Goal: Task Accomplishment & Management: Manage account settings

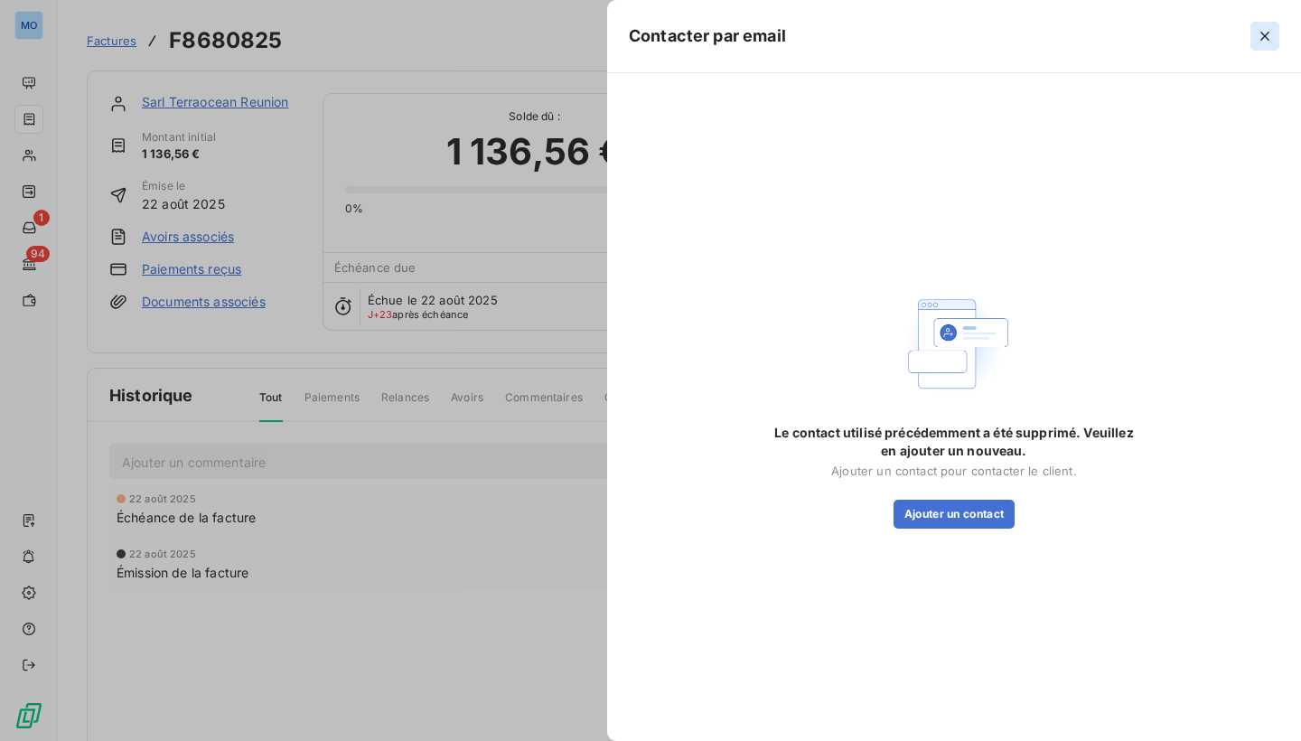
click at [1269, 37] on icon "button" at bounding box center [1265, 36] width 18 height 18
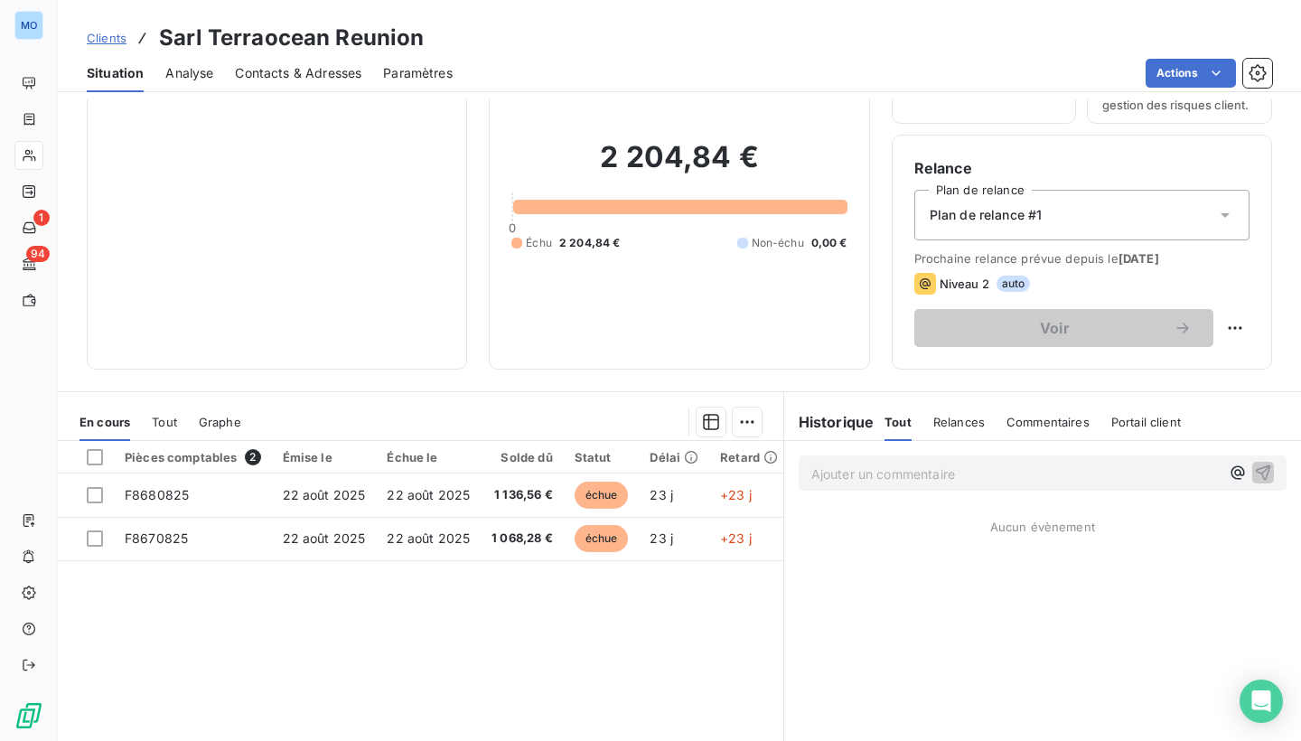
scroll to position [213, 0]
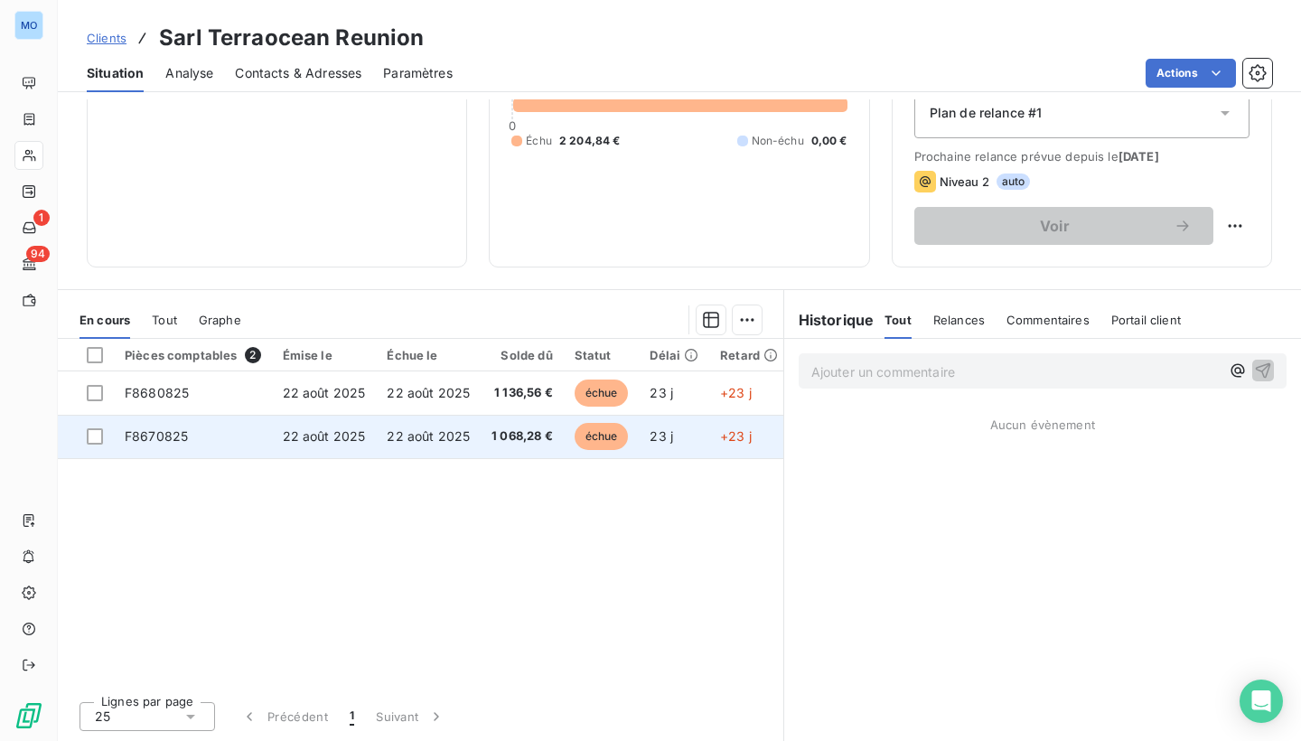
click at [538, 438] on span "1 068,28 €" at bounding box center [522, 436] width 61 height 18
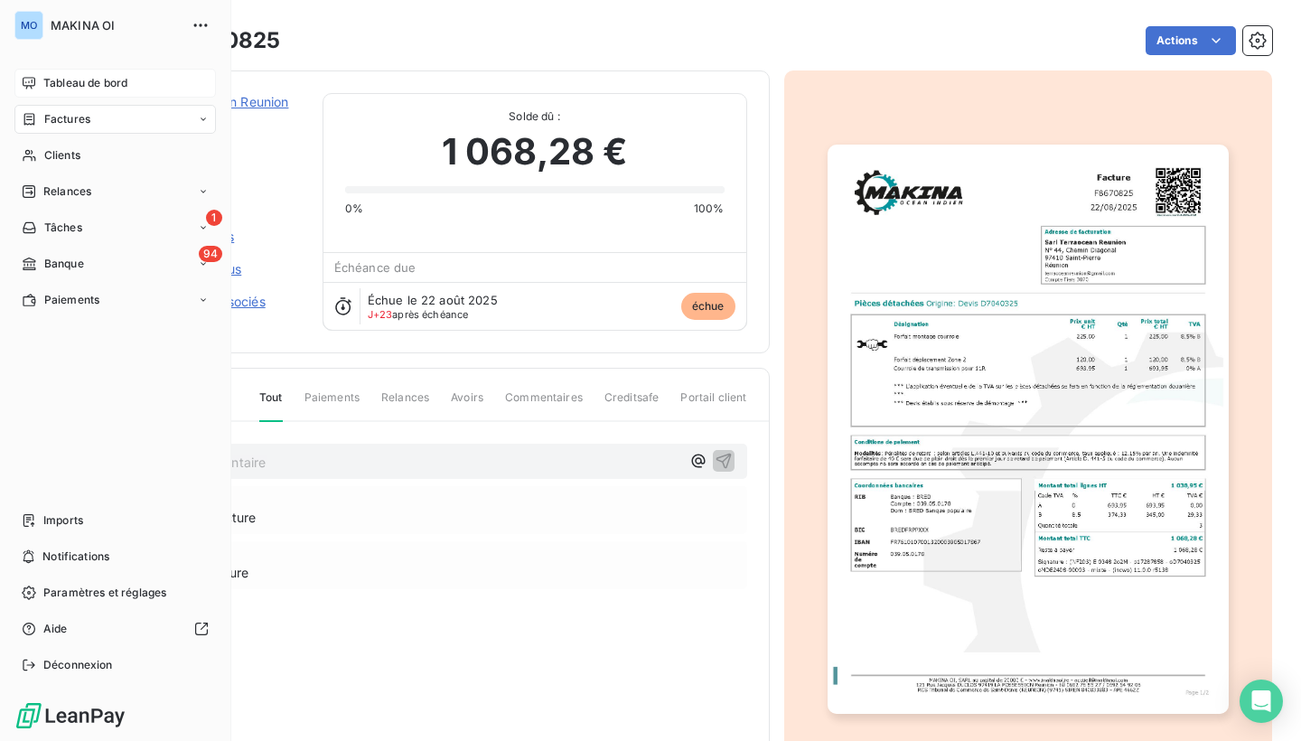
click at [41, 76] on div "Tableau de bord" at bounding box center [114, 83] width 201 height 29
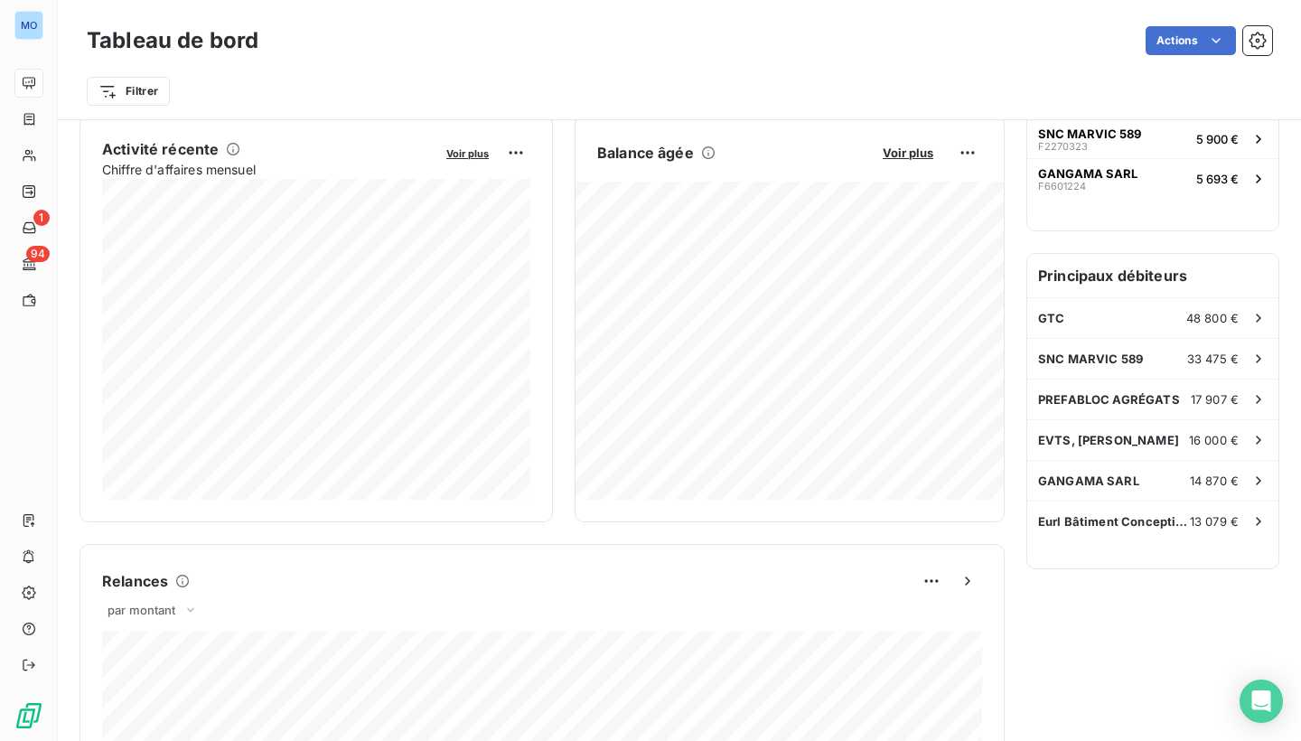
scroll to position [352, 0]
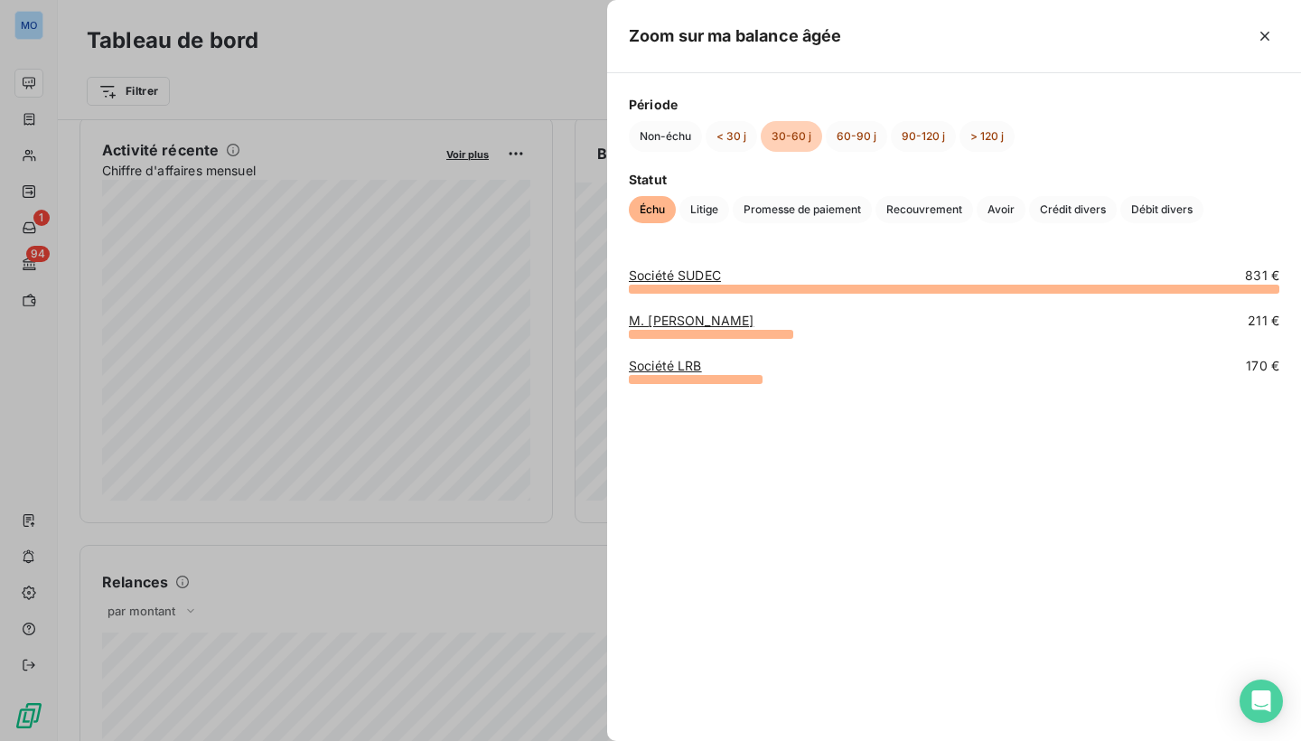
click at [574, 244] on div at bounding box center [650, 370] width 1301 height 741
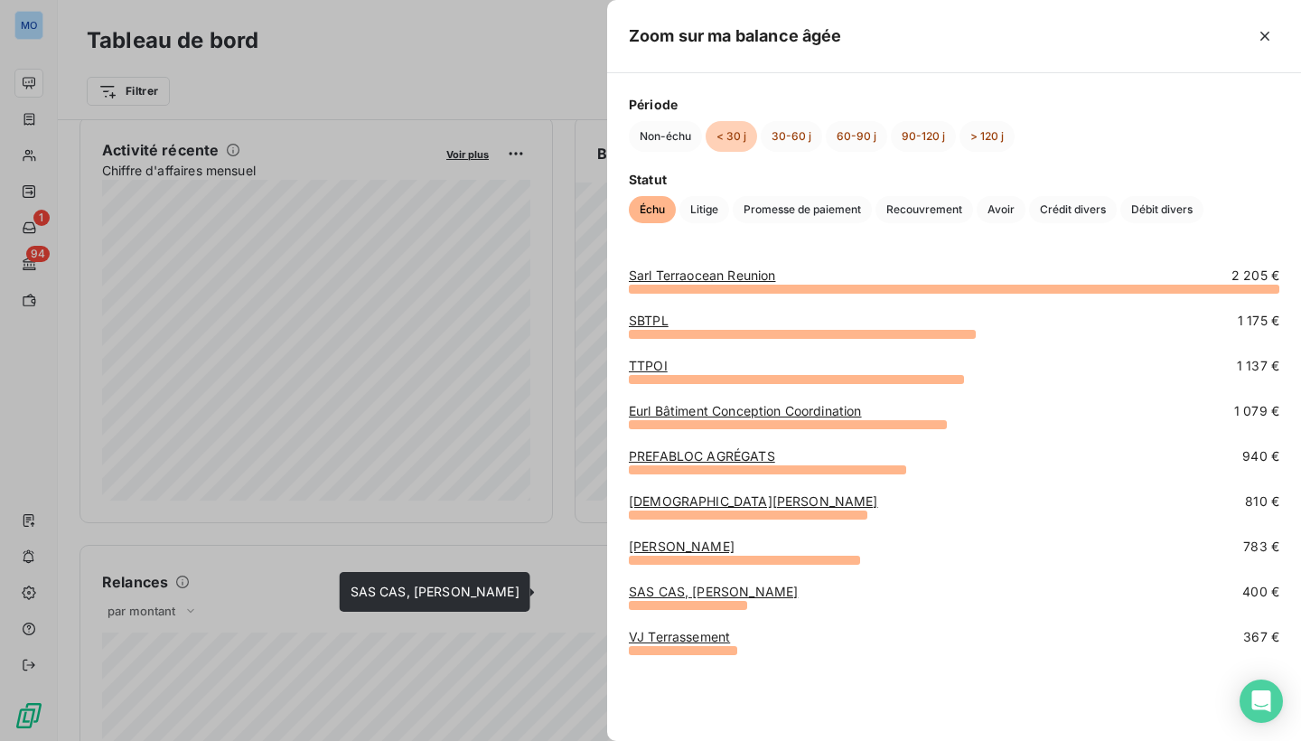
click at [738, 594] on link "SAS CAS, [PERSON_NAME]" at bounding box center [713, 591] width 169 height 15
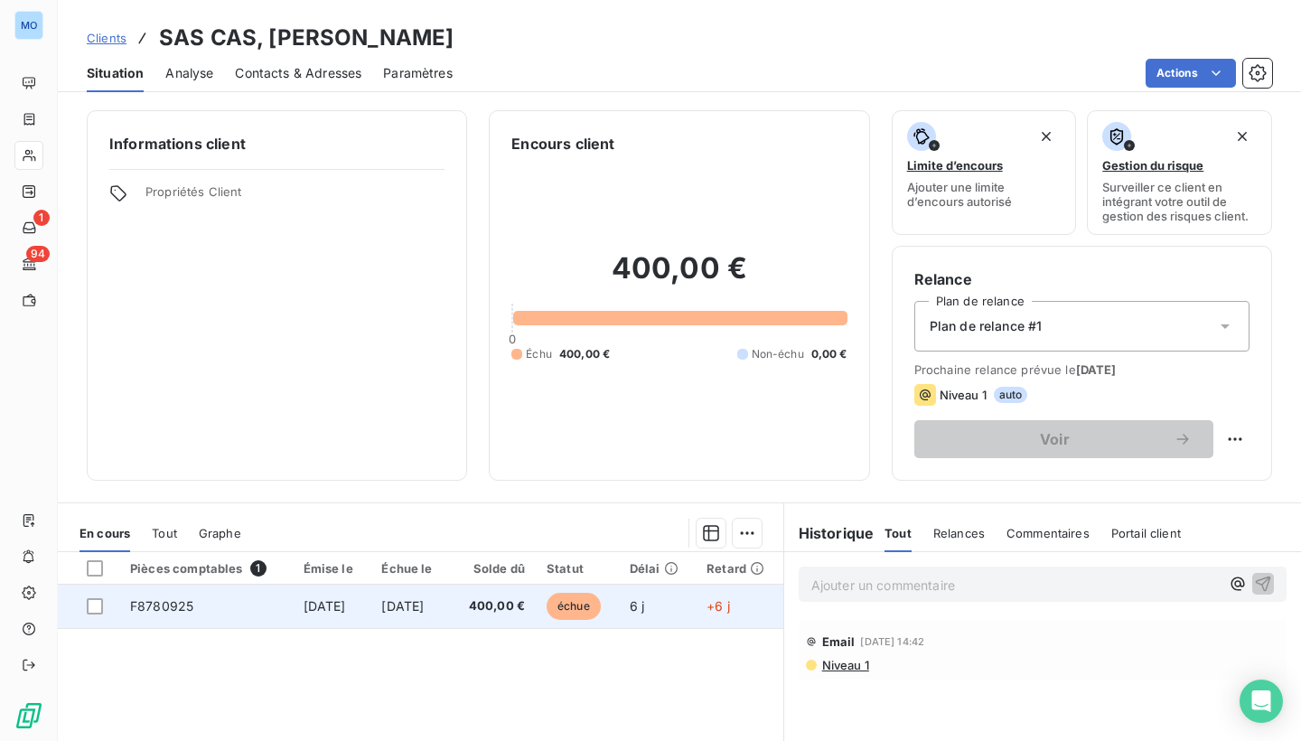
click at [525, 597] on span "400,00 €" at bounding box center [493, 606] width 64 height 18
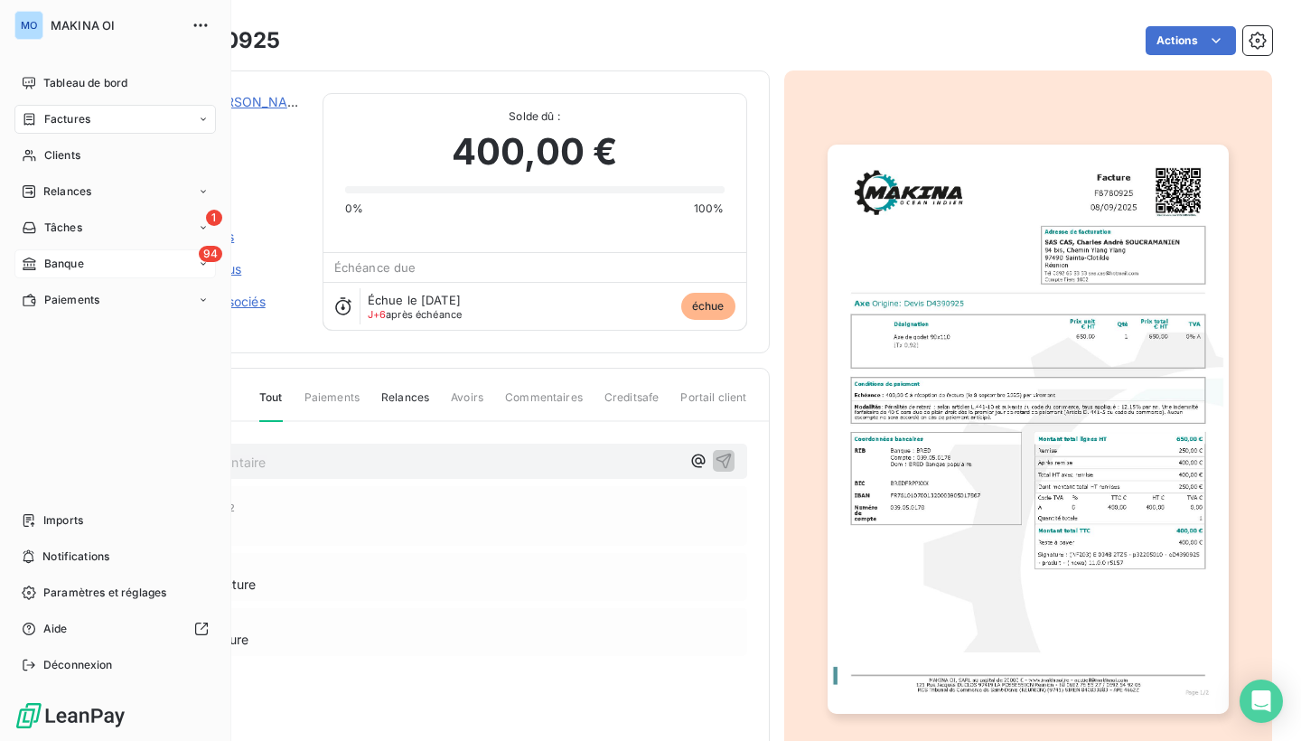
click at [30, 261] on icon at bounding box center [29, 264] width 15 height 14
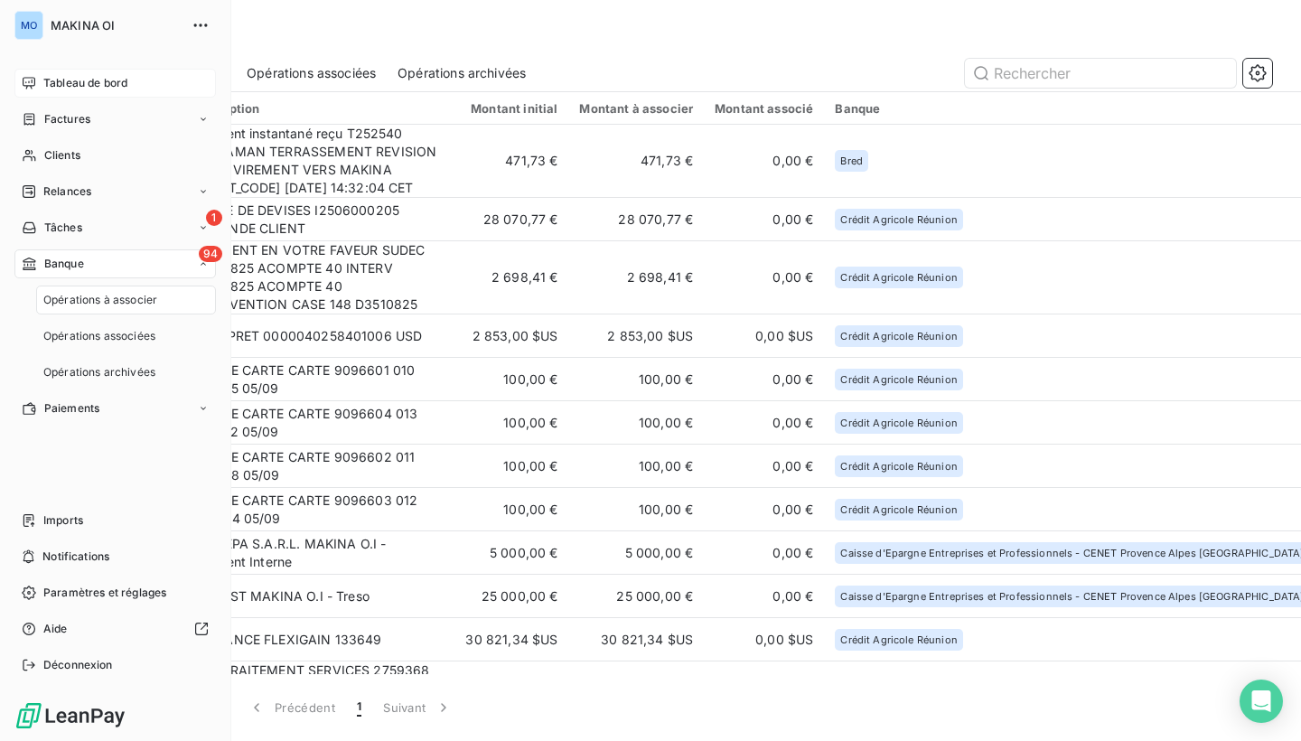
click at [93, 80] on span "Tableau de bord" at bounding box center [85, 83] width 84 height 16
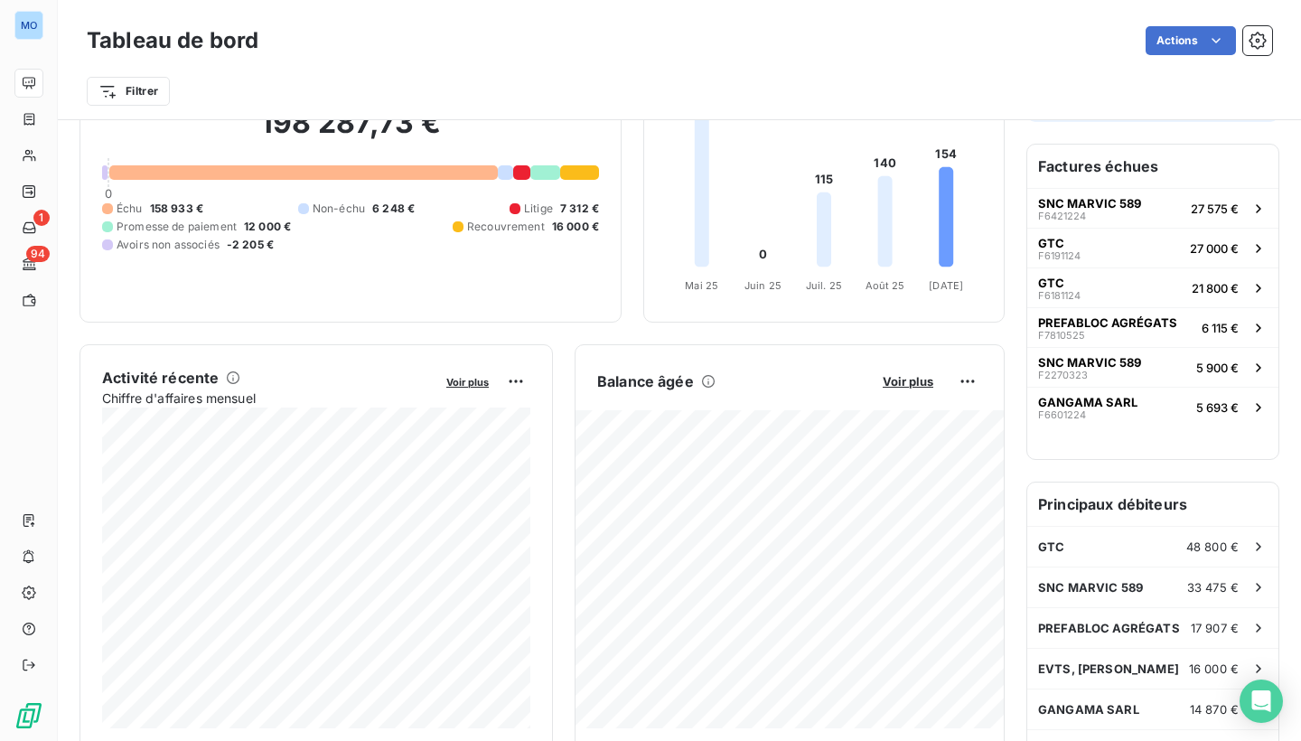
scroll to position [132, 0]
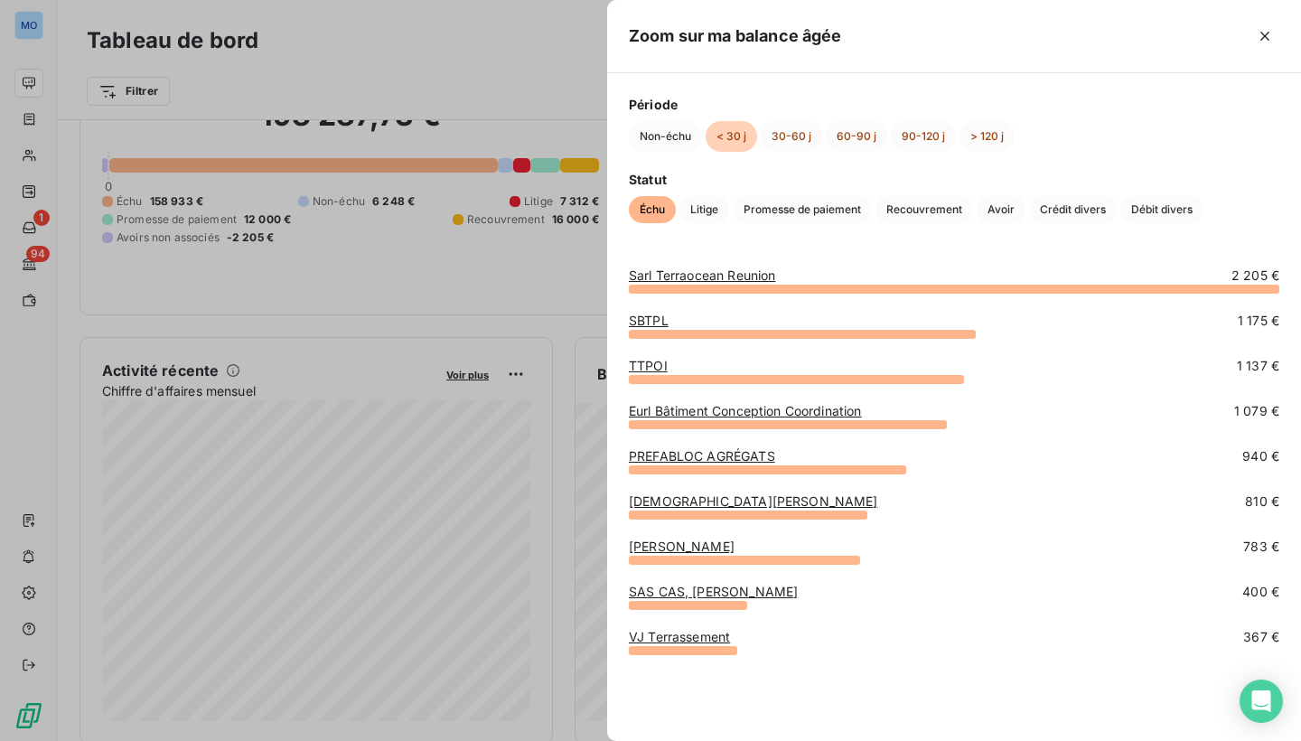
click at [798, 594] on link "SAS CAS, [PERSON_NAME]" at bounding box center [713, 591] width 169 height 15
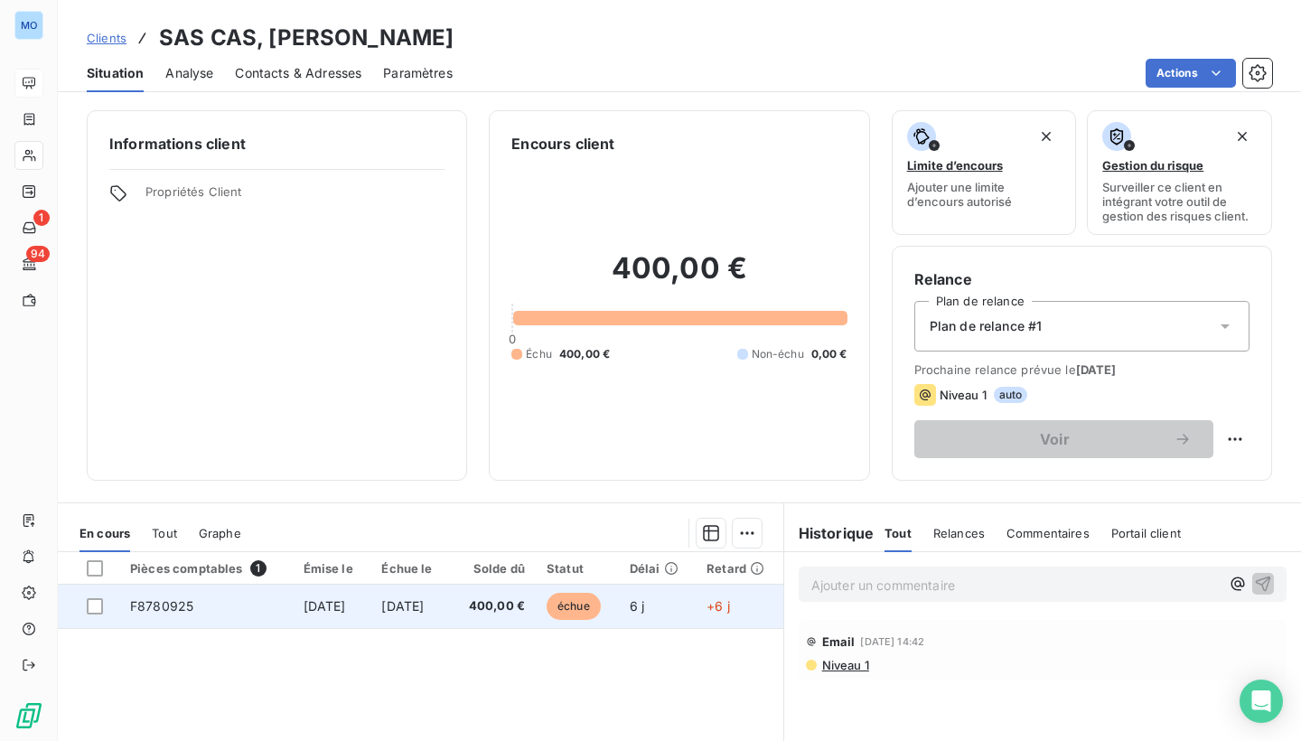
click at [616, 591] on td "échue" at bounding box center [577, 606] width 83 height 43
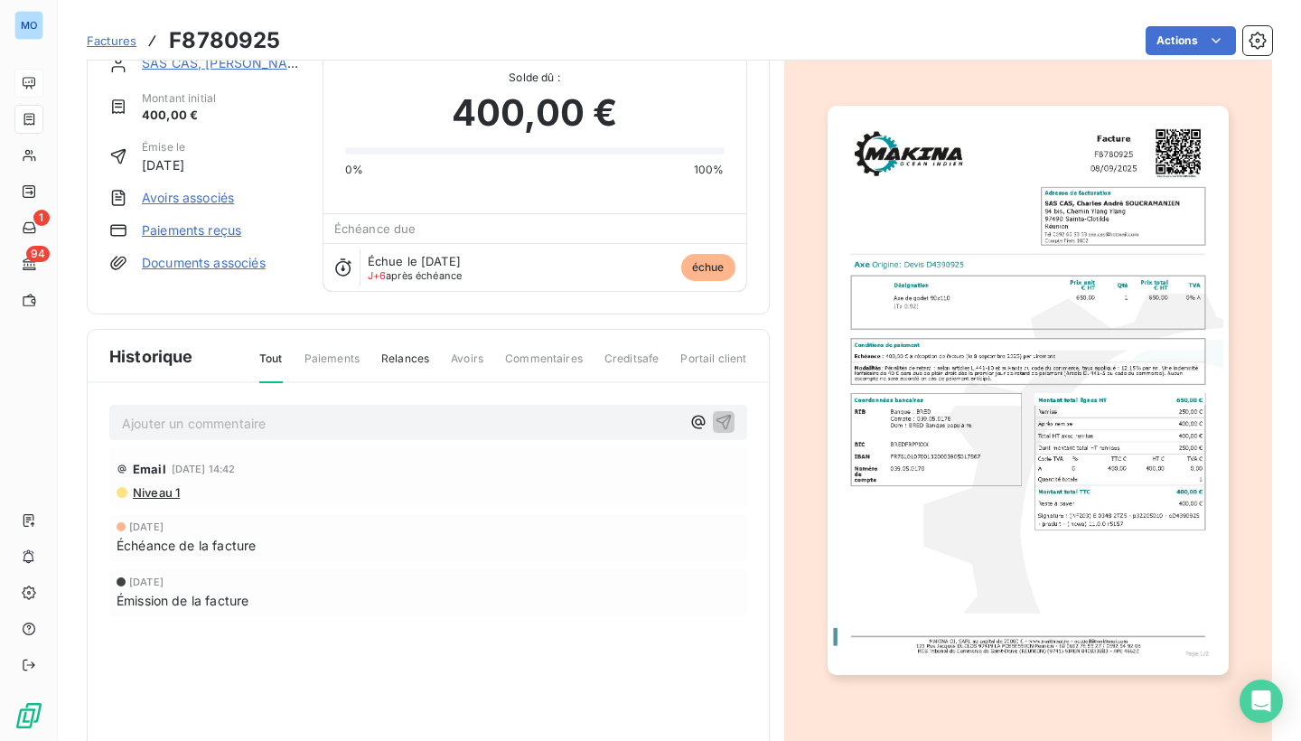
scroll to position [41, 0]
click at [595, 416] on p "Ajouter un commentaire ﻿" at bounding box center [401, 422] width 558 height 23
click at [723, 424] on icon "button" at bounding box center [723, 421] width 15 height 15
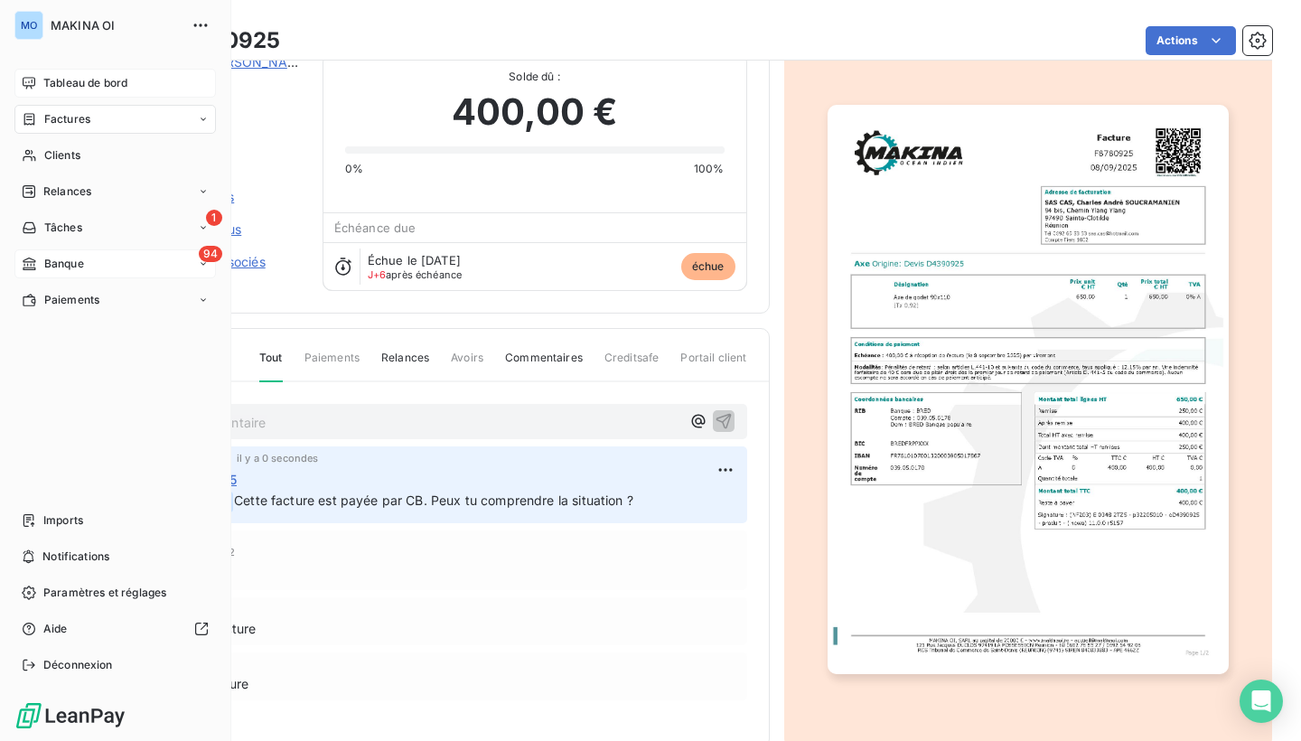
click at [76, 267] on span "Banque" at bounding box center [64, 264] width 40 height 16
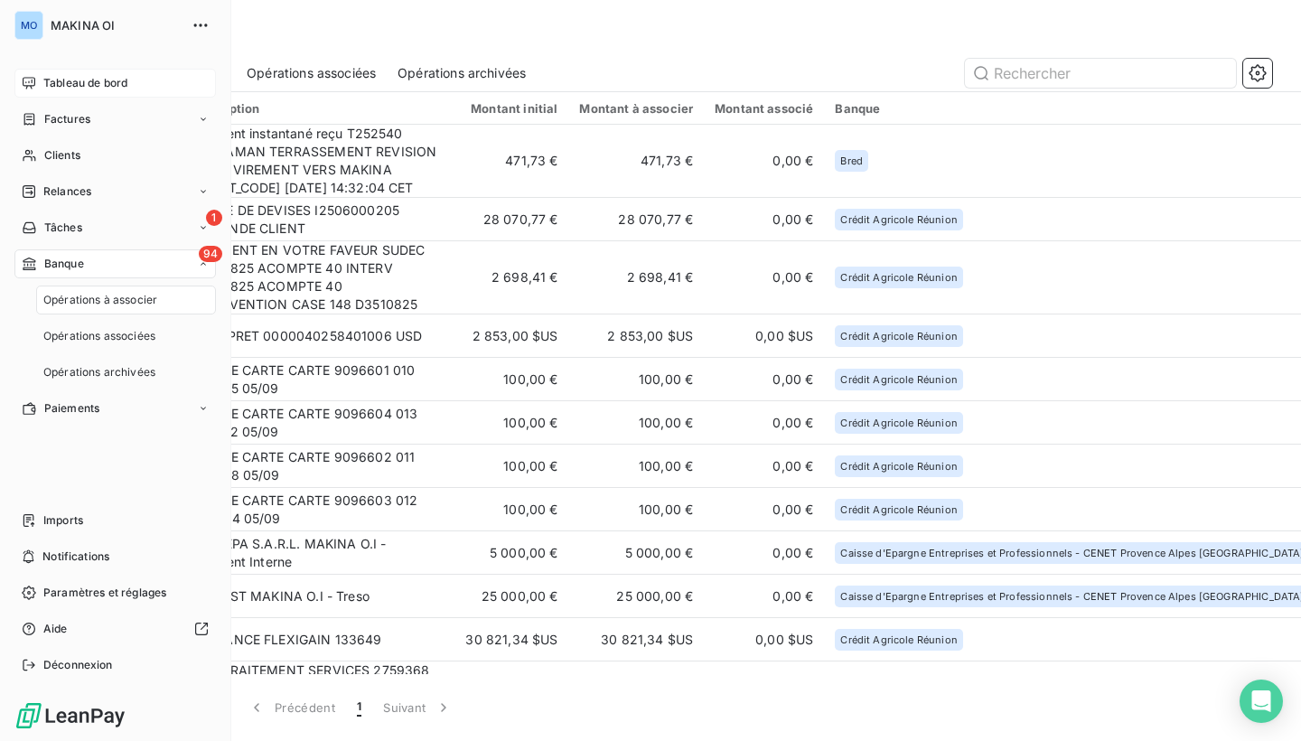
click at [75, 304] on span "Opérations à associer" at bounding box center [100, 300] width 114 height 16
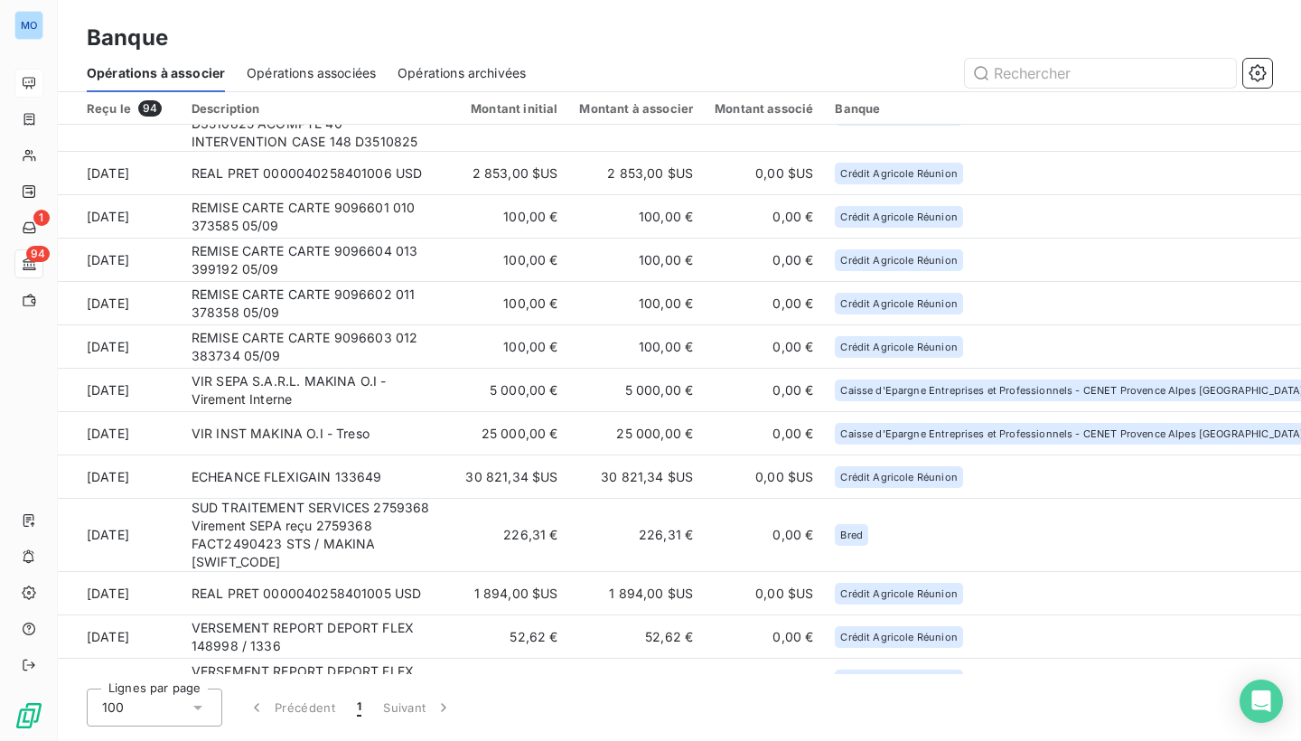
scroll to position [166, 0]
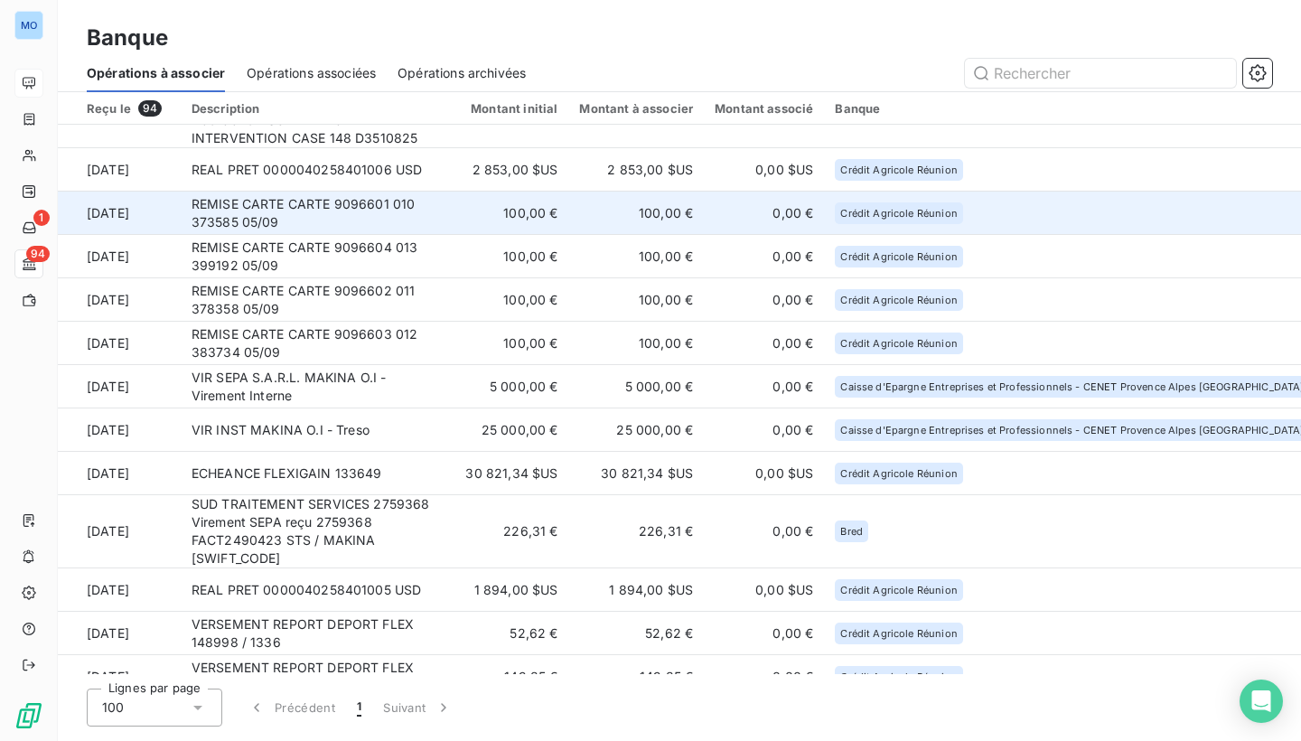
click at [1269, 211] on html "MO 1 94 Banque Opérations à associer Opérations associées Opérations archivées …" at bounding box center [650, 370] width 1301 height 741
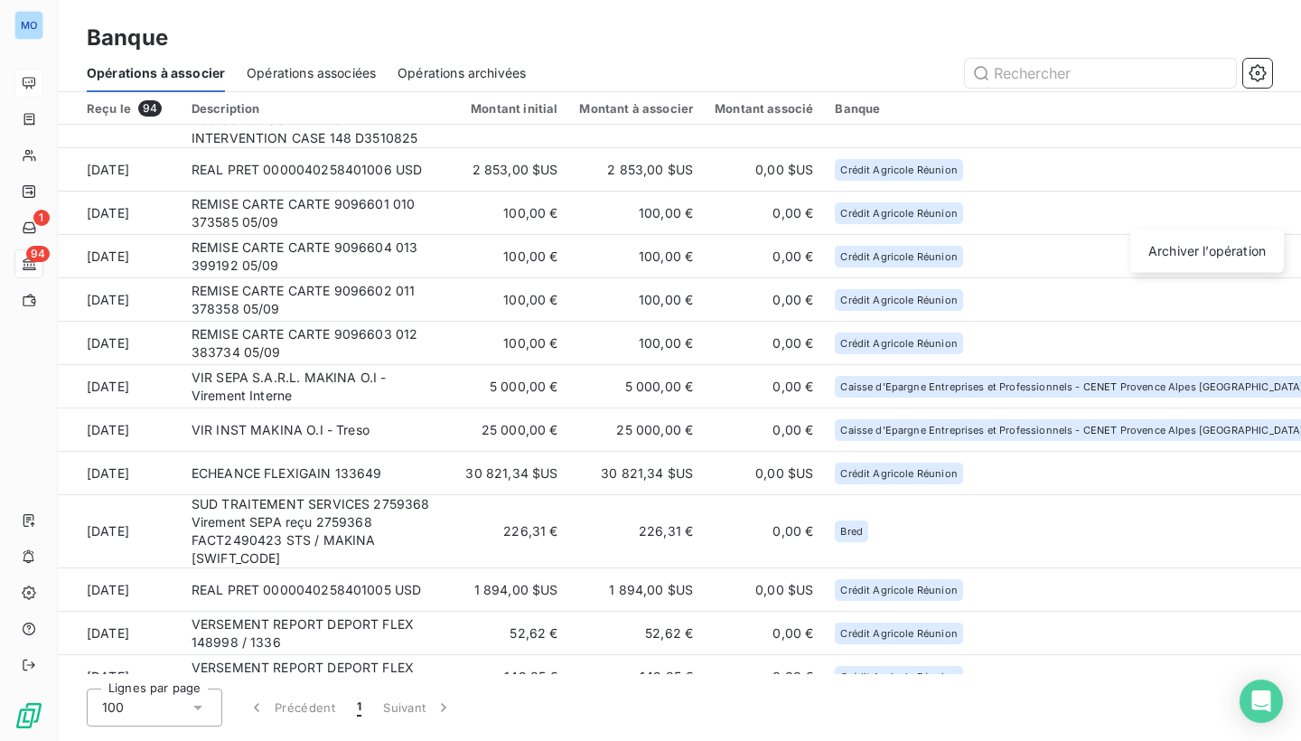
click at [1081, 206] on html "MO 1 94 Banque Opérations à associer Opérations associées Opérations archivées …" at bounding box center [650, 370] width 1301 height 741
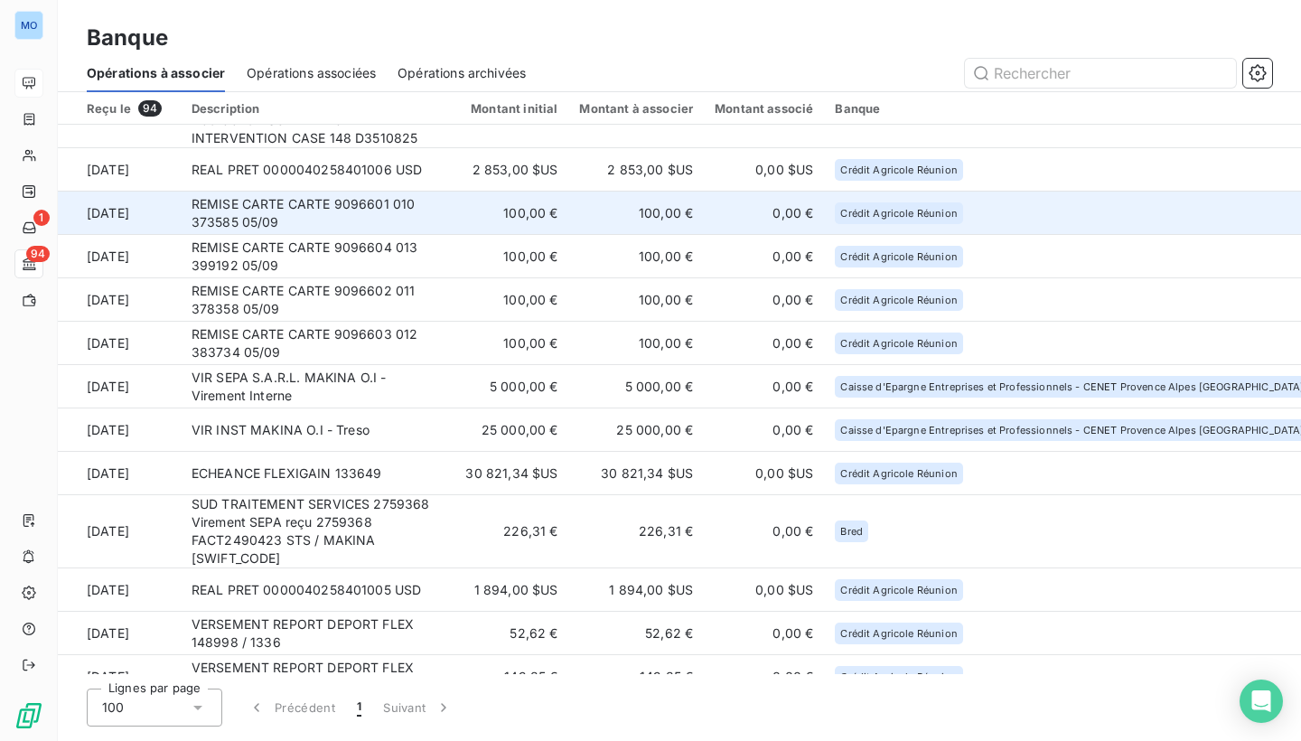
click at [560, 218] on td "100,00 €" at bounding box center [510, 213] width 117 height 43
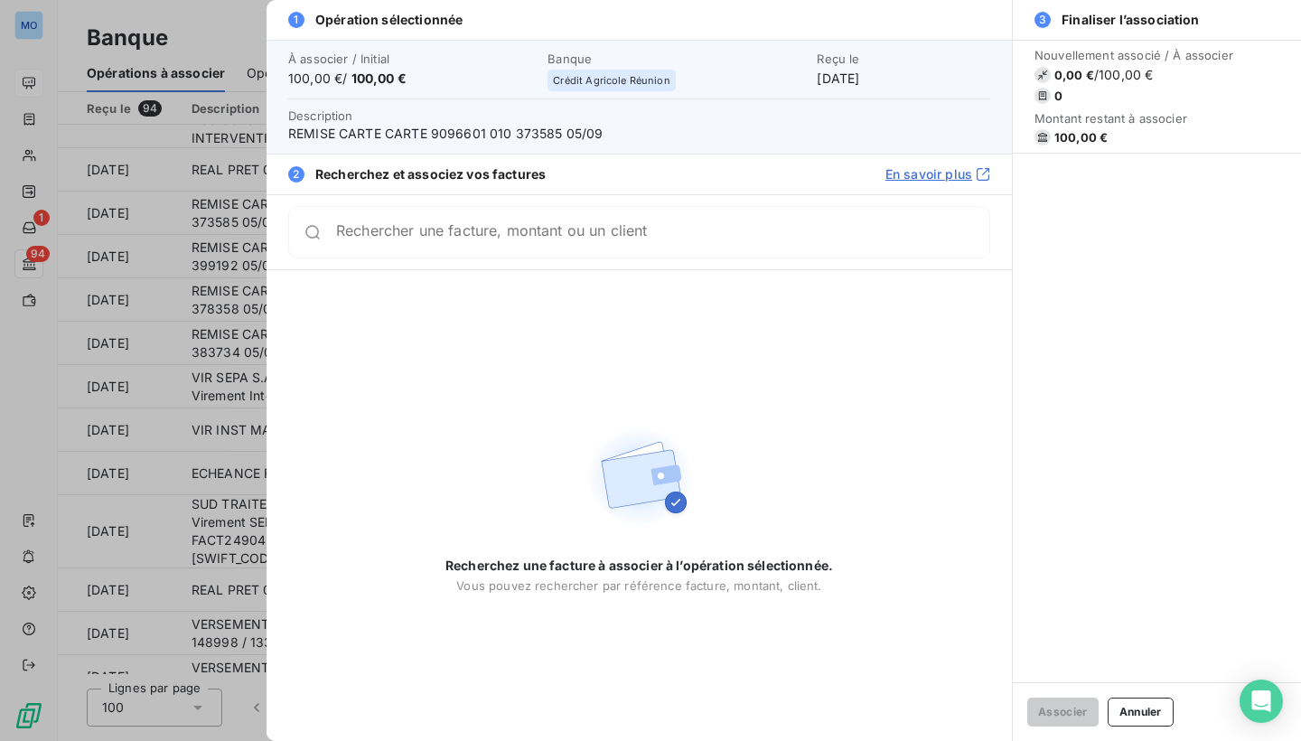
click at [1123, 247] on div "Nouvellement associé / À associer 0,00 € / 100,00 € 0 Montant restant à associe…" at bounding box center [1157, 361] width 288 height 642
click at [1218, 364] on div "Nouvellement associé / À associer 0,00 € / 100,00 € 0 Montant restant à associe…" at bounding box center [1157, 361] width 288 height 642
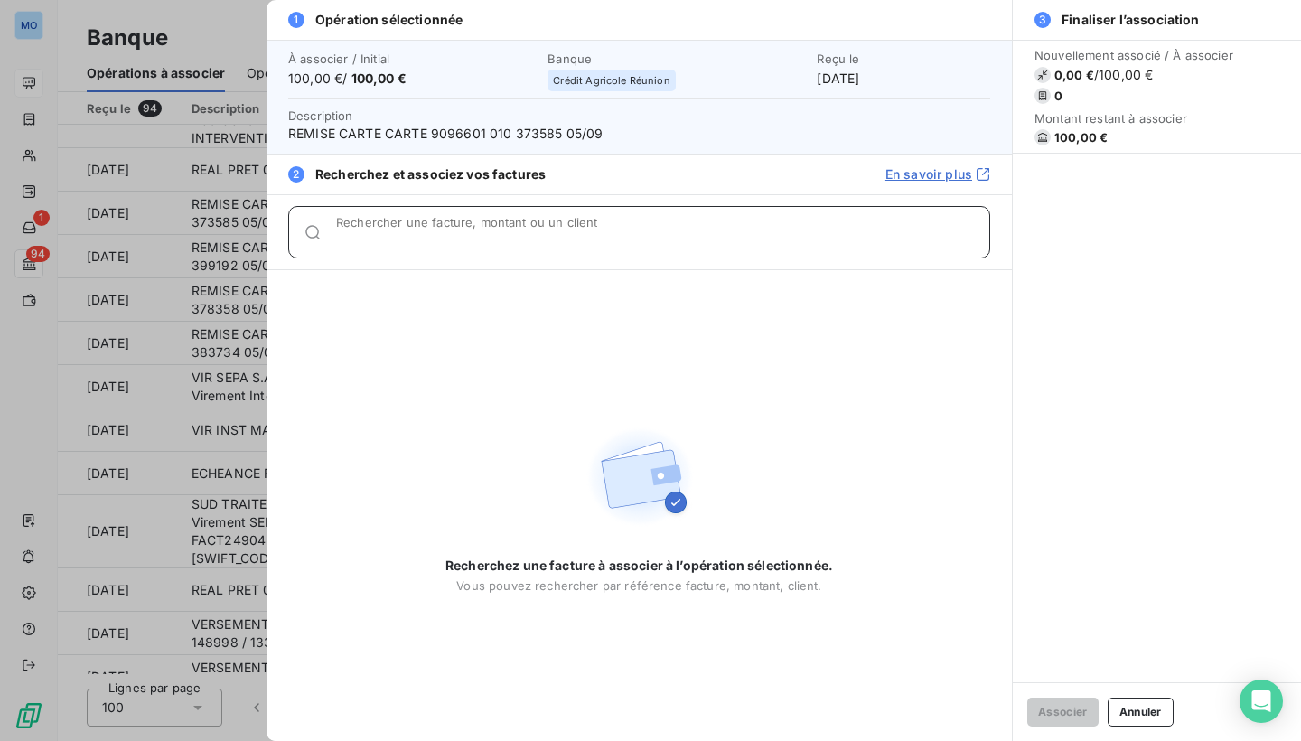
click at [587, 227] on div "Rechercher une facture, montant ou un client" at bounding box center [662, 232] width 653 height 18
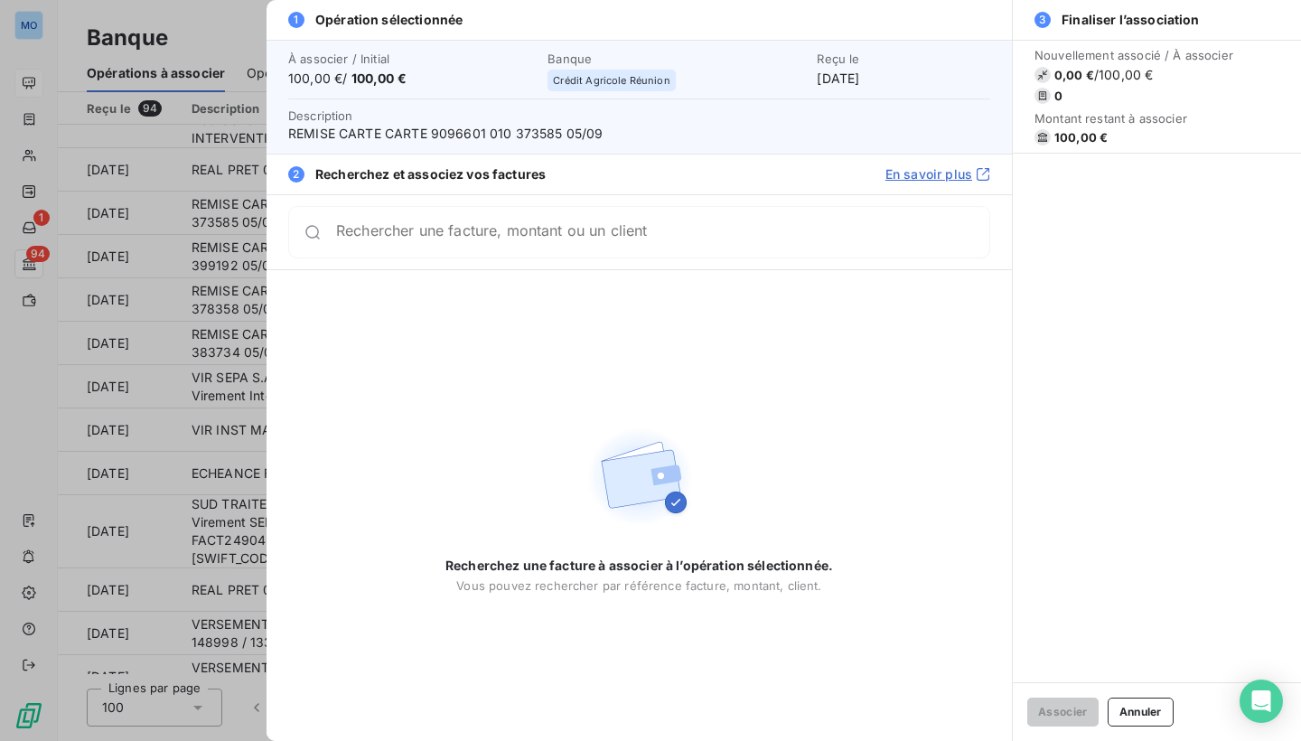
click at [1250, 463] on div "Nouvellement associé / À associer 0,00 € / 100,00 € 0 Montant restant à associe…" at bounding box center [1157, 361] width 288 height 642
click at [206, 16] on div at bounding box center [650, 370] width 1301 height 741
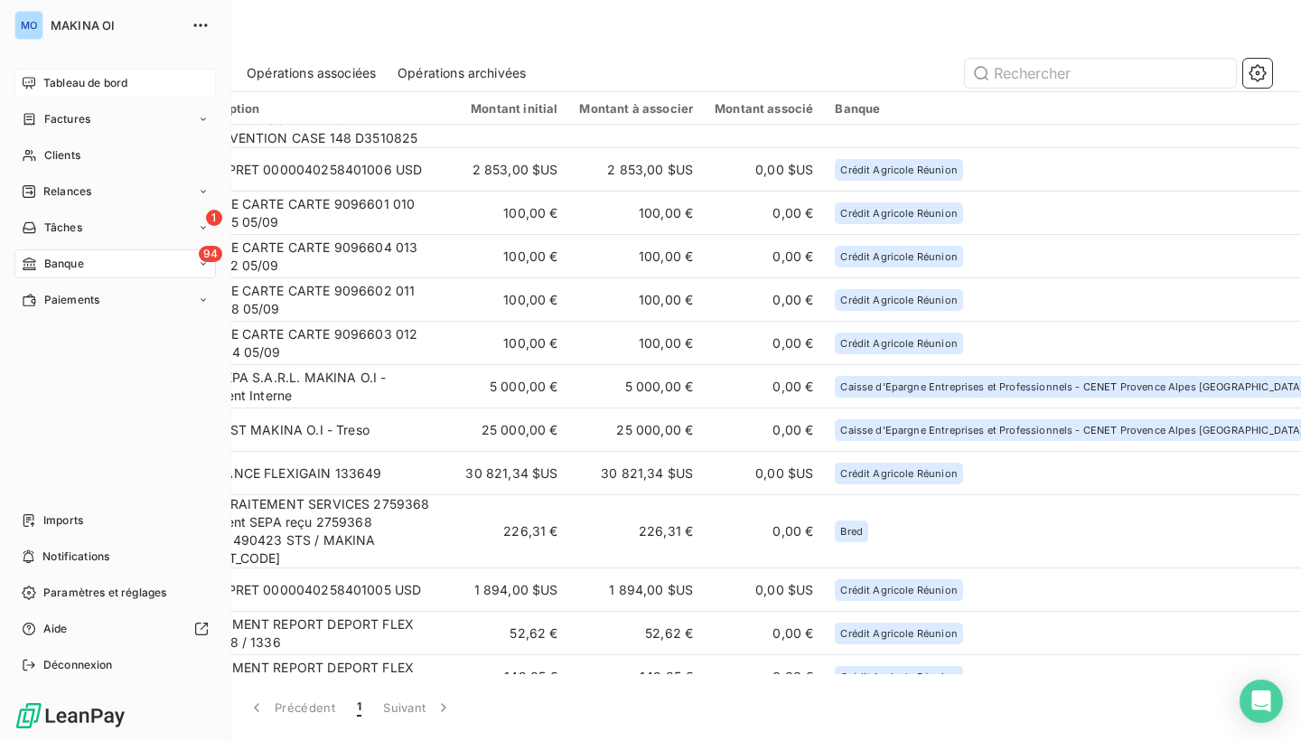
click at [34, 83] on icon at bounding box center [29, 83] width 13 height 12
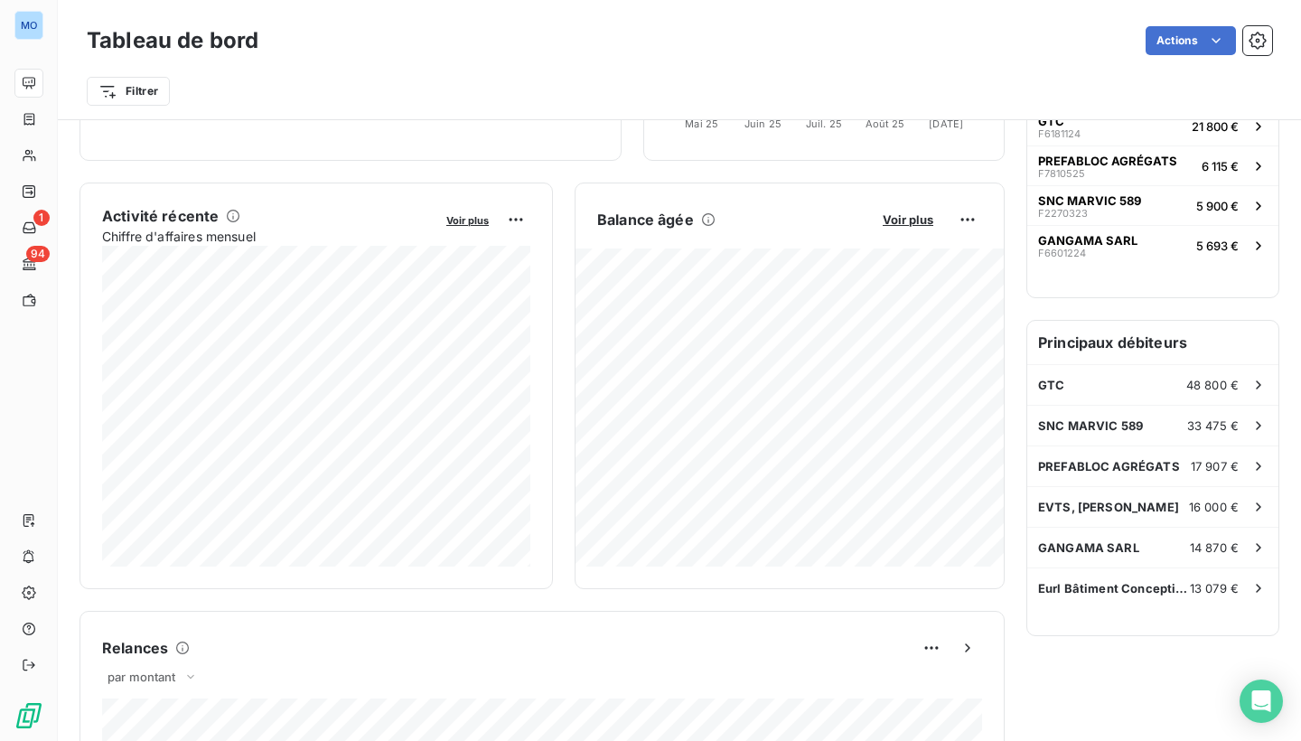
scroll to position [295, 0]
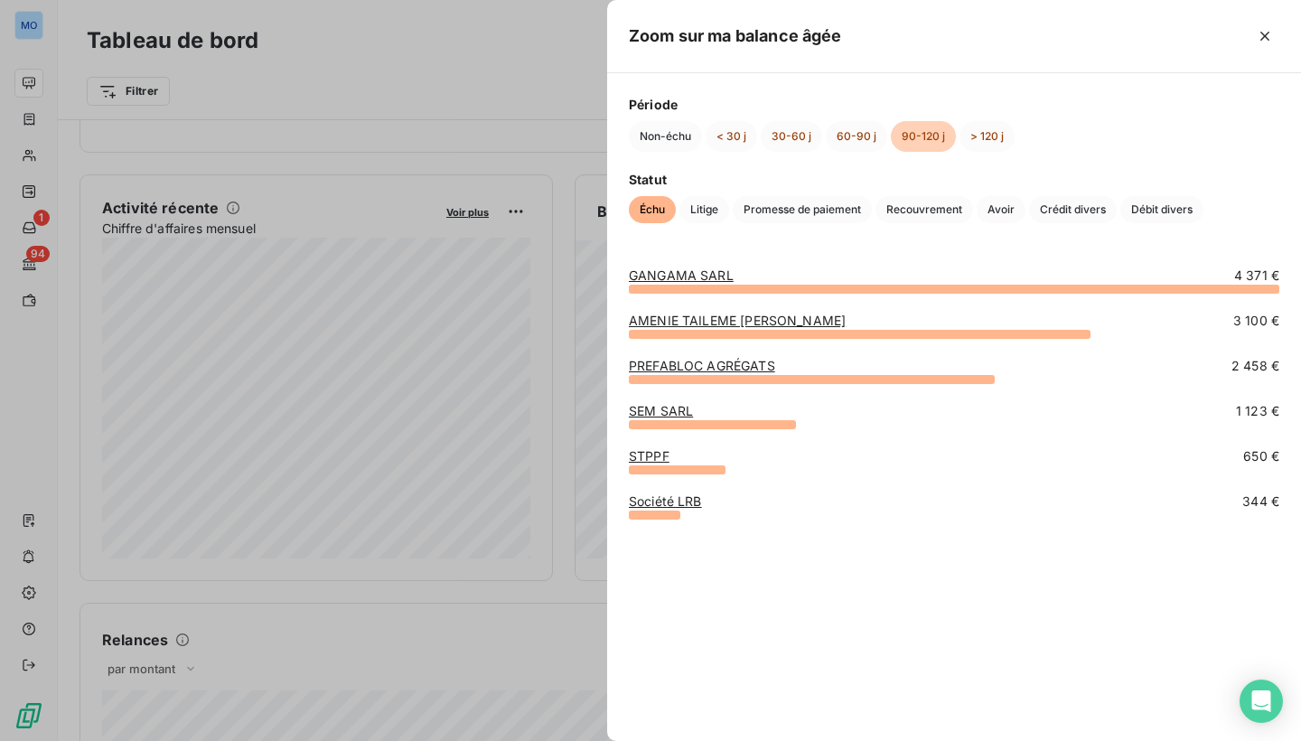
click at [560, 258] on div at bounding box center [650, 370] width 1301 height 741
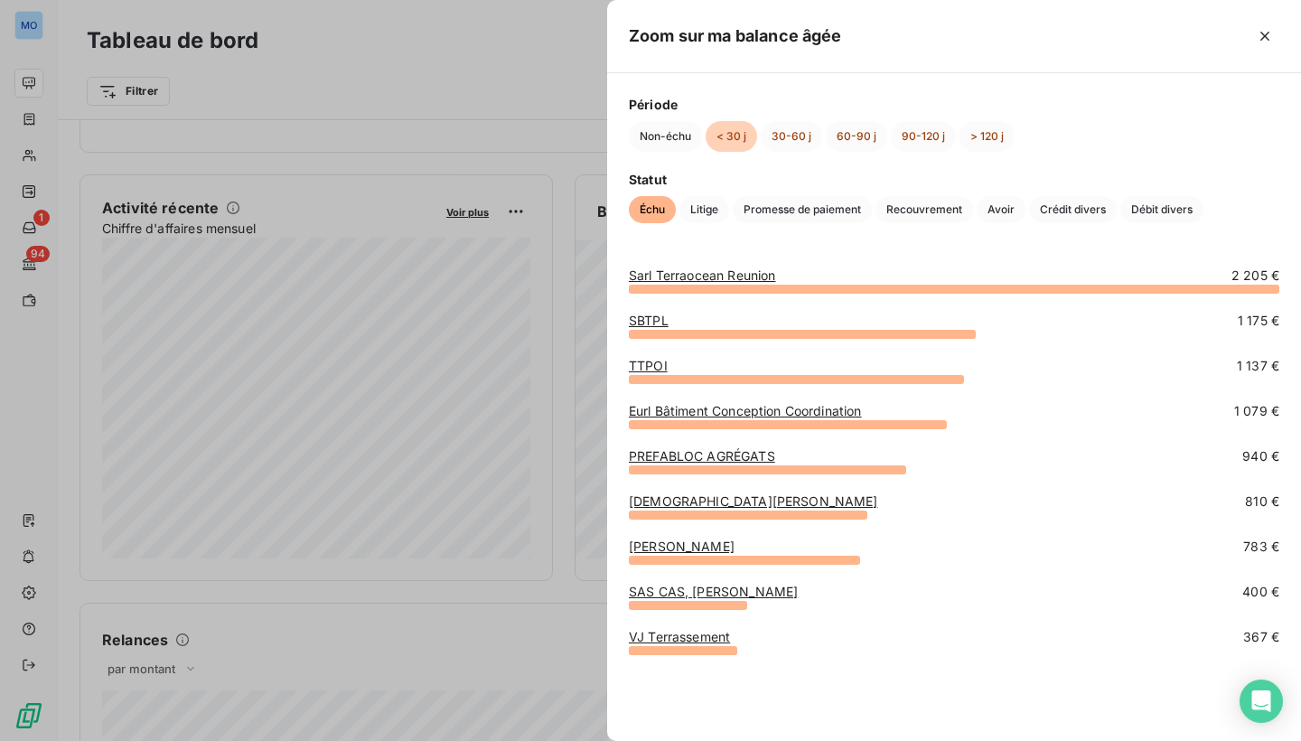
click at [563, 161] on div at bounding box center [650, 370] width 1301 height 741
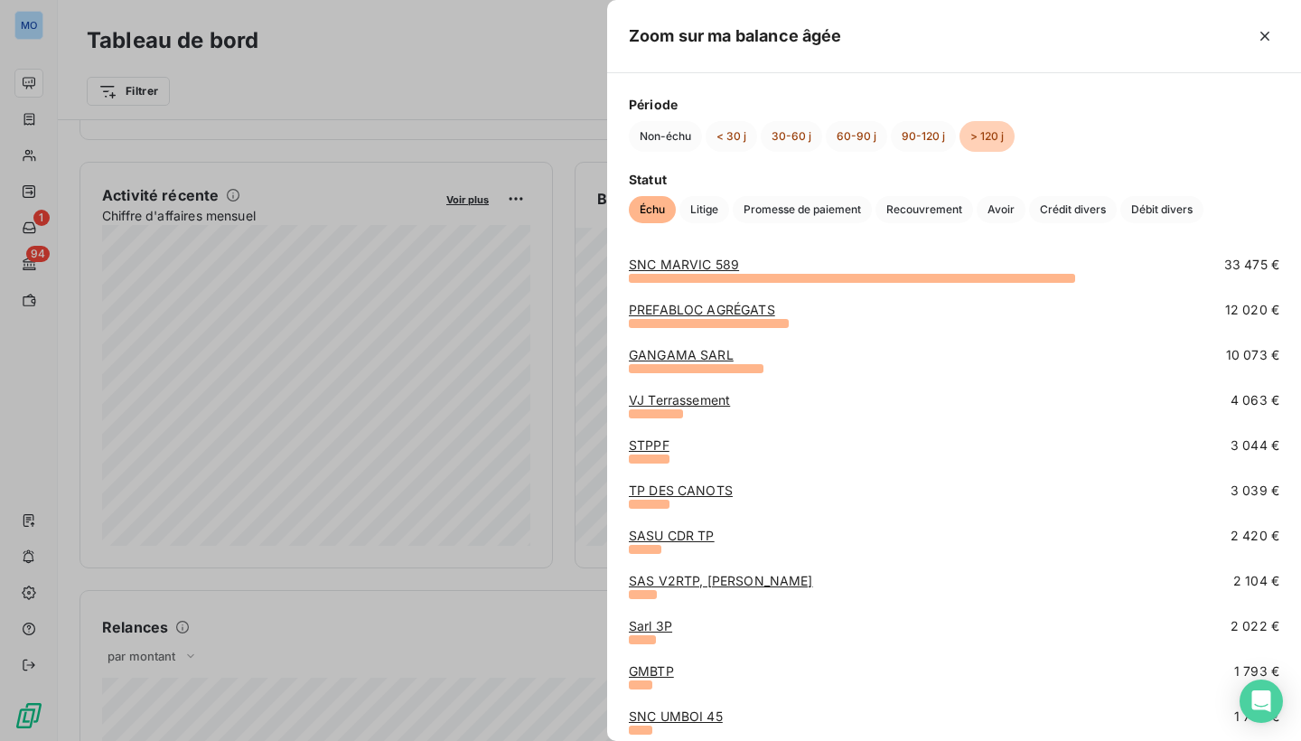
scroll to position [60, 0]
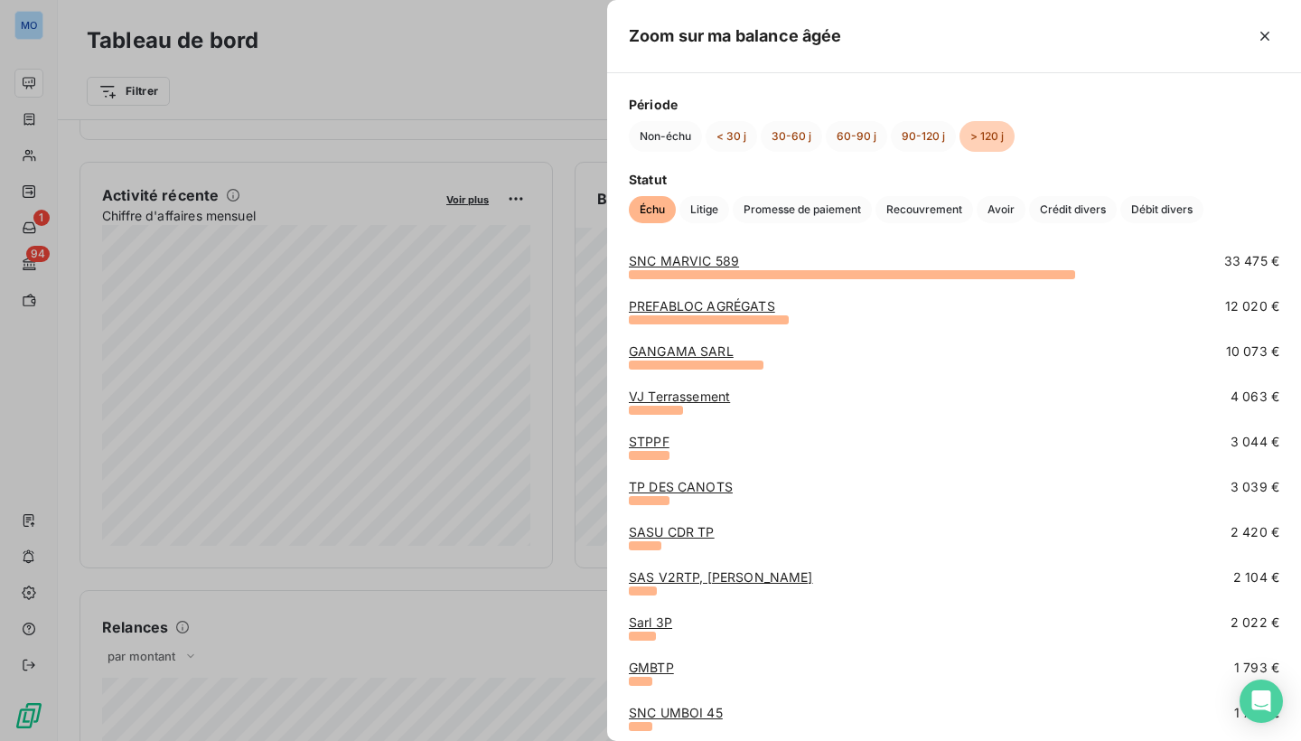
click at [571, 178] on div at bounding box center [650, 370] width 1301 height 741
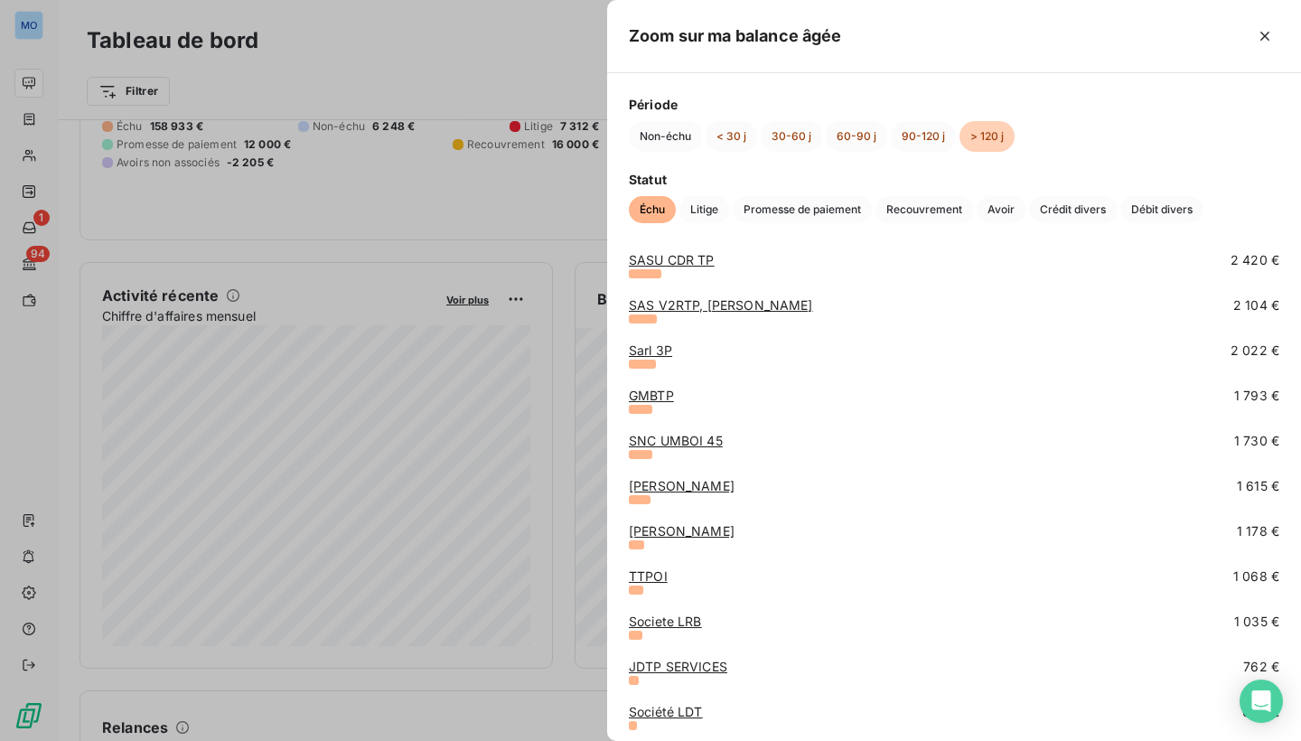
scroll to position [332, 0]
click at [551, 250] on div at bounding box center [650, 370] width 1301 height 741
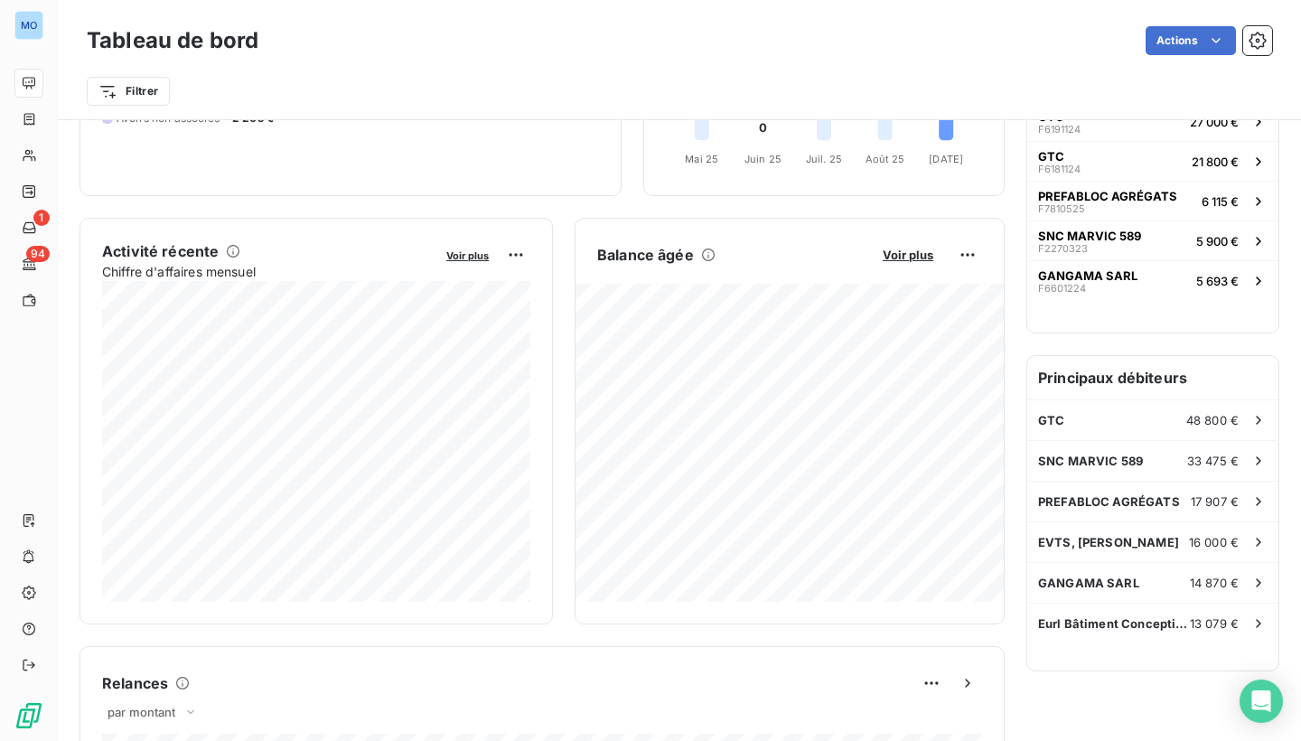
scroll to position [250, 0]
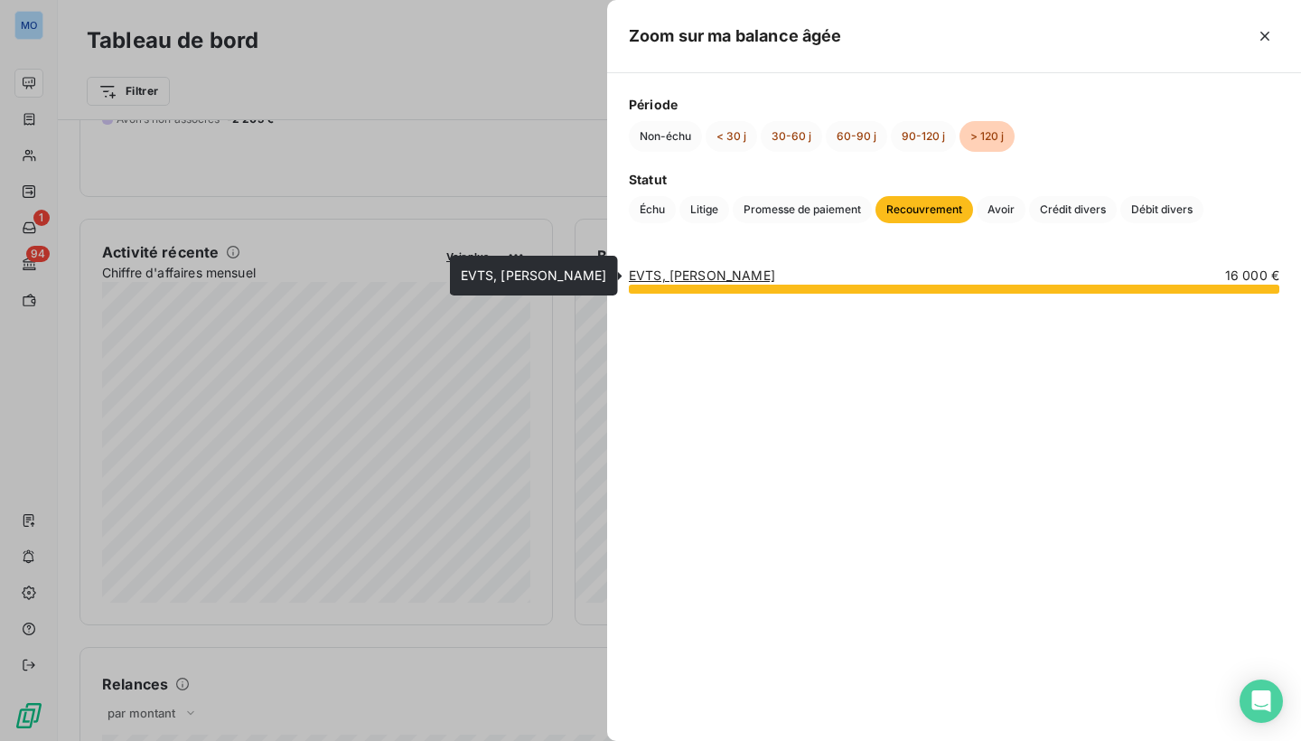
click at [714, 276] on link "EVTS, [PERSON_NAME]" at bounding box center [702, 274] width 146 height 15
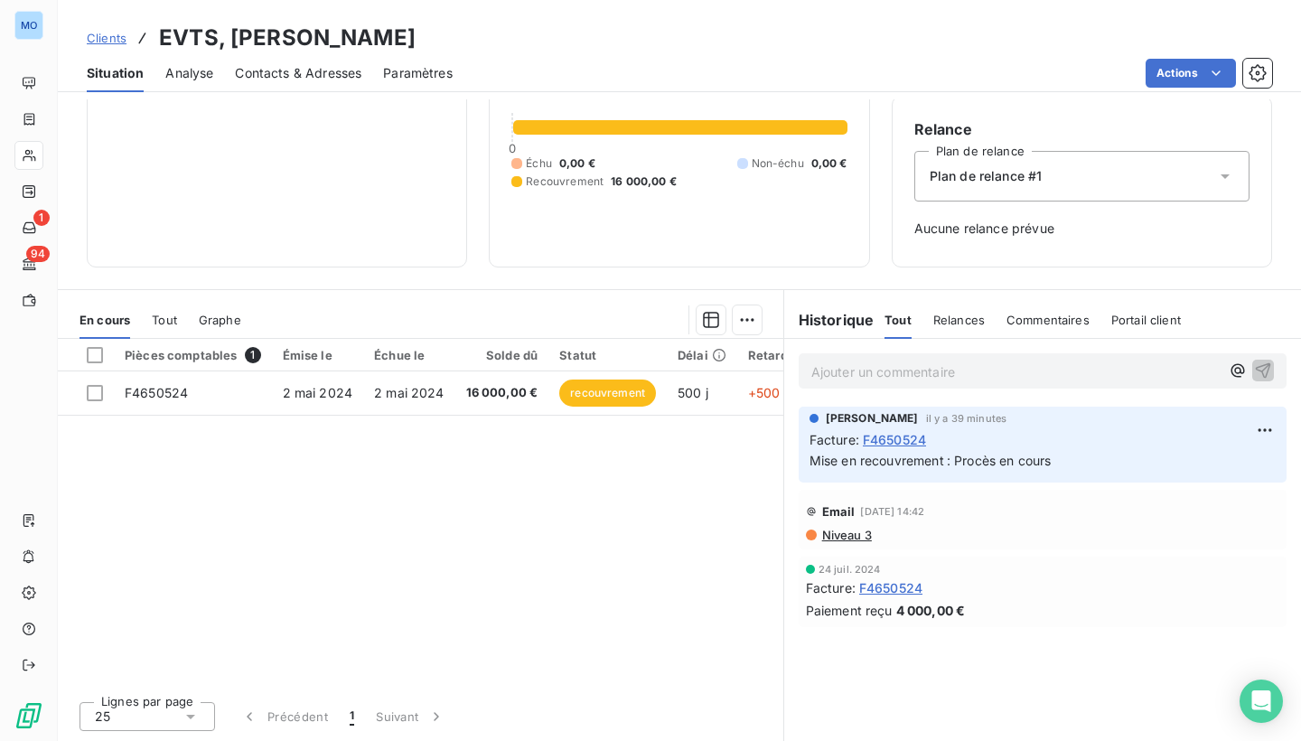
scroll to position [150, 0]
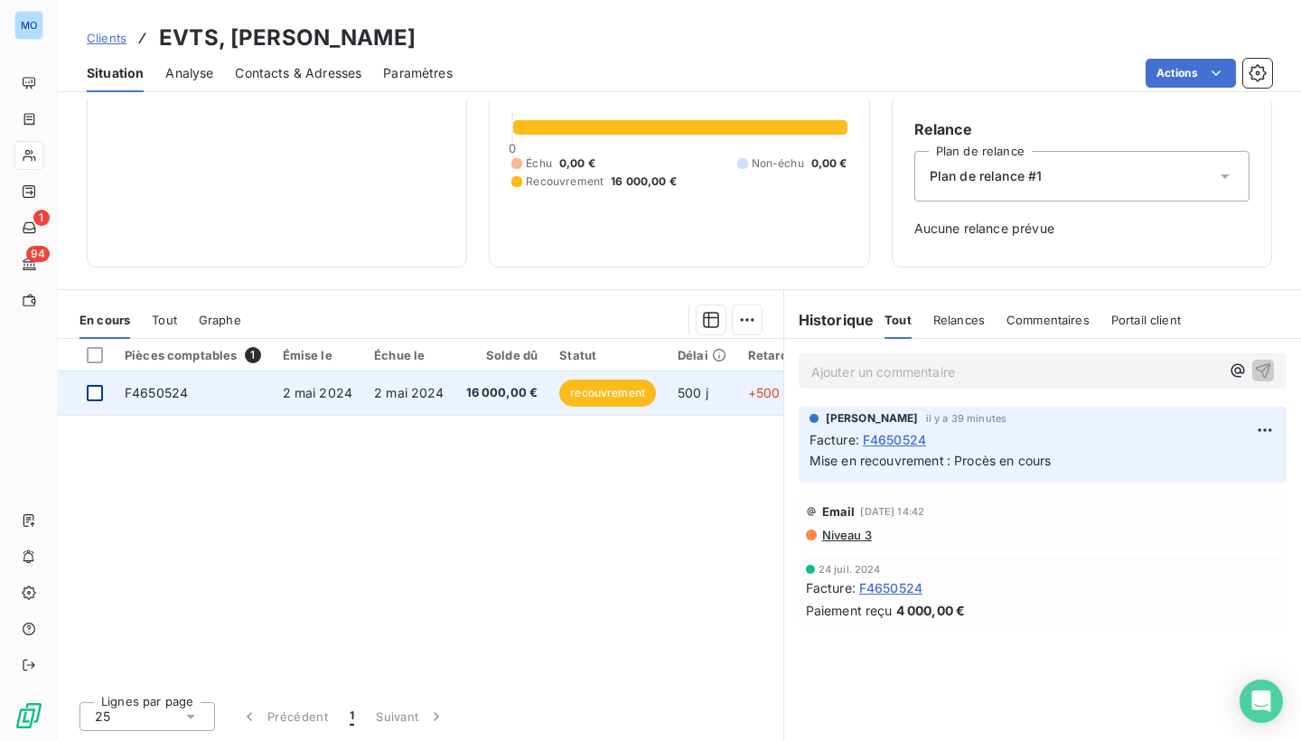
click at [89, 388] on div at bounding box center [95, 393] width 16 height 16
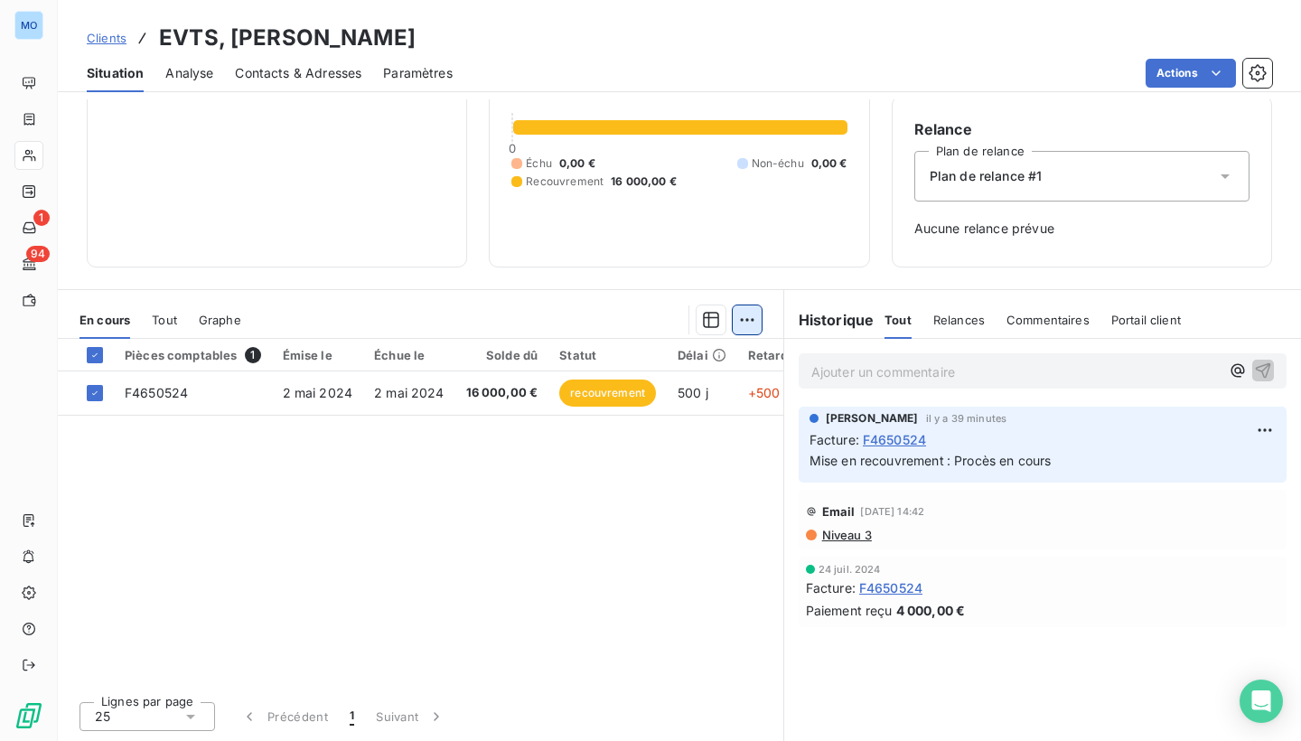
click at [749, 323] on html "MO 1 94 Clients EVTS, [PERSON_NAME] Situation Analyse Contacts & Adresses Param…" at bounding box center [650, 370] width 1301 height 741
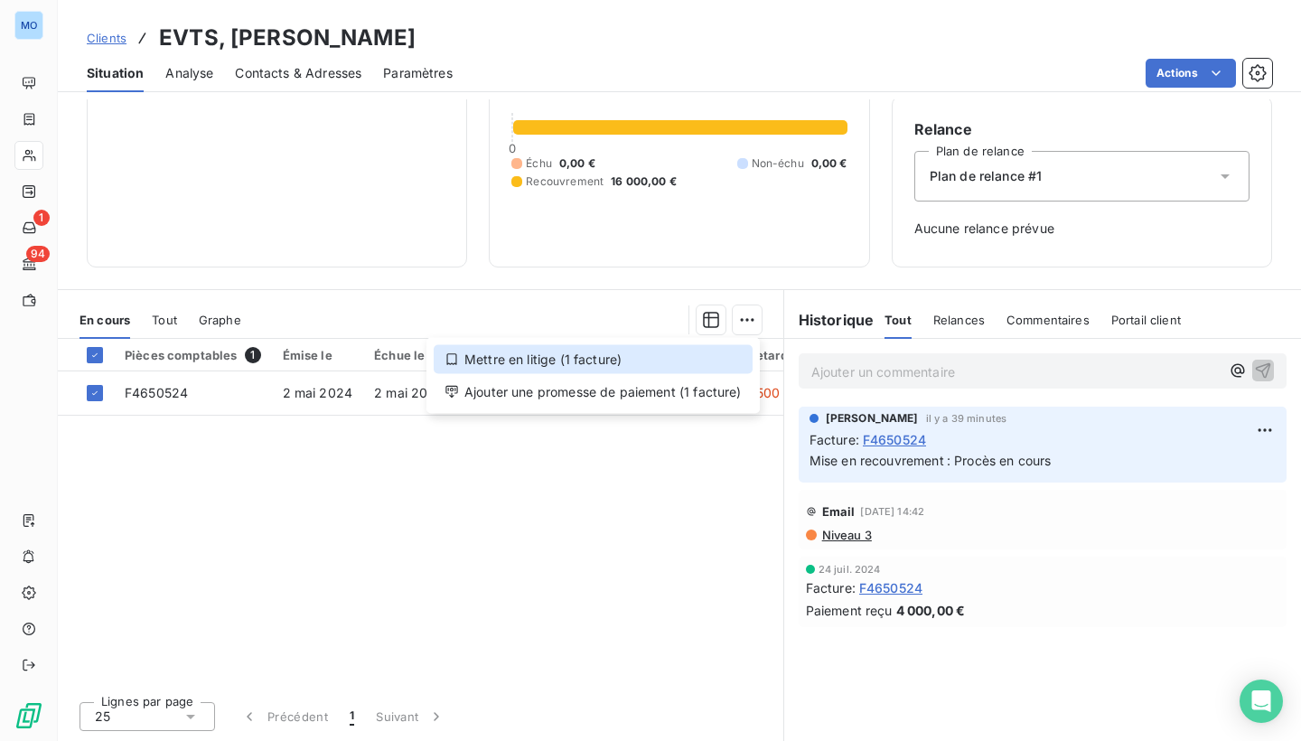
click at [710, 354] on div "Mettre en litige (1 facture)" at bounding box center [593, 359] width 319 height 29
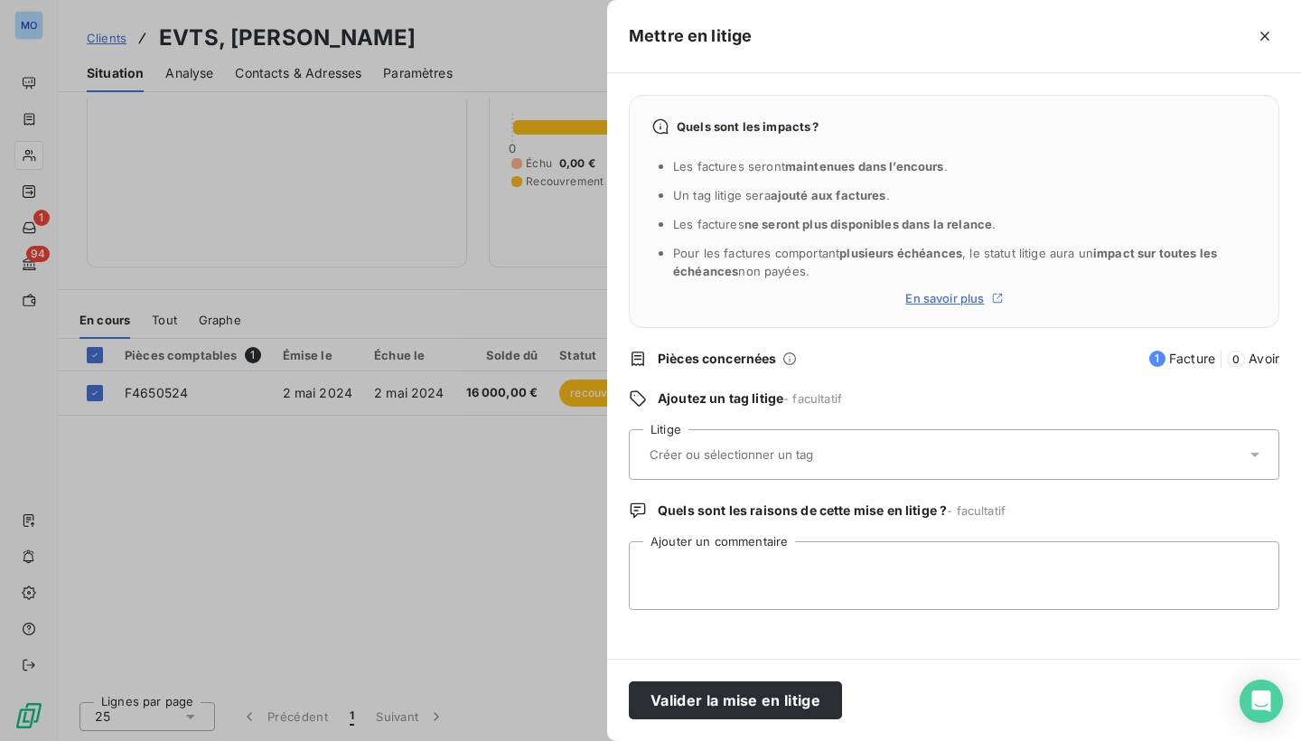
click at [762, 457] on input "text" at bounding box center [779, 454] width 263 height 16
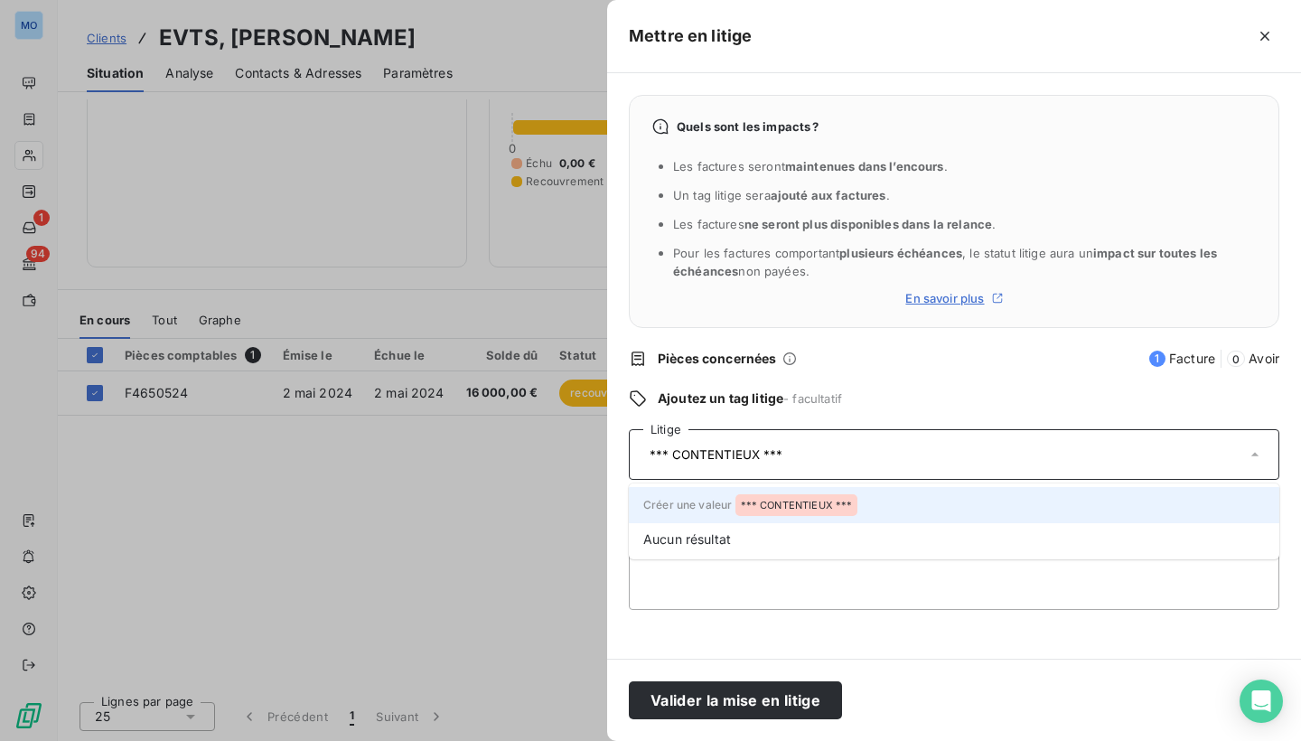
type input "*** CONTENTIEUX ***"
click at [837, 501] on span "*** CONTENTIEUX ***" at bounding box center [797, 505] width 112 height 11
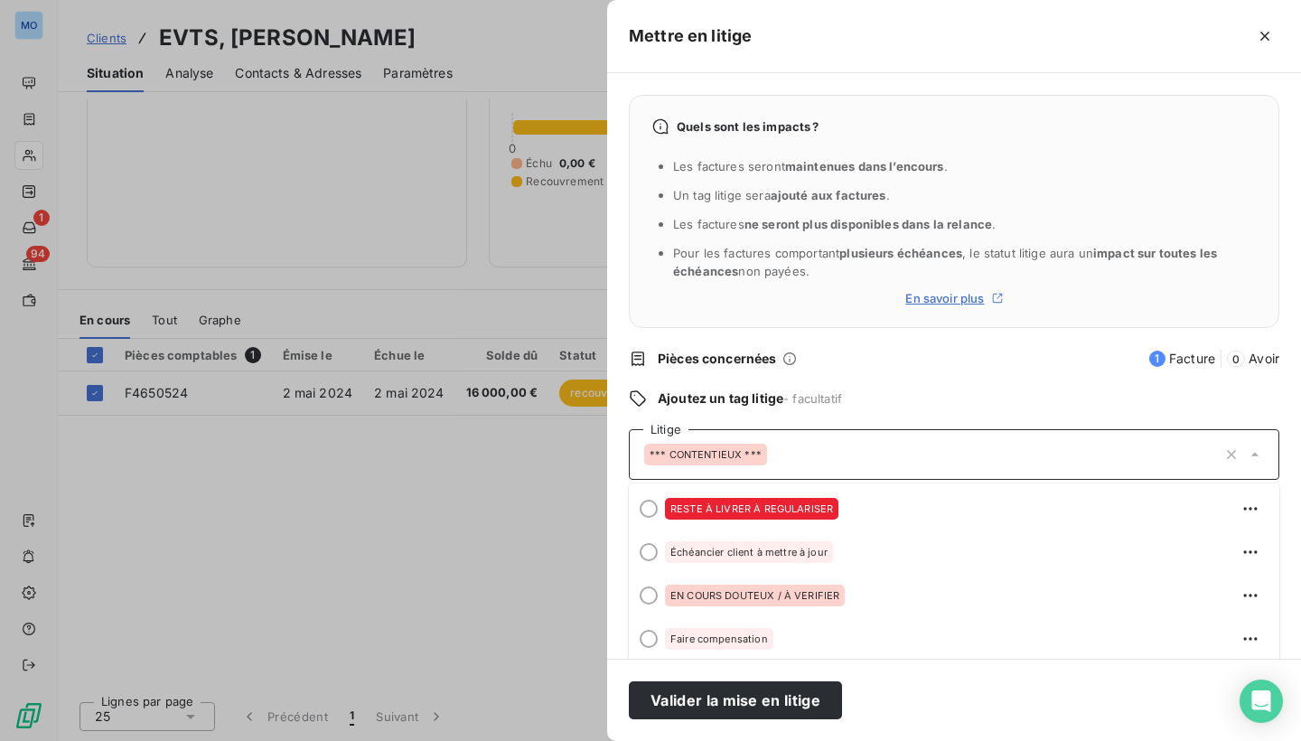
click at [1163, 457] on div "*** CONTENTIEUX ***" at bounding box center [930, 454] width 573 height 43
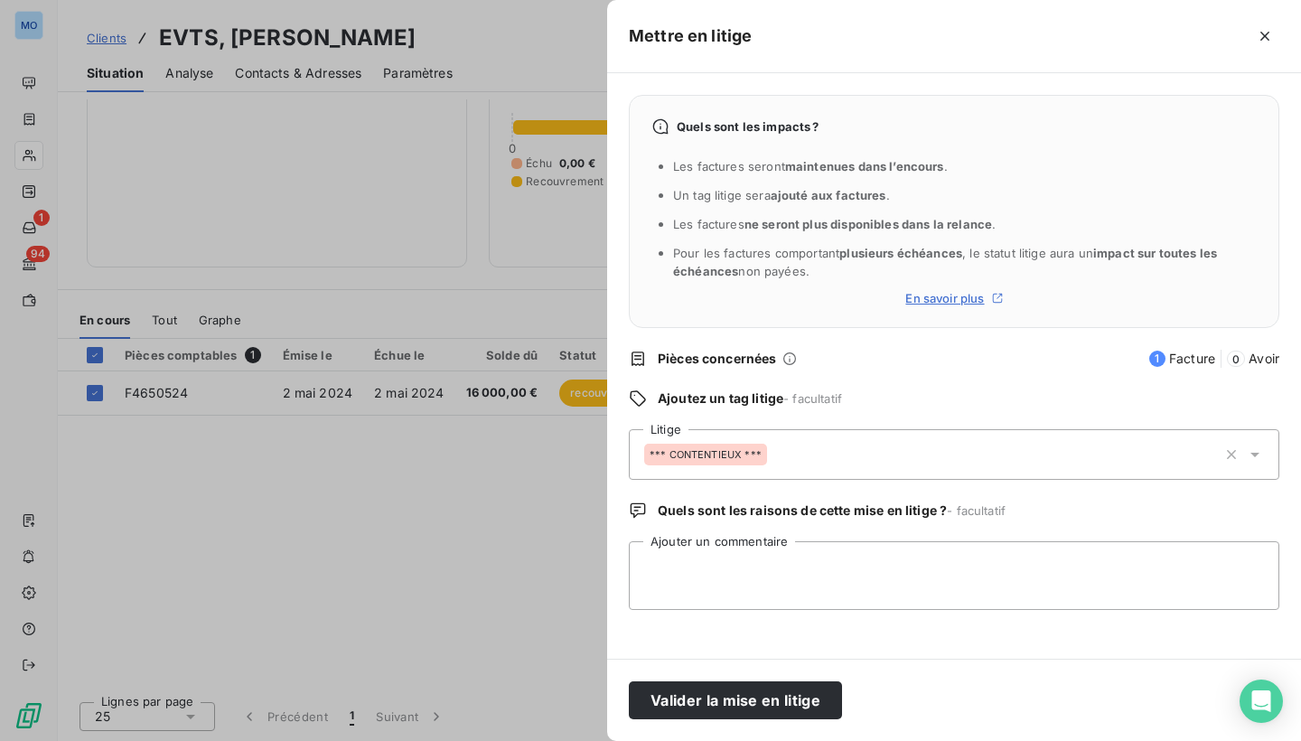
click at [1125, 455] on div "*** CONTENTIEUX ***" at bounding box center [930, 454] width 573 height 43
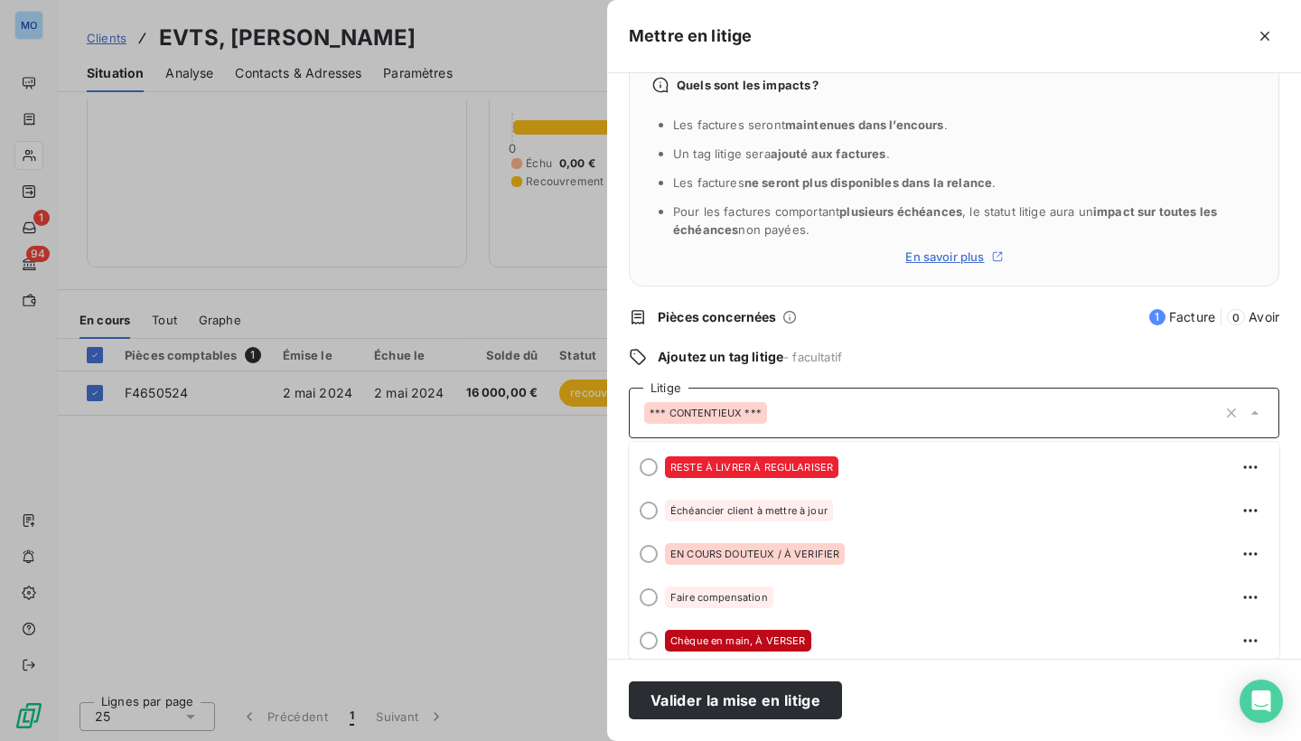
scroll to position [90, 0]
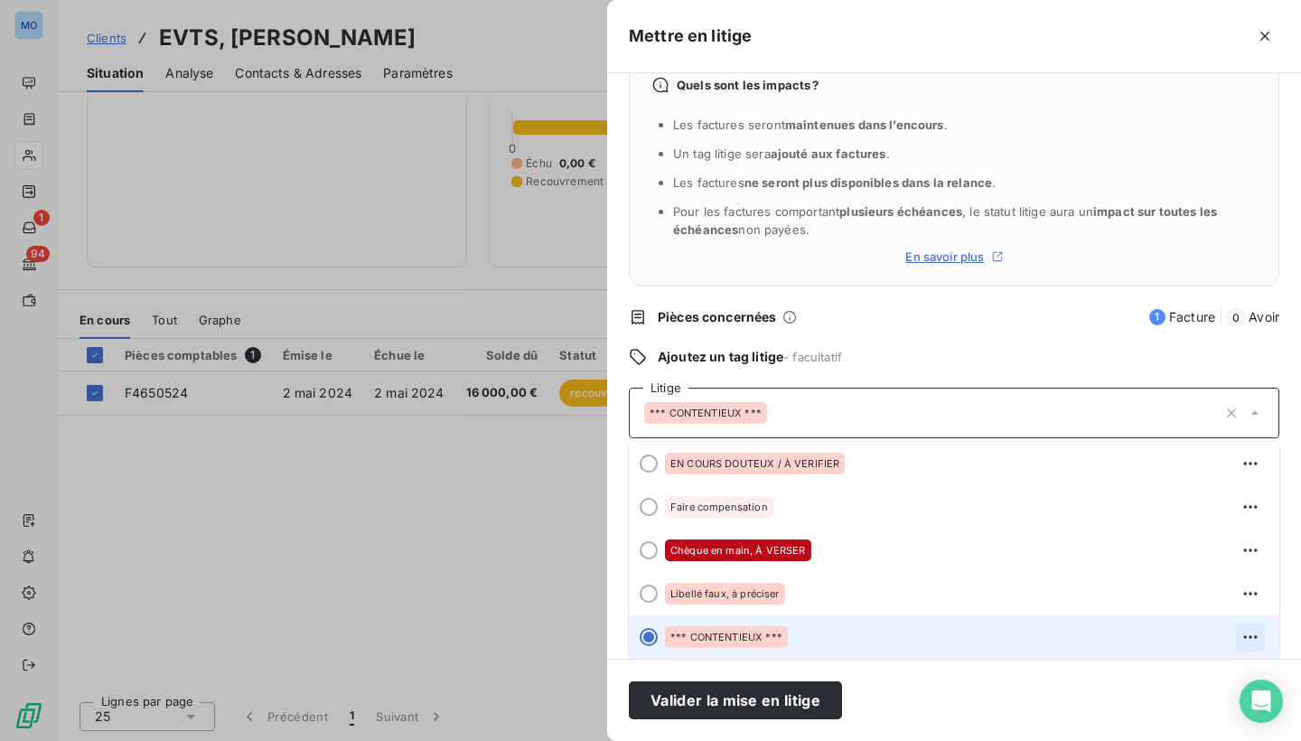
click at [1256, 638] on icon "button" at bounding box center [1250, 636] width 14 height 3
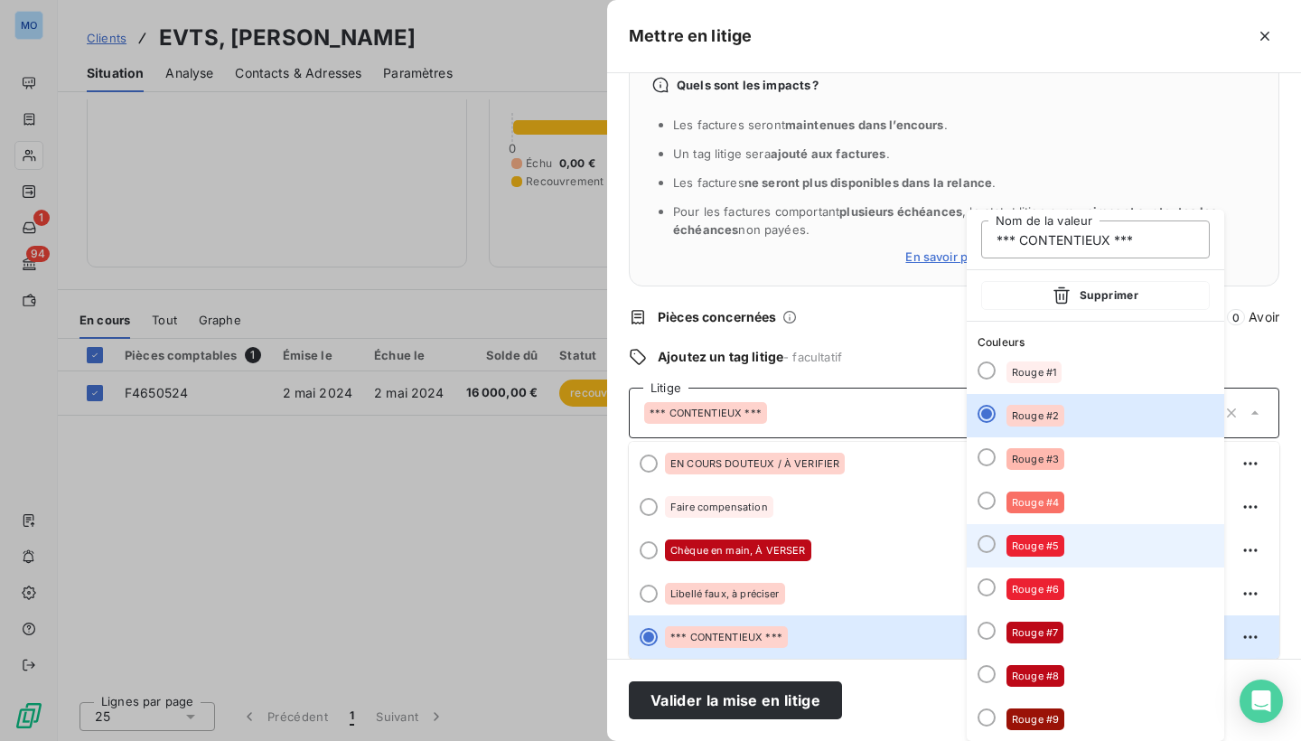
click at [1053, 547] on span "Rouge #5" at bounding box center [1035, 545] width 47 height 11
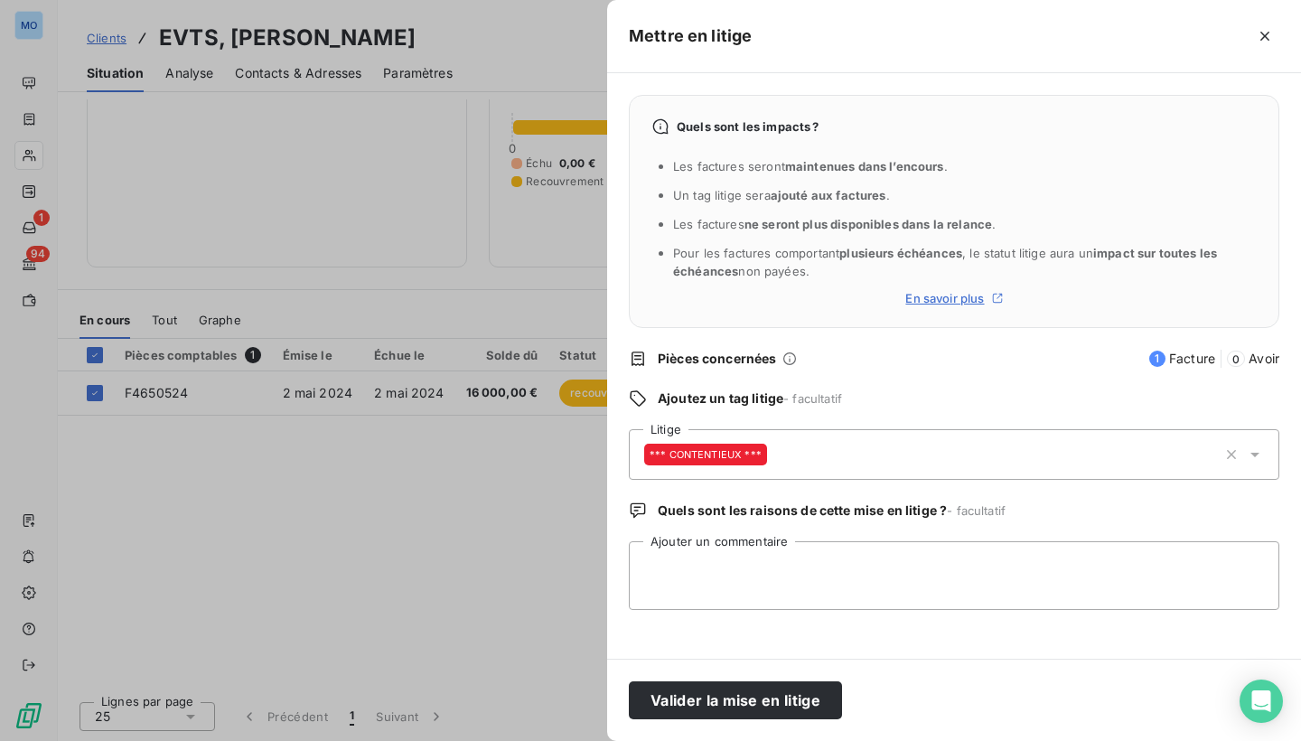
click at [1073, 505] on div "Quels sont les raisons de cette mise en litige ? - facultatif" at bounding box center [954, 510] width 651 height 18
click at [930, 566] on textarea "Ajouter un commentaire" at bounding box center [954, 575] width 651 height 69
click at [930, 566] on textarea "Procés en cours" at bounding box center [954, 575] width 651 height 69
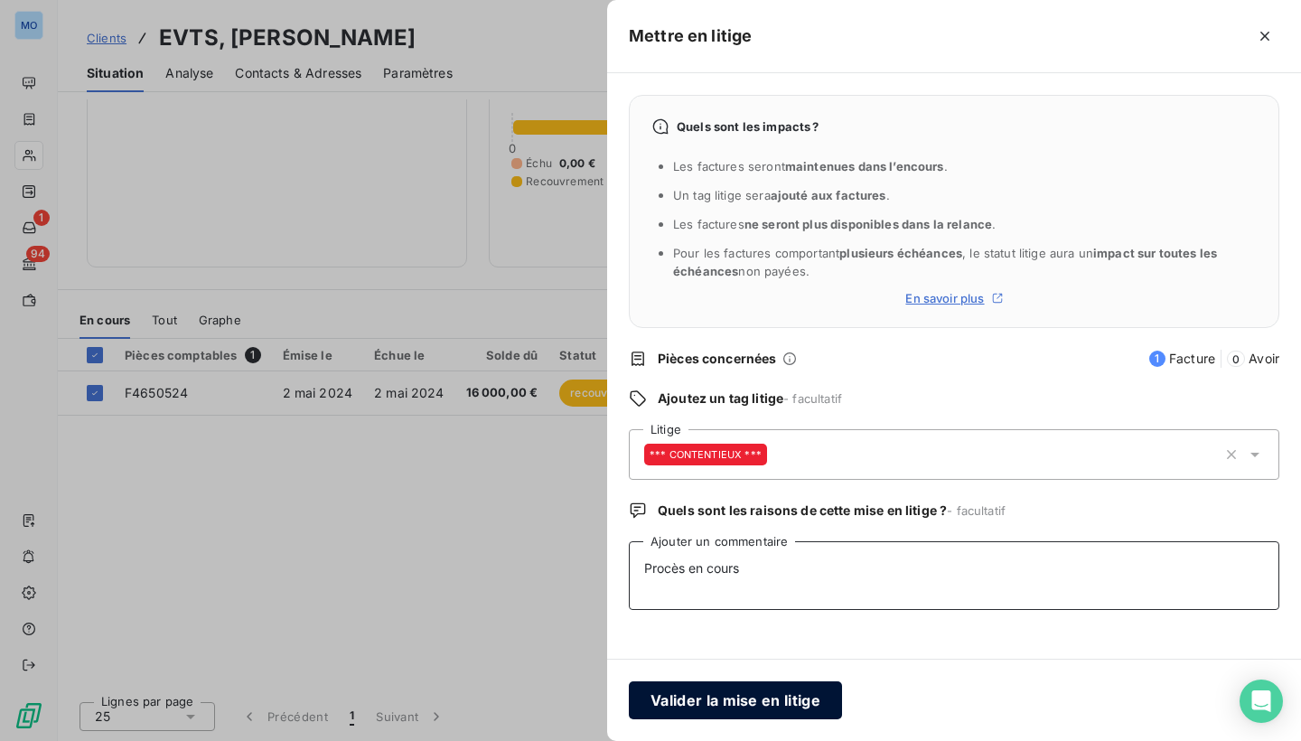
type textarea "Procès en cours"
click at [745, 704] on button "Valider la mise en litige" at bounding box center [735, 700] width 213 height 38
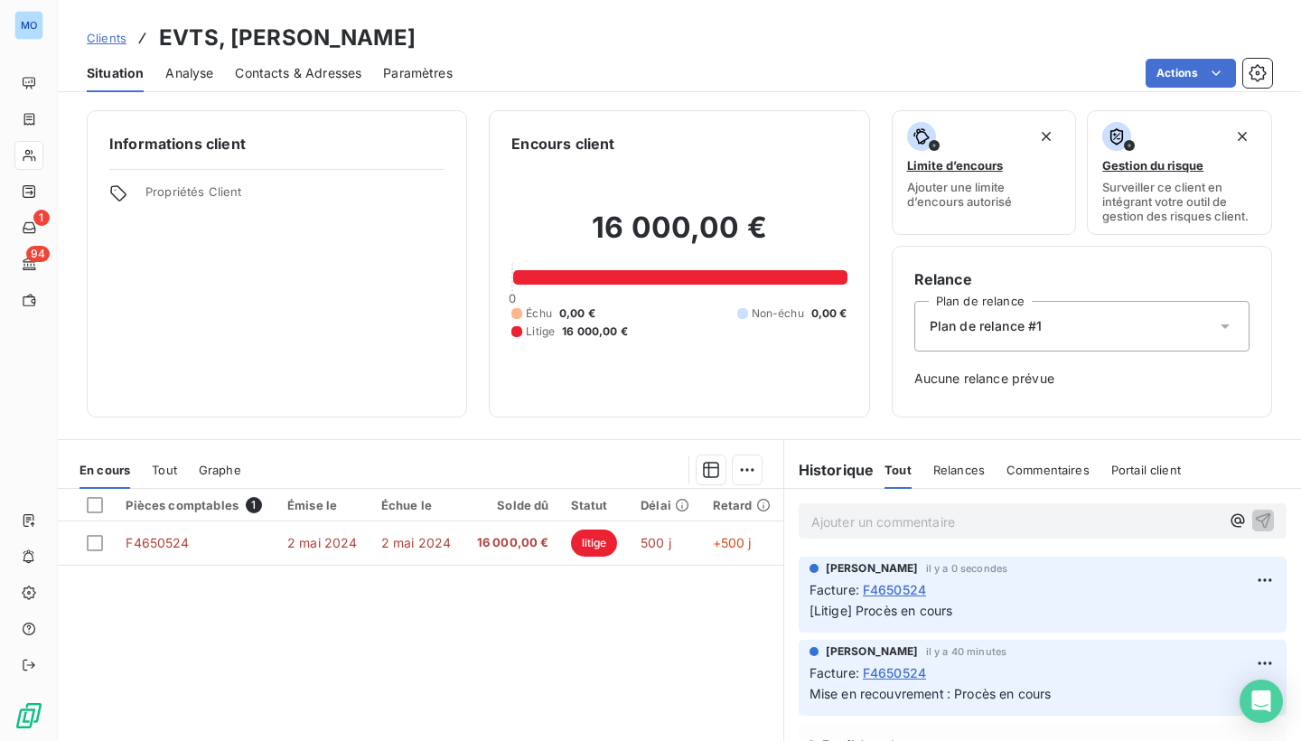
click at [697, 216] on h2 "16 000,00 €" at bounding box center [678, 237] width 335 height 54
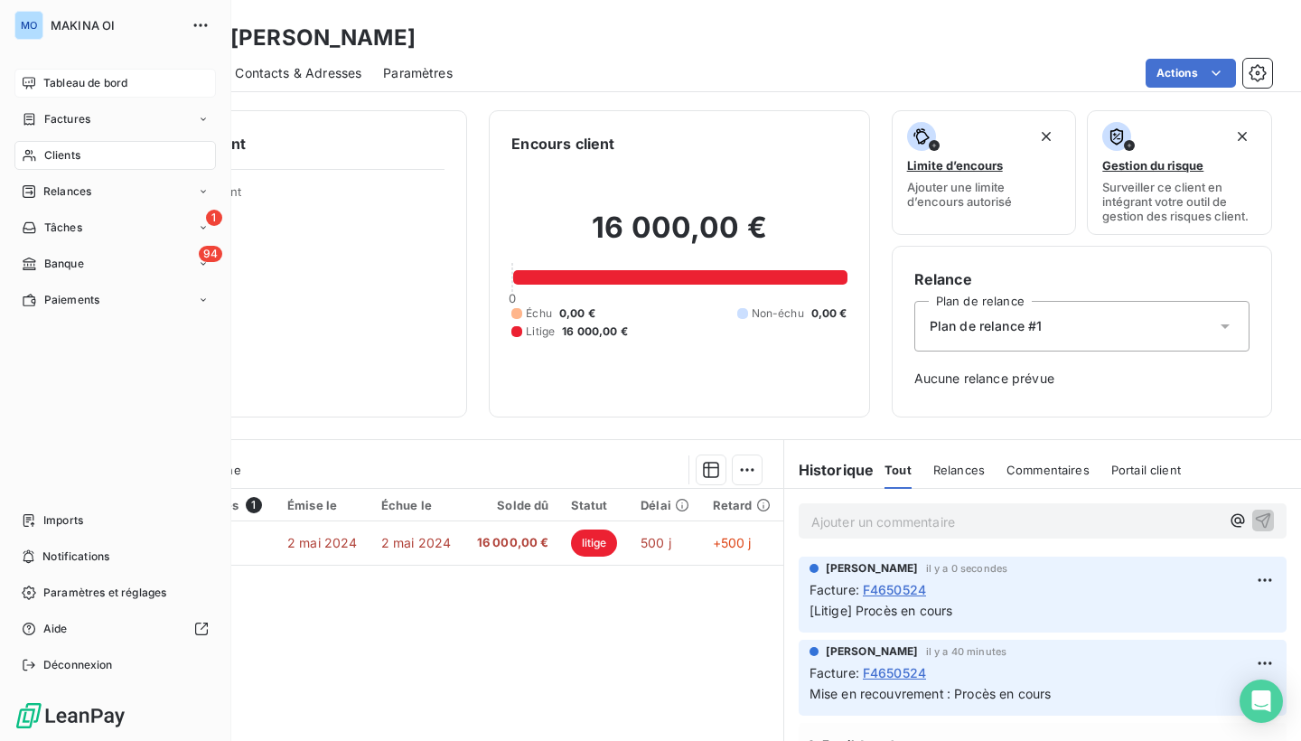
click at [61, 81] on span "Tableau de bord" at bounding box center [85, 83] width 84 height 16
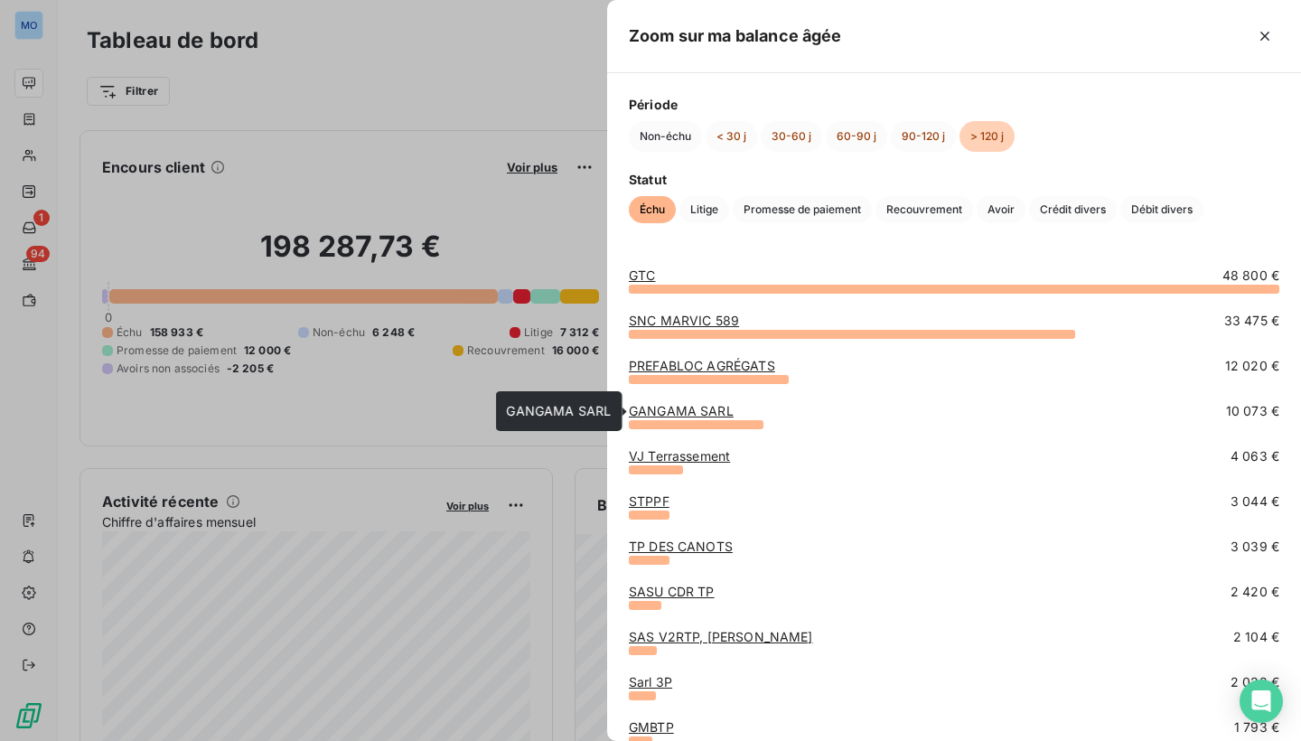
click at [702, 412] on link "GANGAMA SARL" at bounding box center [681, 410] width 105 height 15
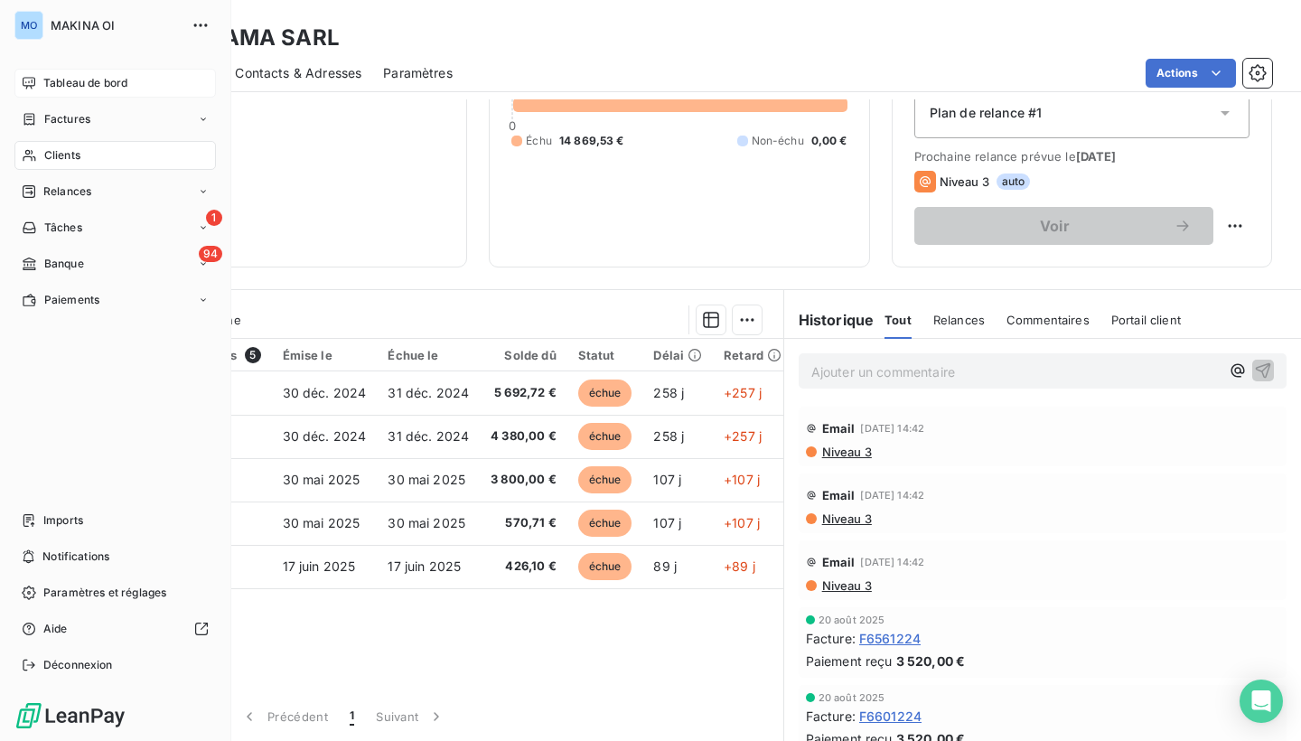
scroll to position [213, 0]
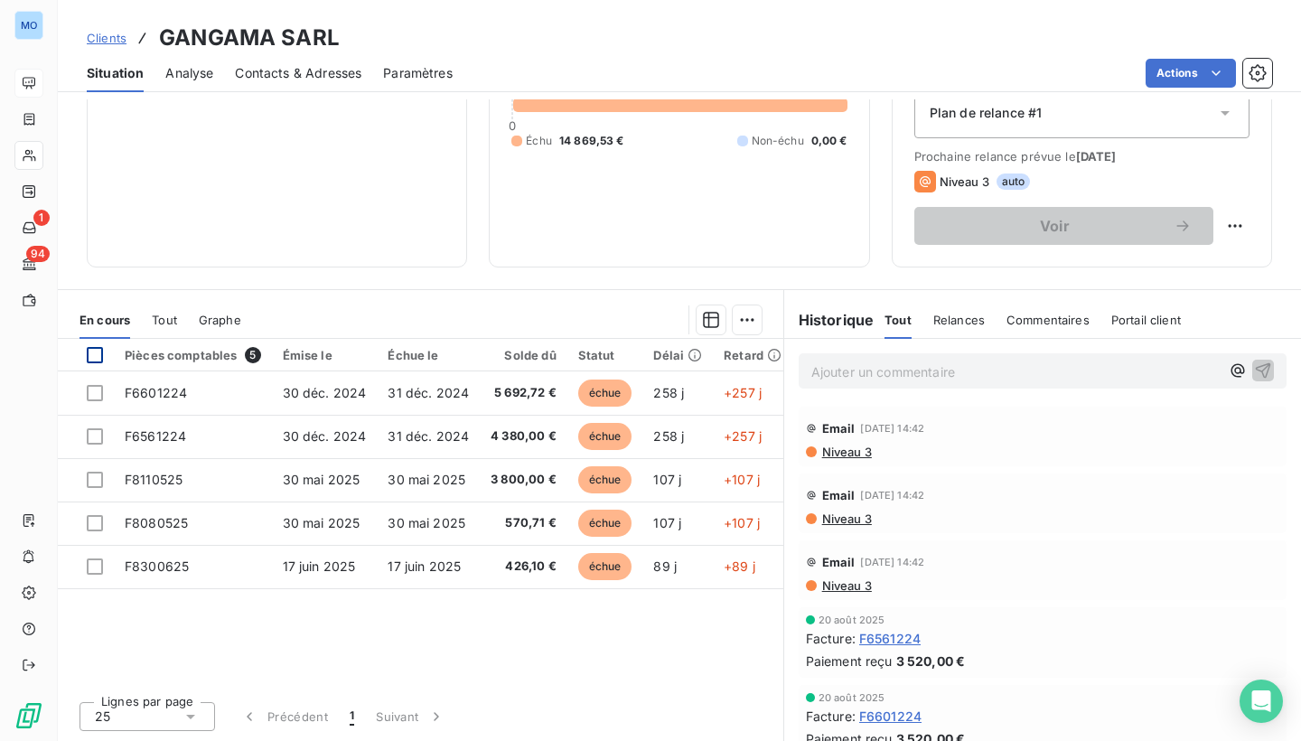
click at [94, 353] on div at bounding box center [95, 355] width 16 height 16
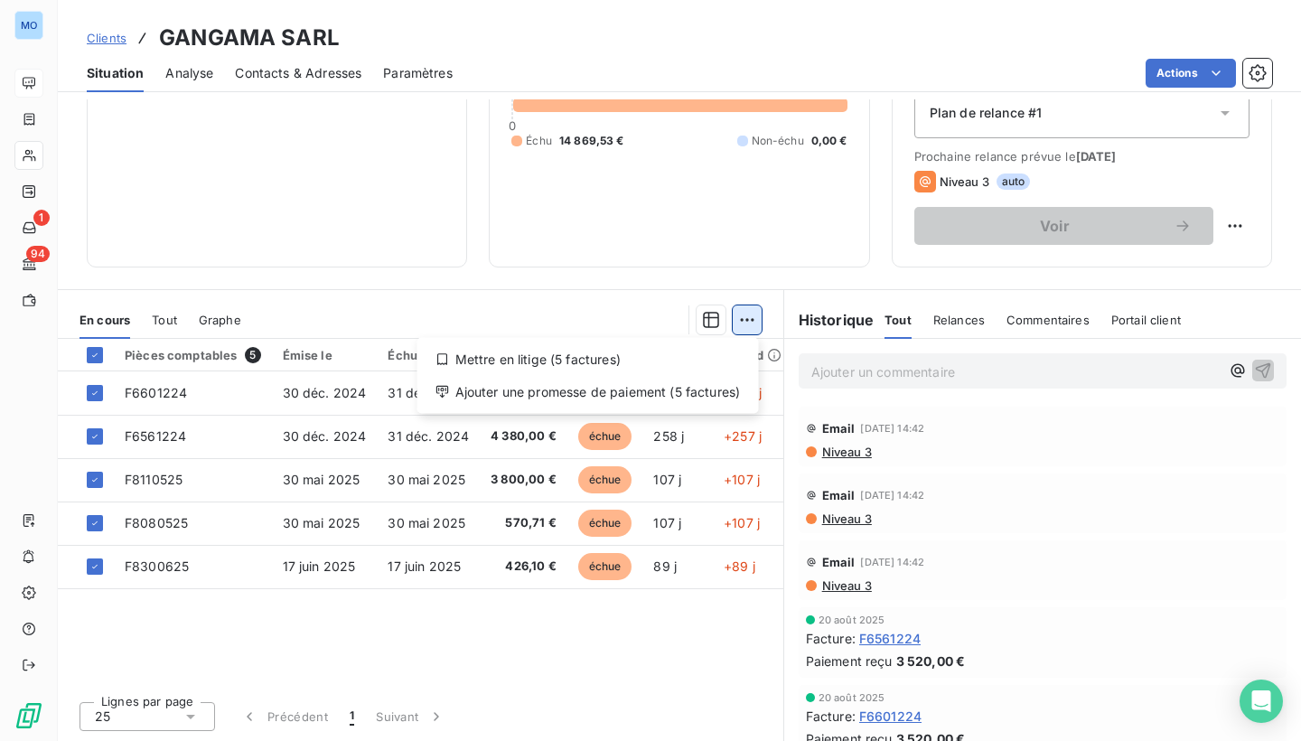
click at [749, 325] on html "MO 1 94 Clients GANGAMA SARL Situation Analyse Contacts & Adresses Paramètres A…" at bounding box center [650, 370] width 1301 height 741
click at [230, 604] on html "MO 1 94 Clients GANGAMA SARL Situation Analyse Contacts & Adresses Paramètres A…" at bounding box center [650, 370] width 1301 height 741
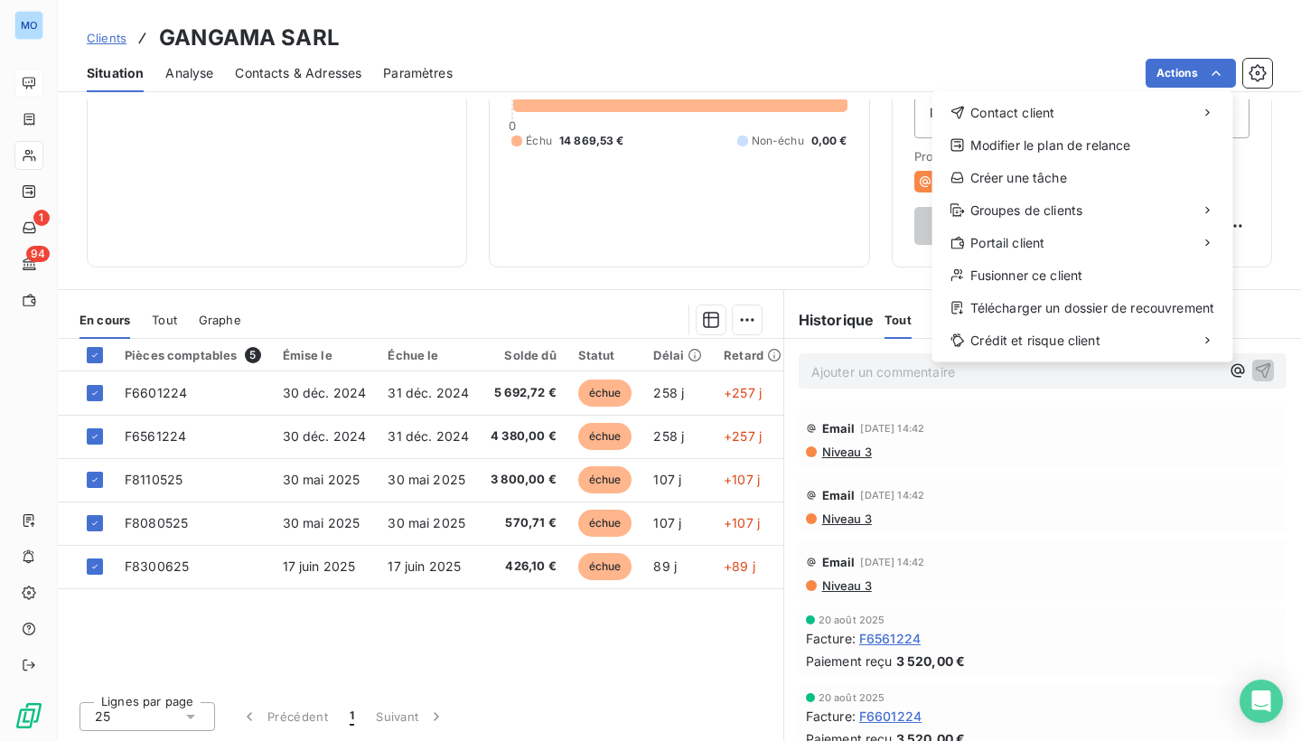
click at [819, 281] on html "MO 1 94 Clients GANGAMA SARL Situation Analyse Contacts & Adresses Paramètres A…" at bounding box center [650, 370] width 1301 height 741
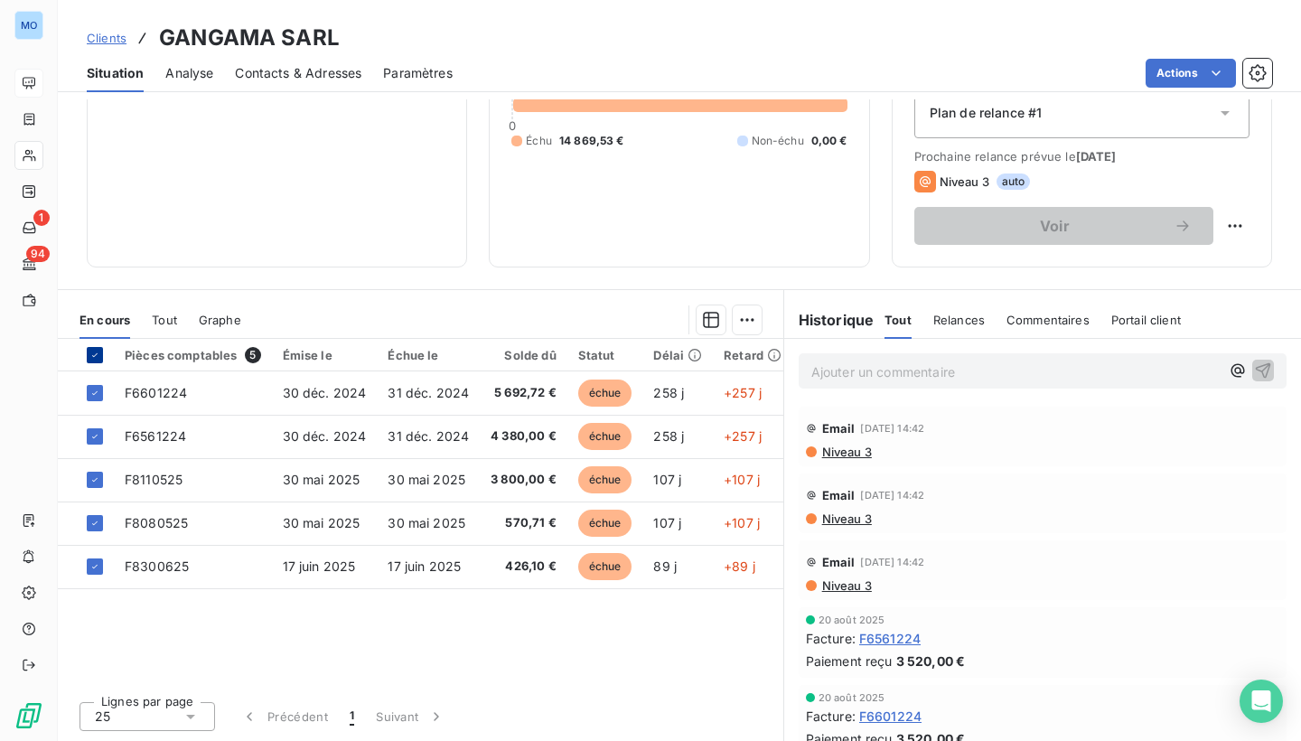
click at [92, 347] on div at bounding box center [95, 355] width 16 height 16
click at [446, 328] on div at bounding box center [512, 319] width 499 height 29
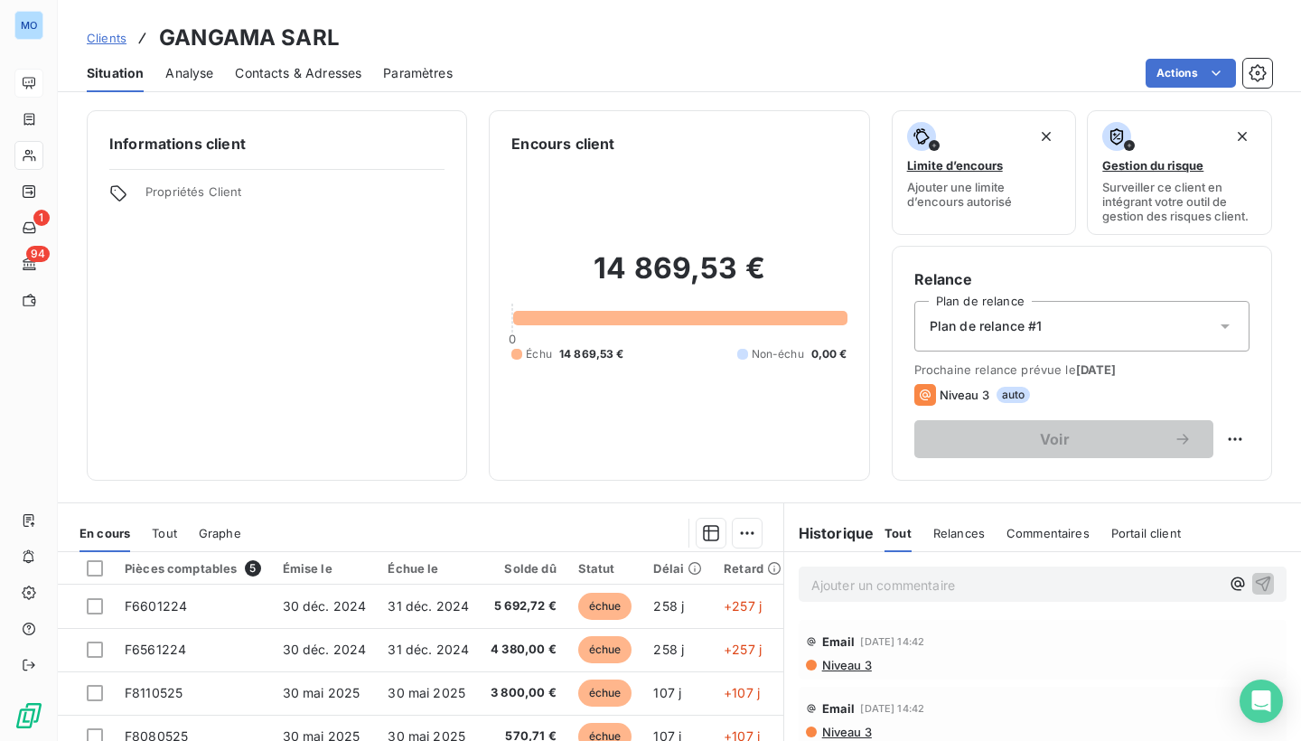
scroll to position [0, 0]
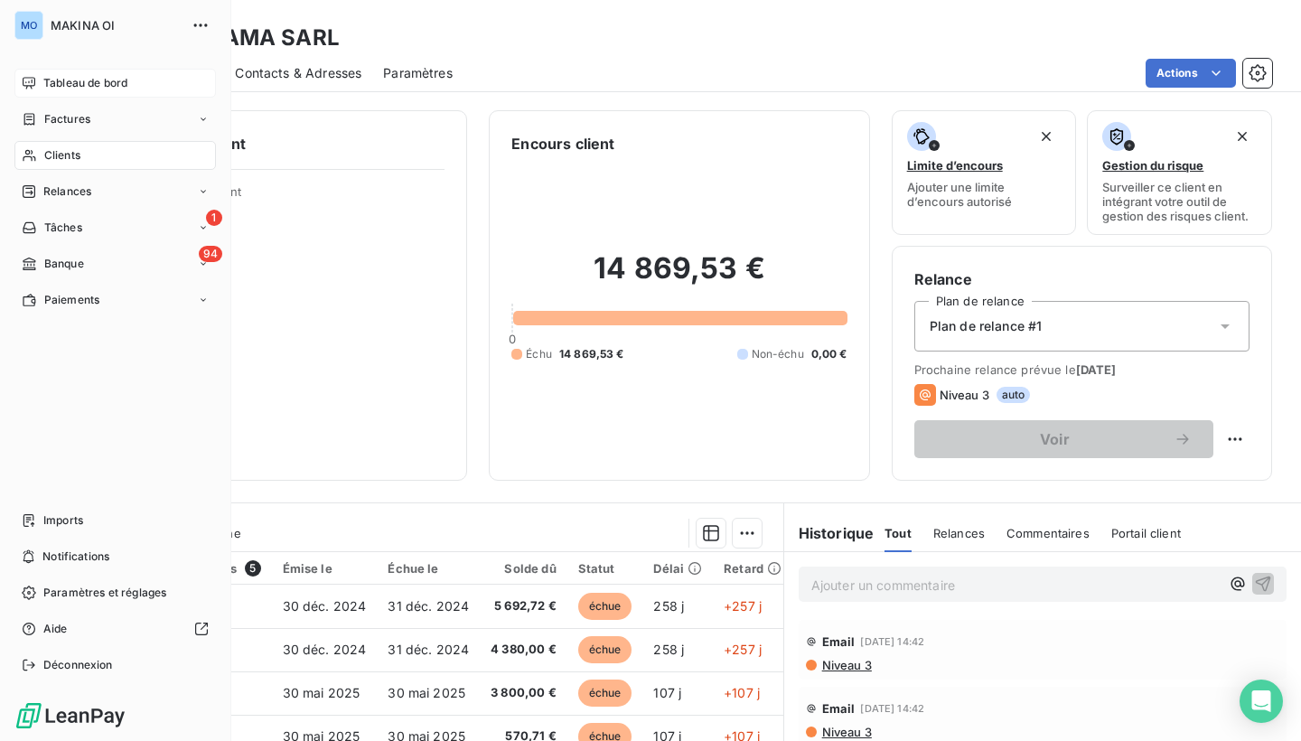
click at [46, 84] on span "Tableau de bord" at bounding box center [85, 83] width 84 height 16
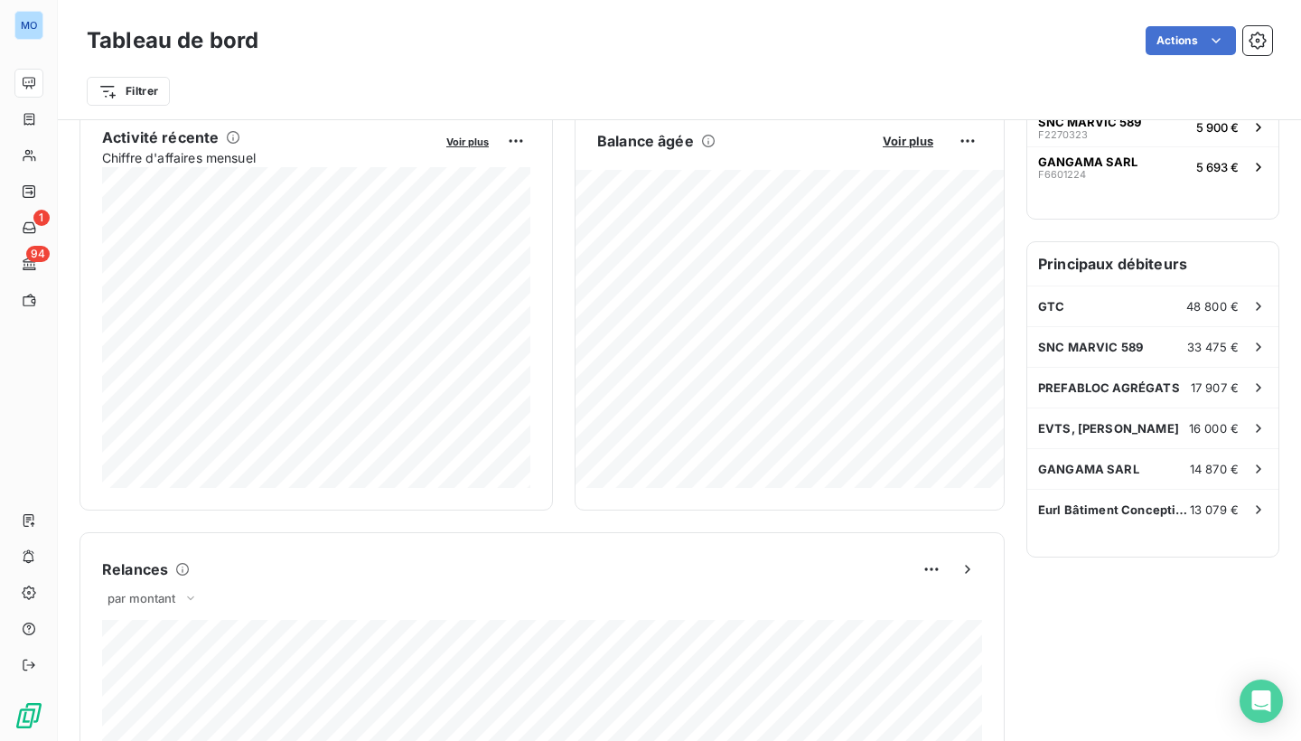
scroll to position [377, 0]
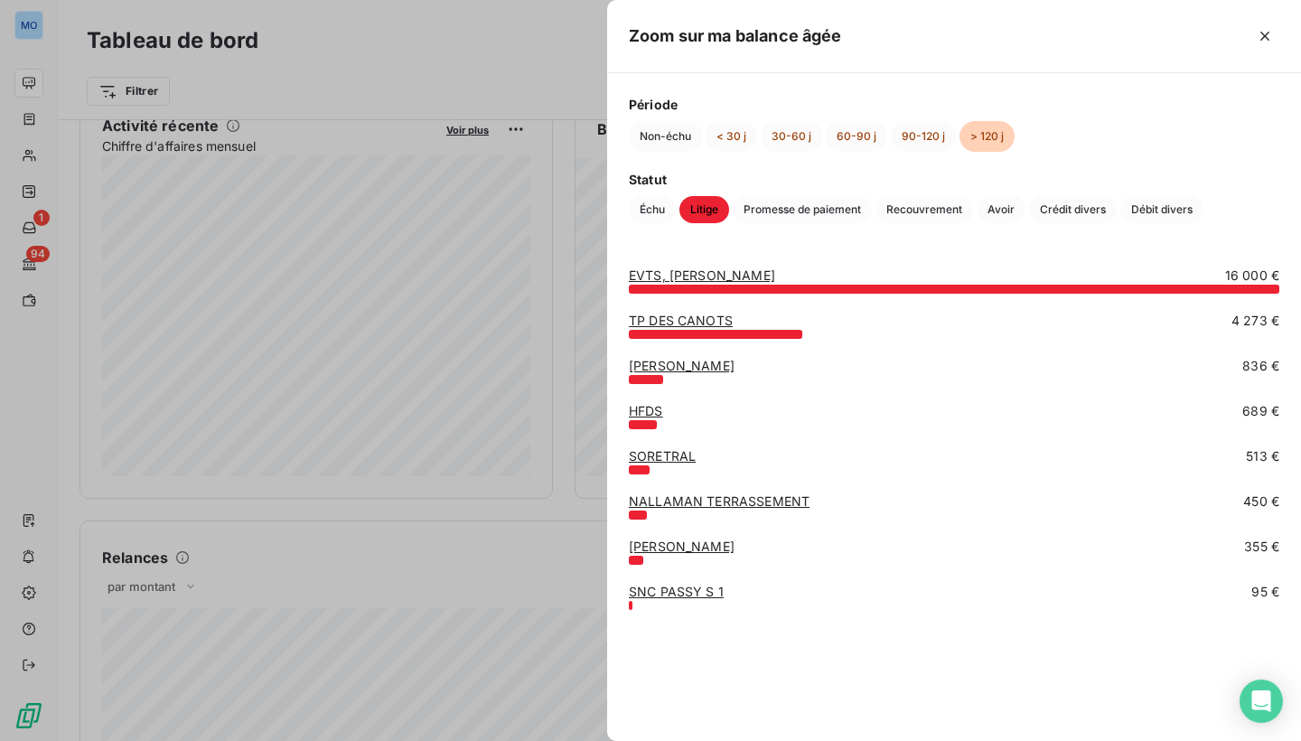
click at [563, 508] on div at bounding box center [650, 370] width 1301 height 741
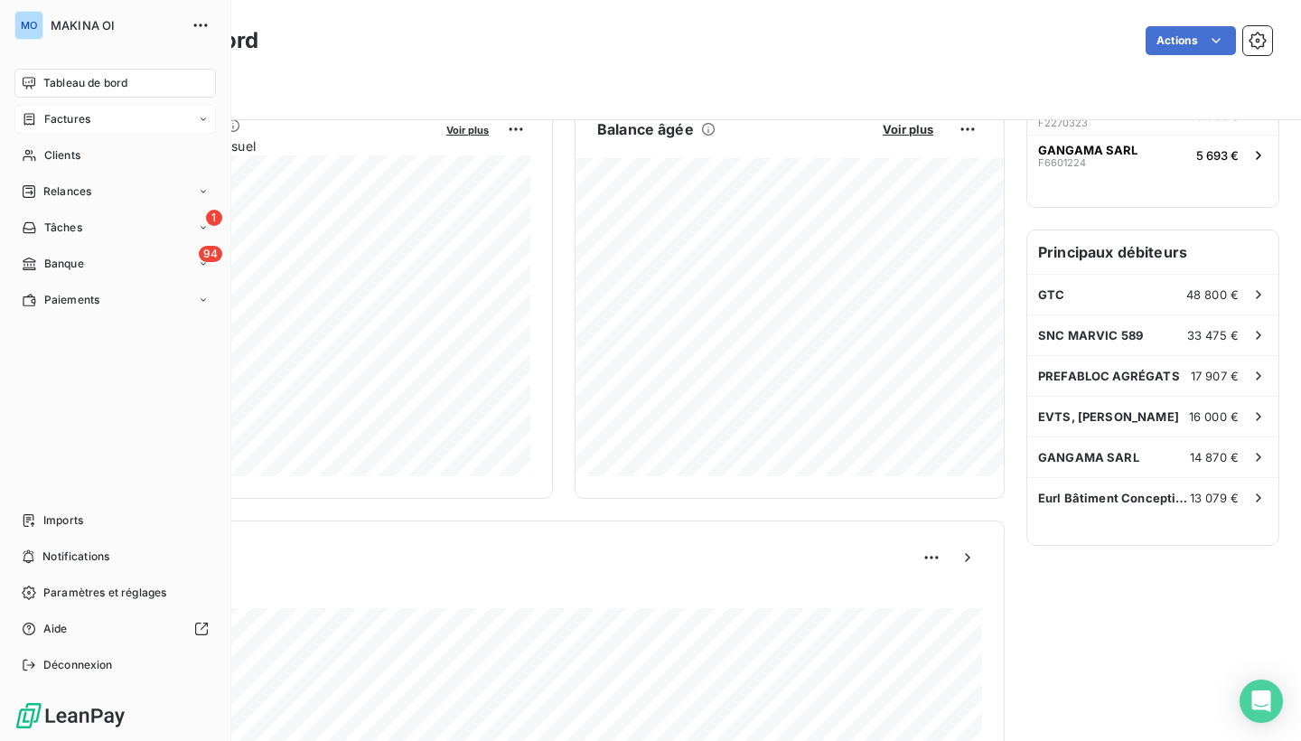
click at [61, 114] on span "Factures" at bounding box center [67, 119] width 46 height 16
click at [81, 161] on span "Factures" at bounding box center [66, 155] width 46 height 16
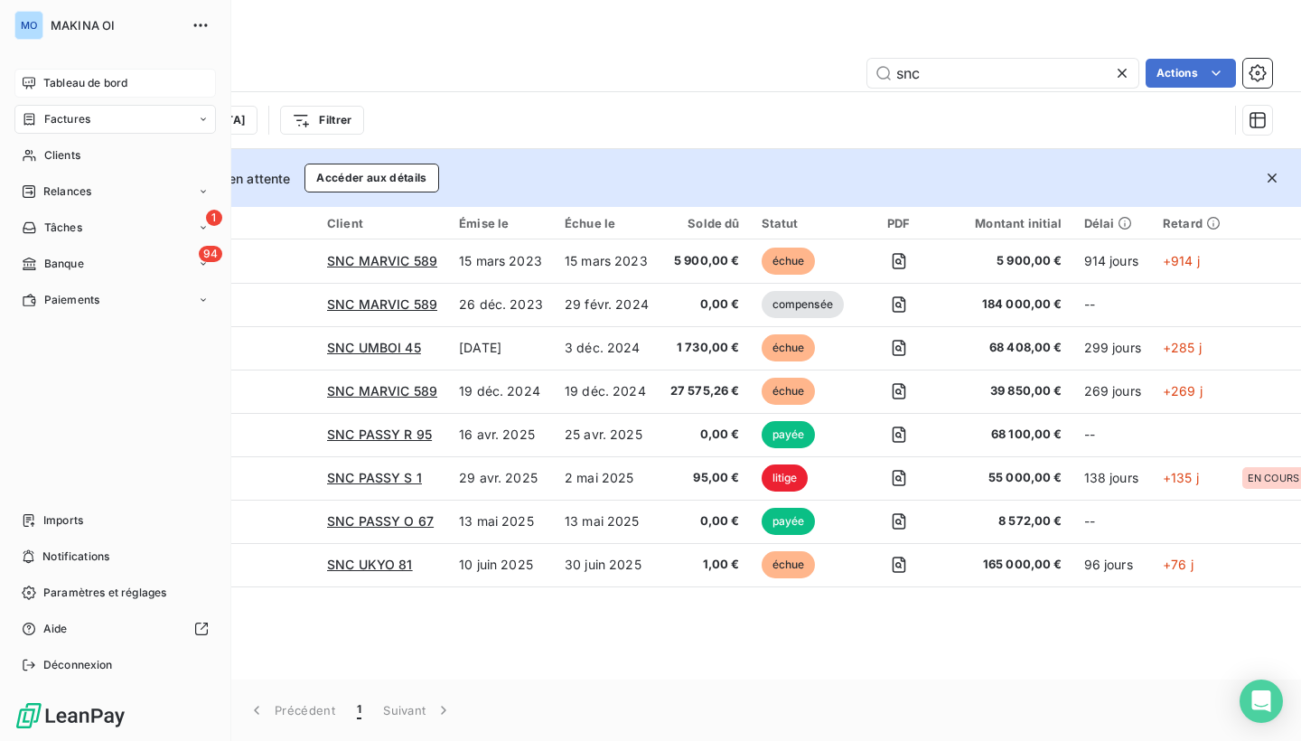
click at [72, 122] on span "Factures" at bounding box center [67, 119] width 46 height 16
click at [81, 158] on span "Factures" at bounding box center [66, 155] width 46 height 16
click at [96, 117] on div "Factures" at bounding box center [114, 119] width 201 height 29
click at [70, 118] on span "Factures" at bounding box center [67, 119] width 46 height 16
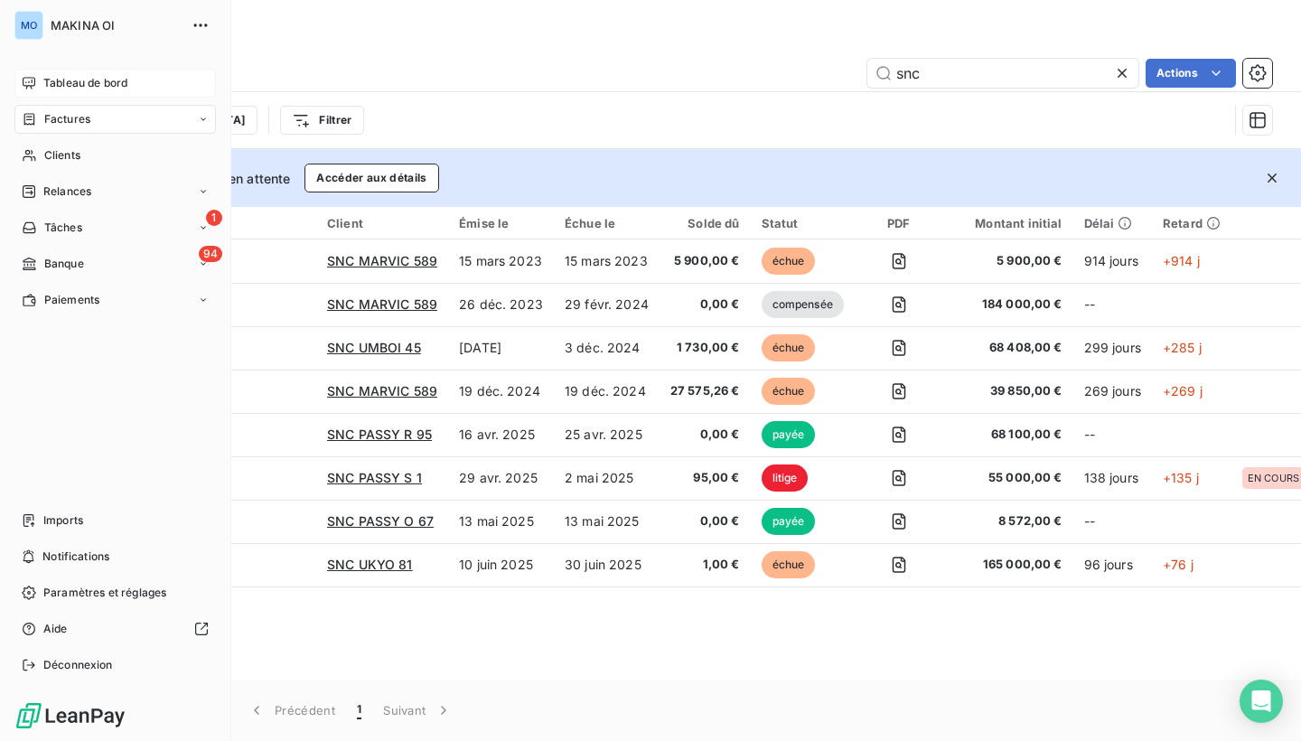
click at [70, 118] on span "Factures" at bounding box center [67, 119] width 46 height 16
click at [76, 147] on span "Factures" at bounding box center [66, 155] width 46 height 16
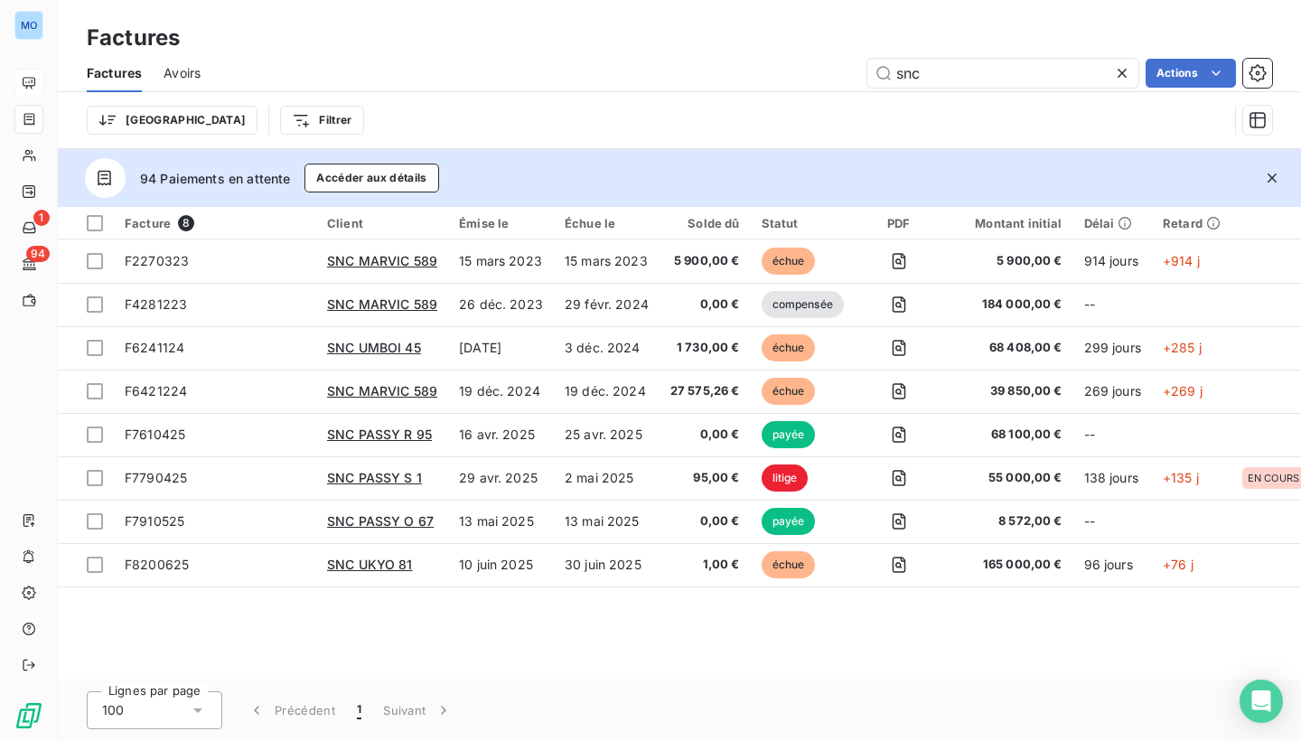
click at [658, 104] on div "Trier Filtrer" at bounding box center [657, 120] width 1141 height 34
click at [1125, 71] on icon at bounding box center [1122, 73] width 18 height 18
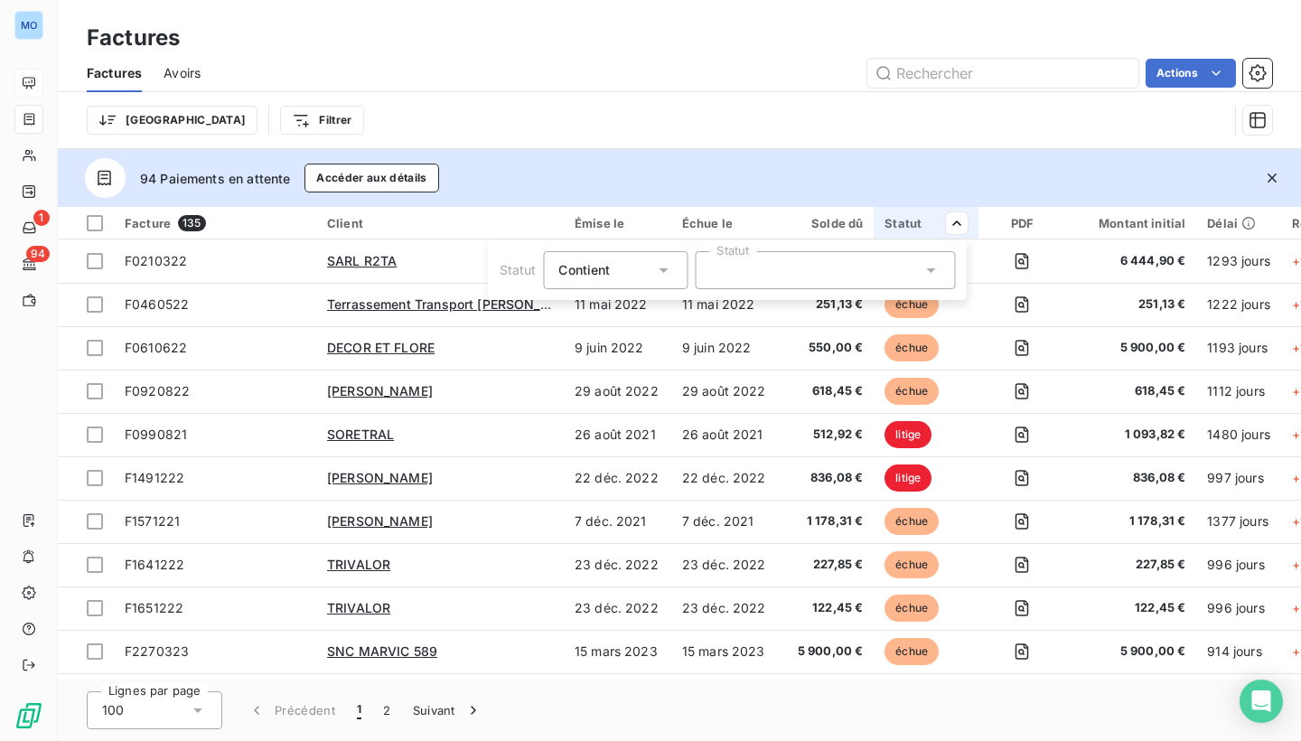
click at [929, 273] on icon at bounding box center [931, 270] width 18 height 18
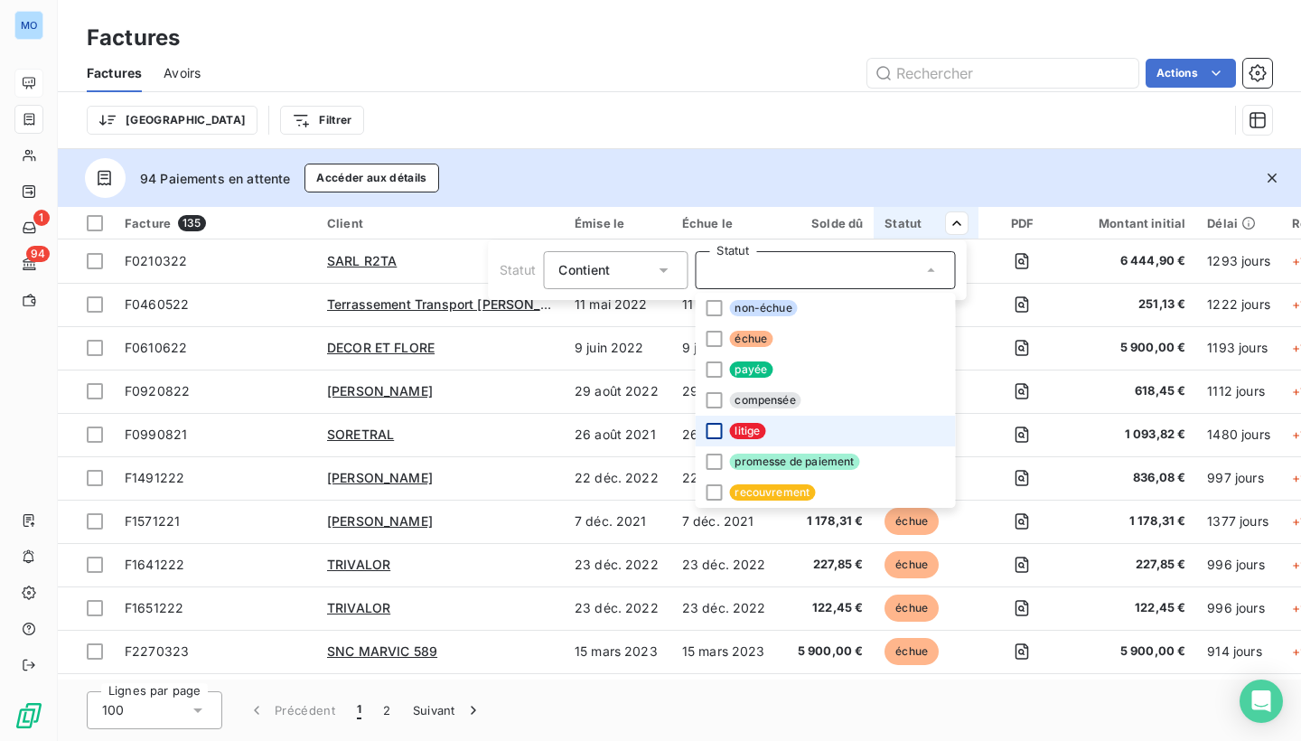
click at [709, 427] on div at bounding box center [714, 431] width 16 height 16
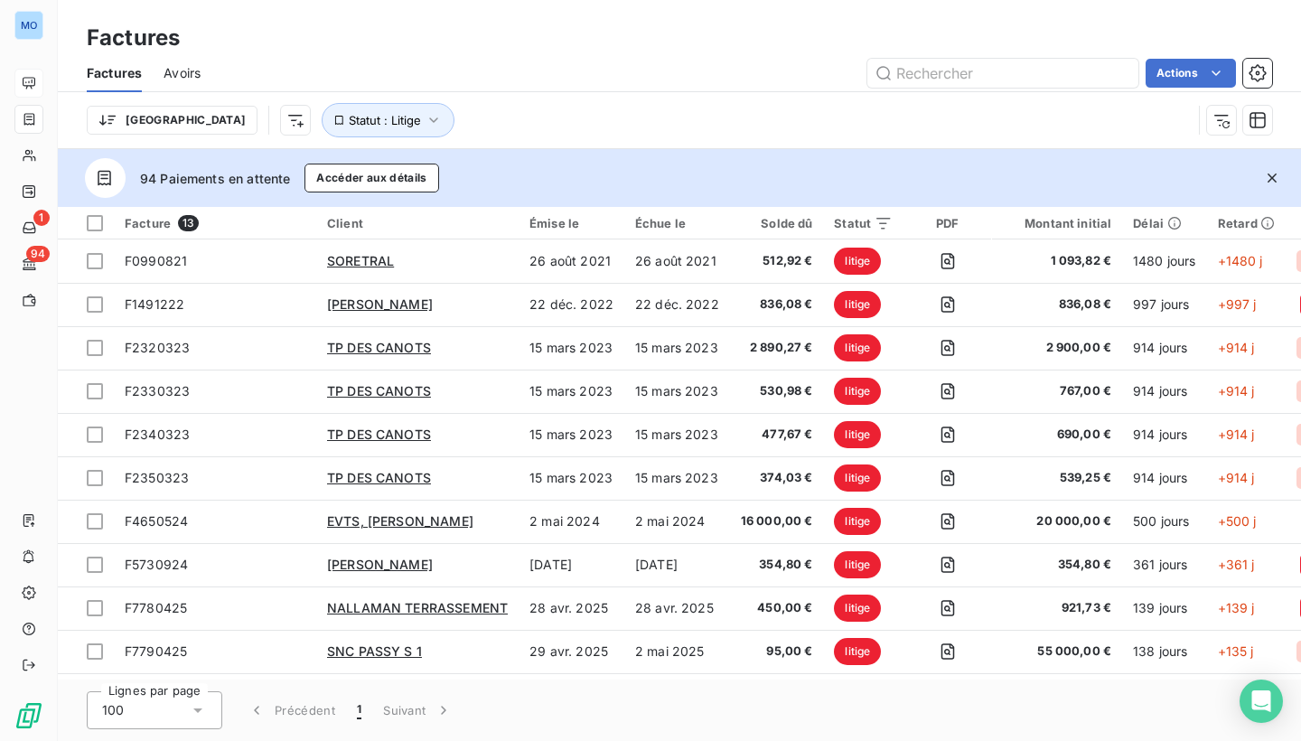
click at [862, 136] on html "MO 1 94 Factures Factures Avoirs Actions Trier Statut : Litige 94 Paiements en …" at bounding box center [650, 370] width 1301 height 741
click at [1094, 224] on html "MO 1 94 Factures Factures Avoirs Actions Trier Statut : Litige 94 Paiements en …" at bounding box center [650, 370] width 1301 height 741
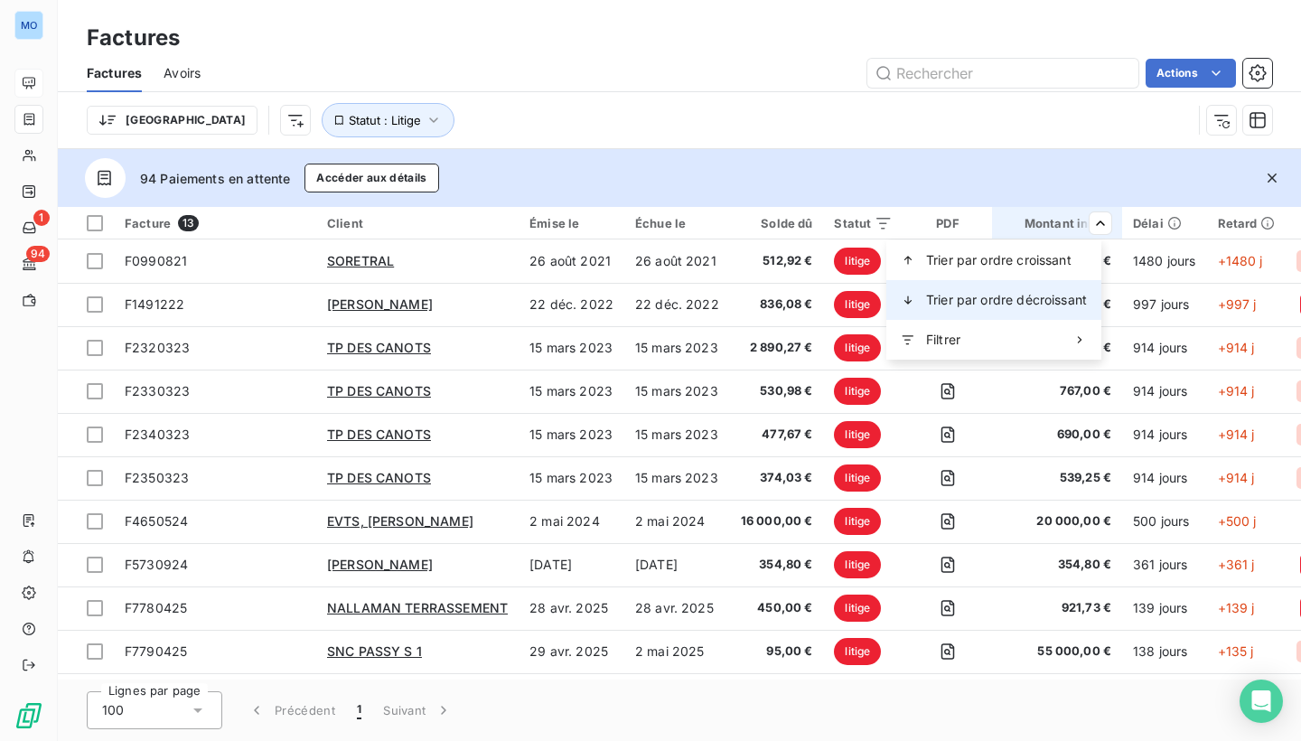
click at [1049, 294] on span "Trier par ordre décroissant" at bounding box center [1006, 300] width 161 height 18
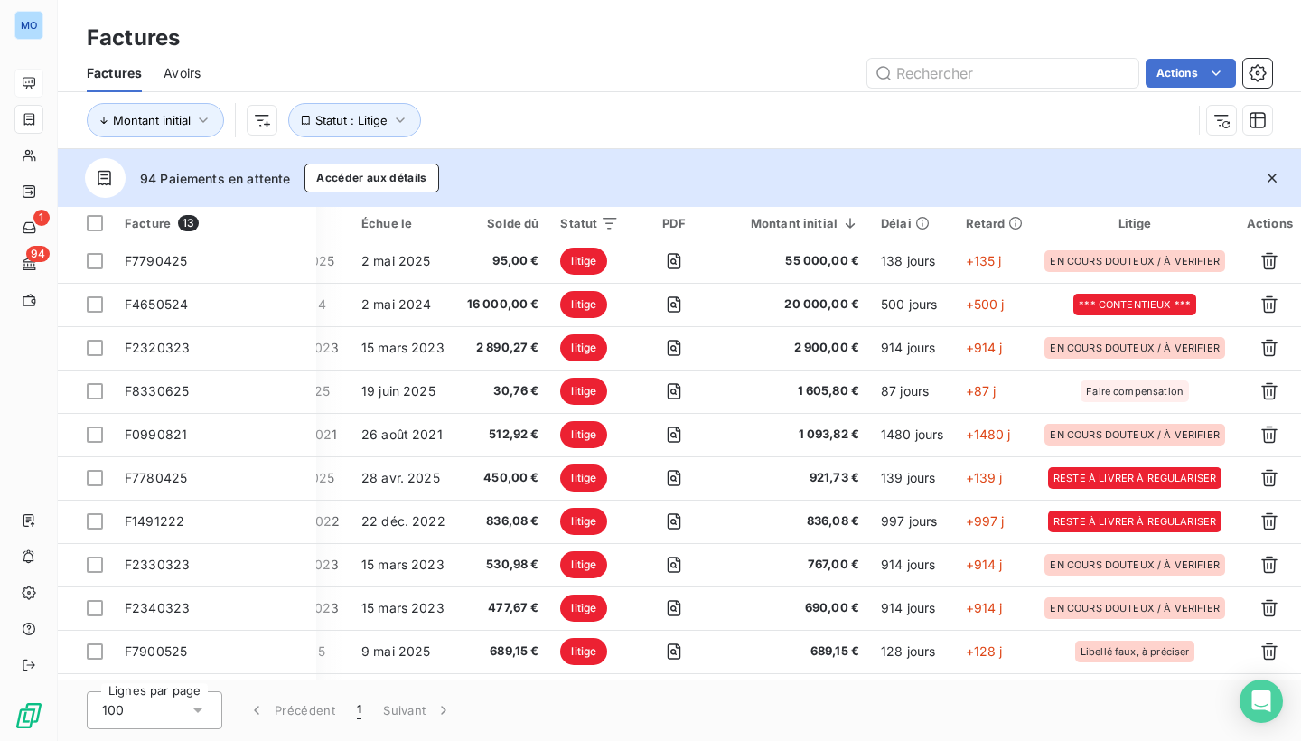
scroll to position [0, 274]
click at [1189, 220] on div "Litige" at bounding box center [1134, 223] width 180 height 14
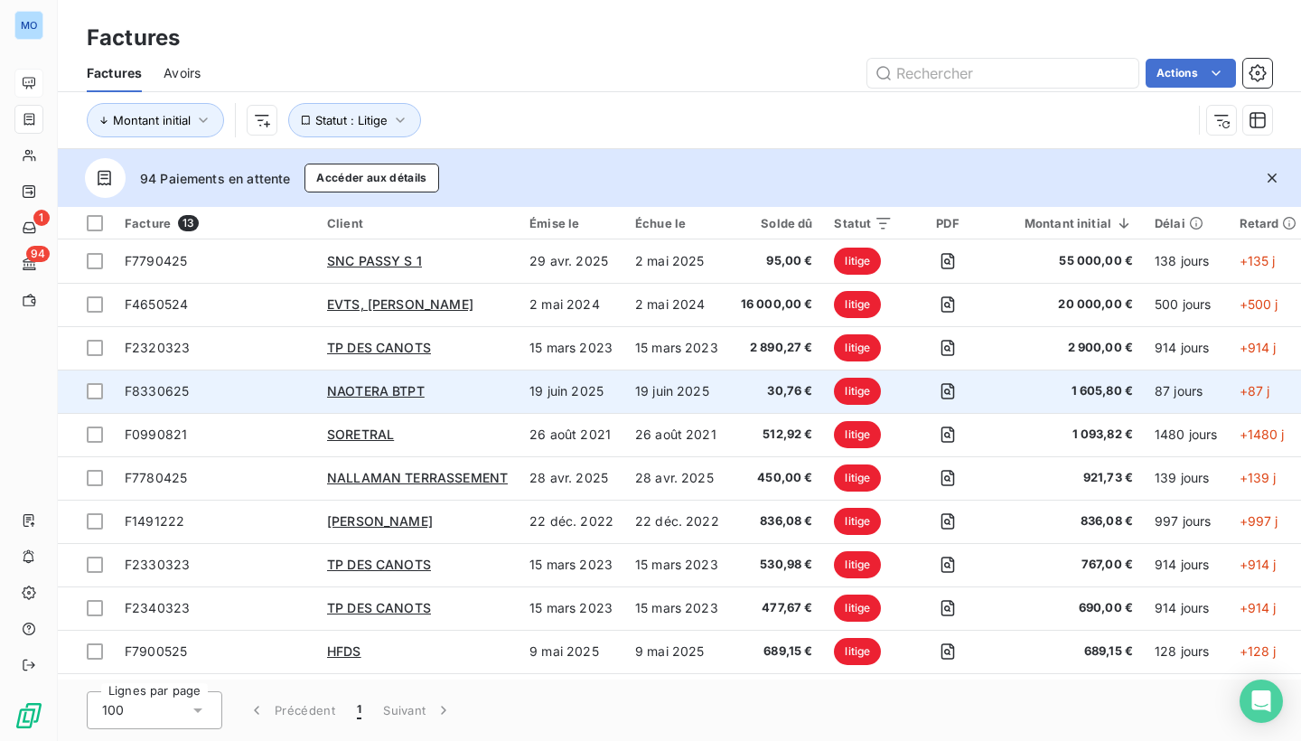
scroll to position [0, 0]
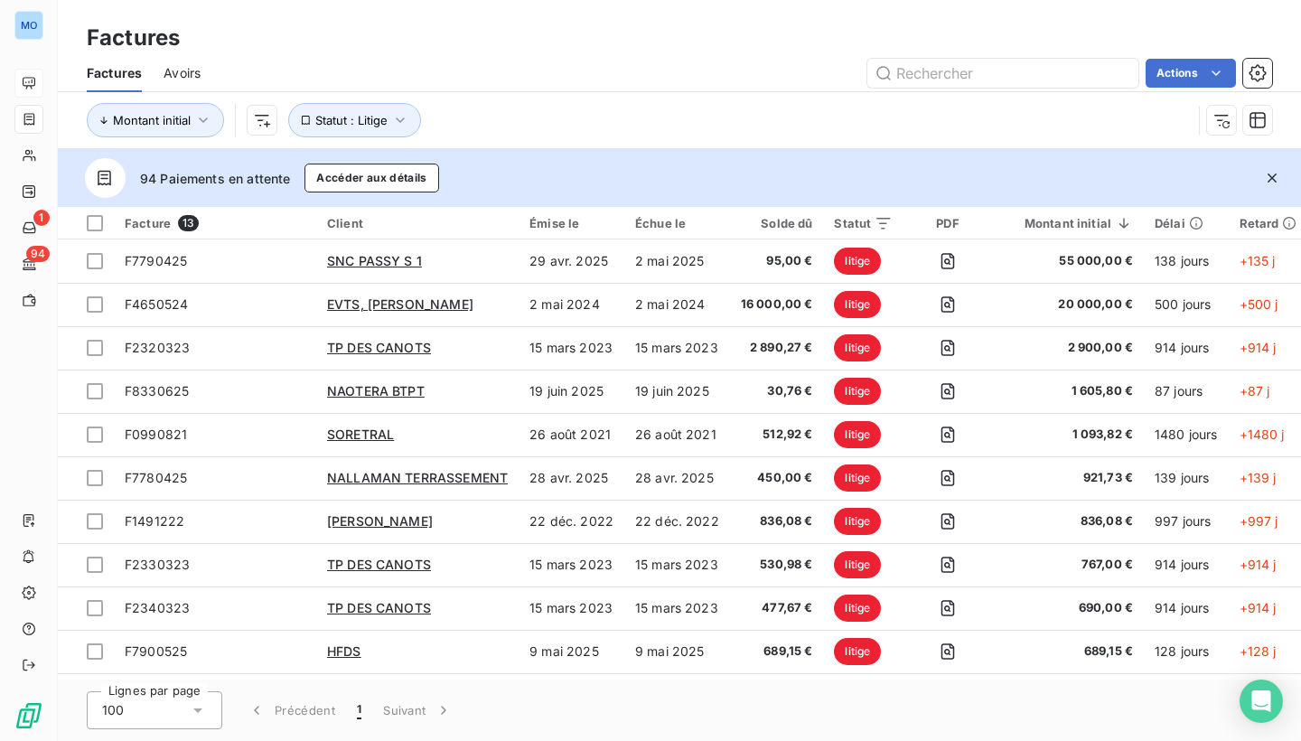
click at [590, 159] on div "94 Paiements en attente Accéder aux détails" at bounding box center [679, 178] width 1243 height 58
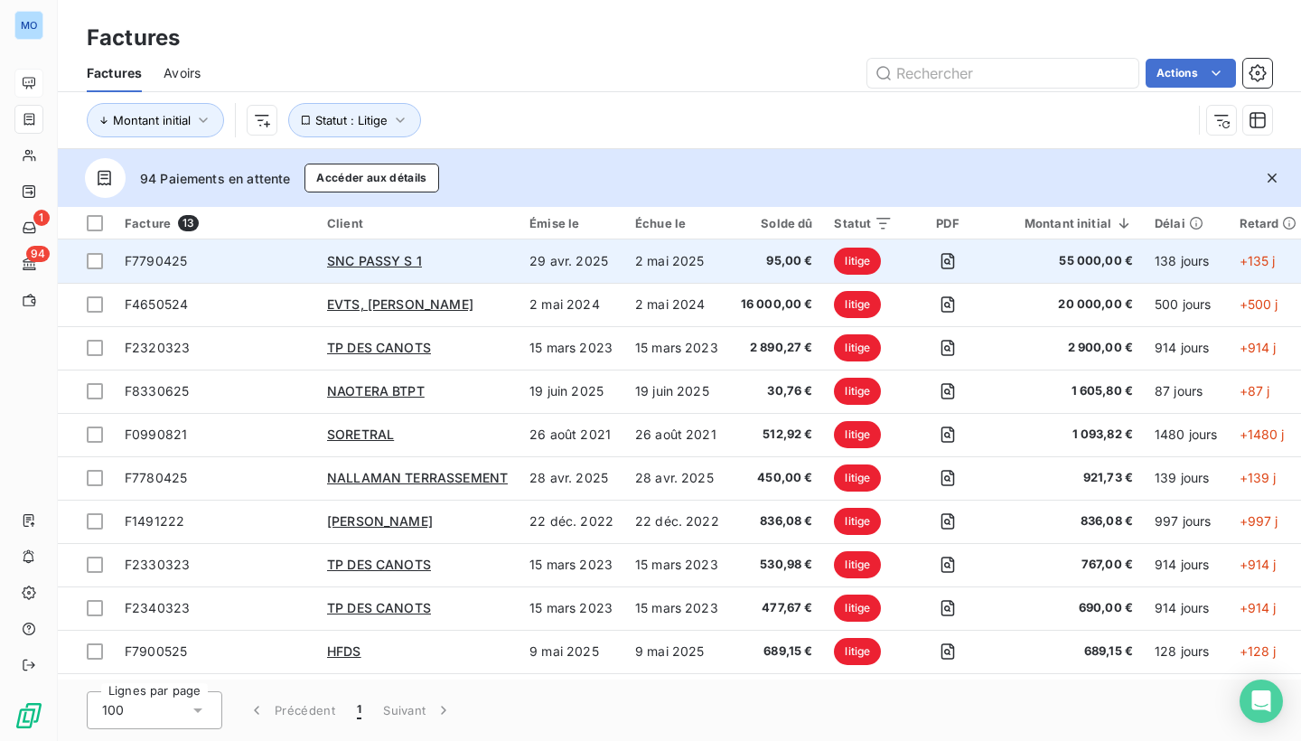
click at [768, 254] on span "95,00 €" at bounding box center [777, 261] width 72 height 18
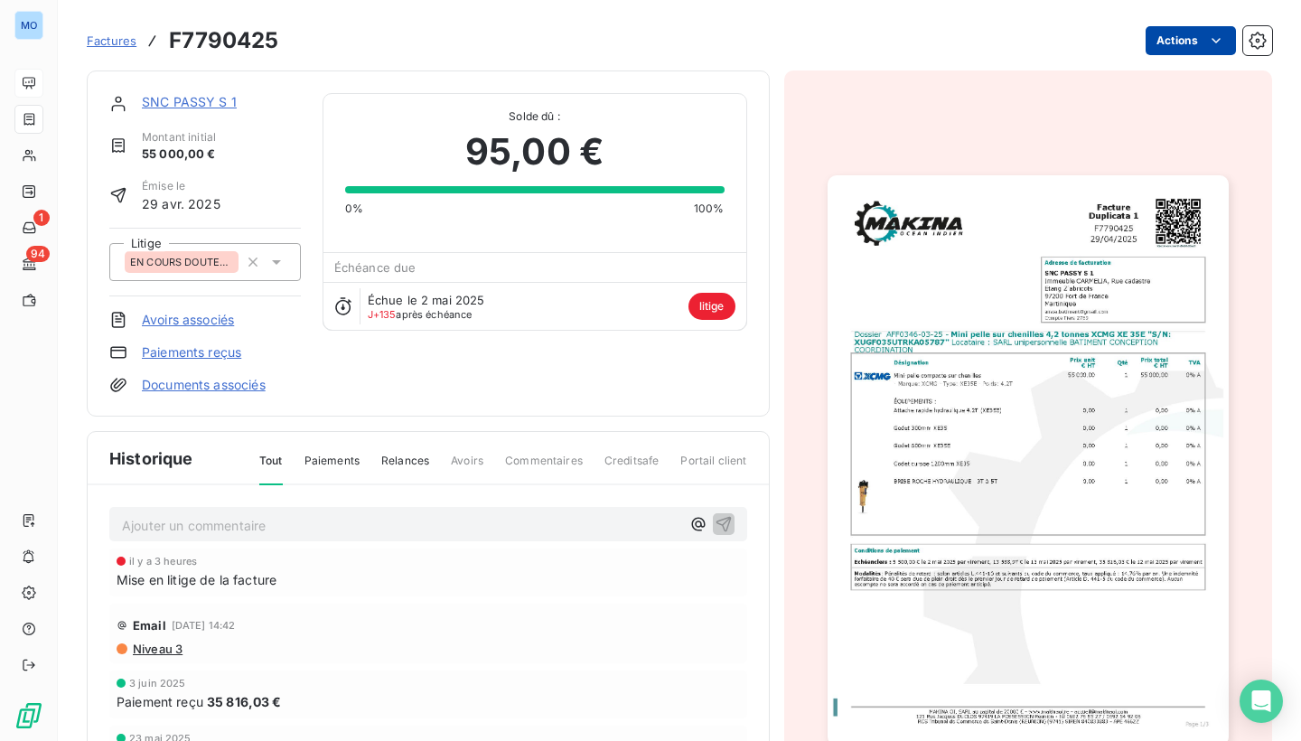
click at [1205, 34] on html "MO 1 94 Factures F7790425 Actions SNC PASSY S 1 Montant initial 55 000,00 € Émi…" at bounding box center [650, 370] width 1301 height 741
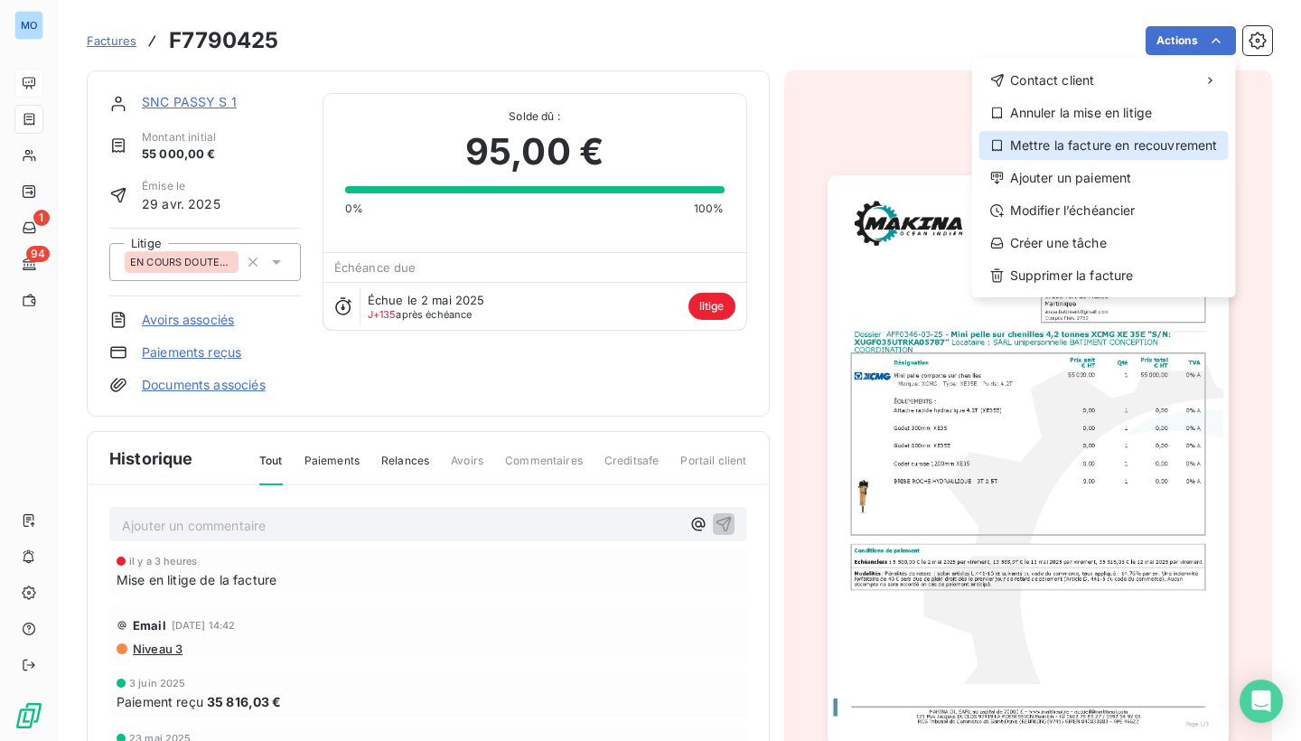
click at [1176, 149] on div "Mettre la facture en recouvrement" at bounding box center [1103, 145] width 249 height 29
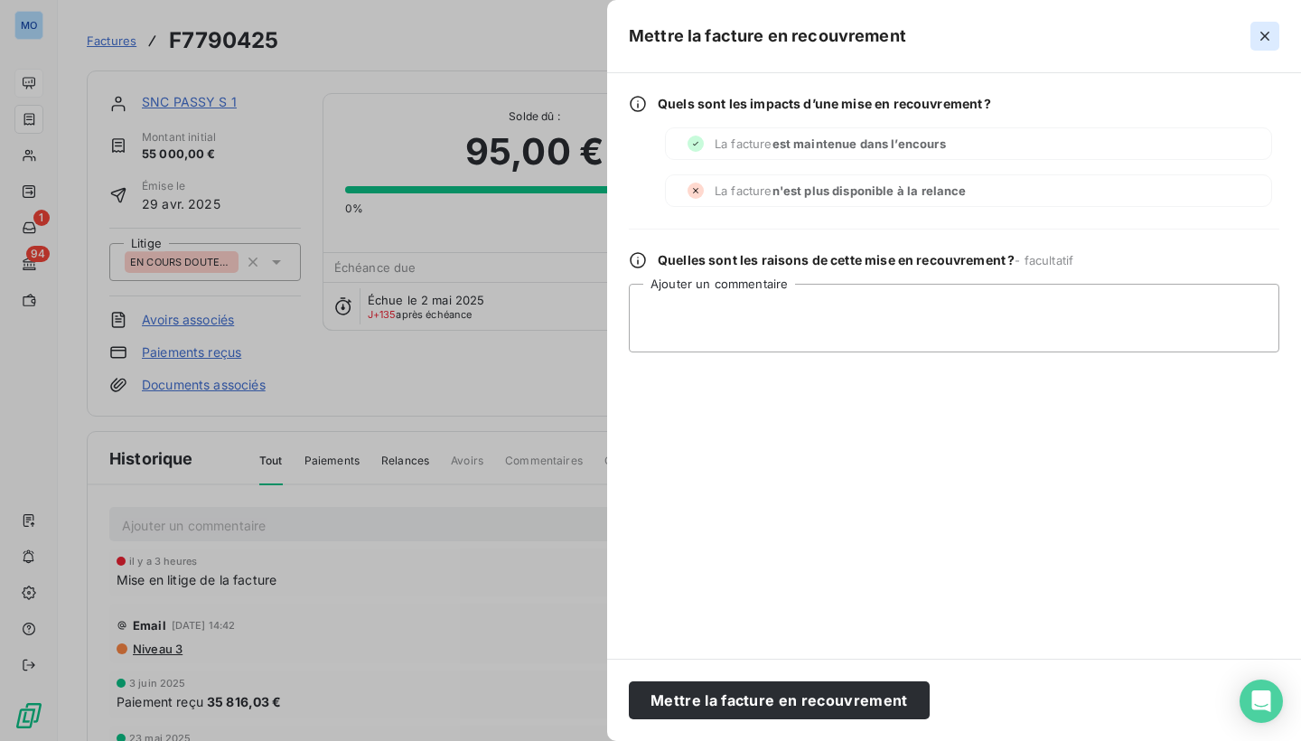
click at [1262, 33] on icon "button" at bounding box center [1264, 36] width 9 height 9
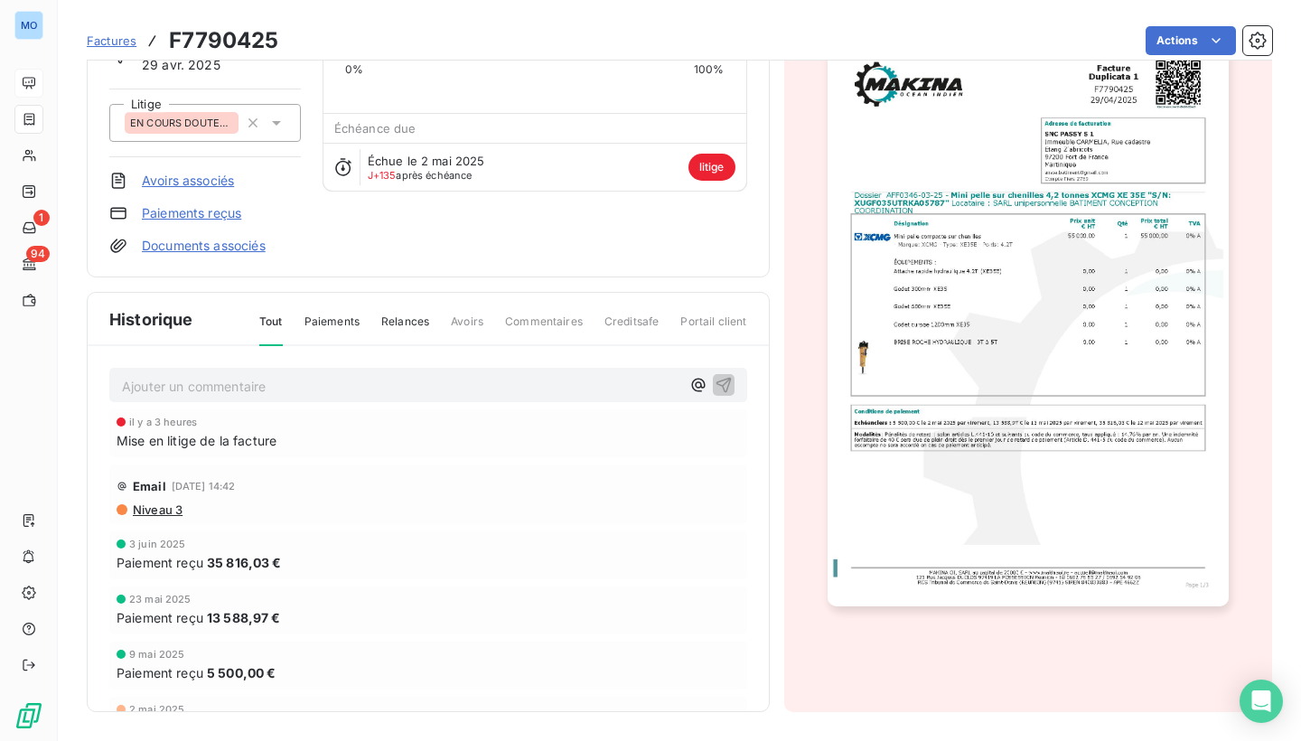
scroll to position [139, 0]
click at [230, 245] on link "Documents associés" at bounding box center [204, 247] width 124 height 18
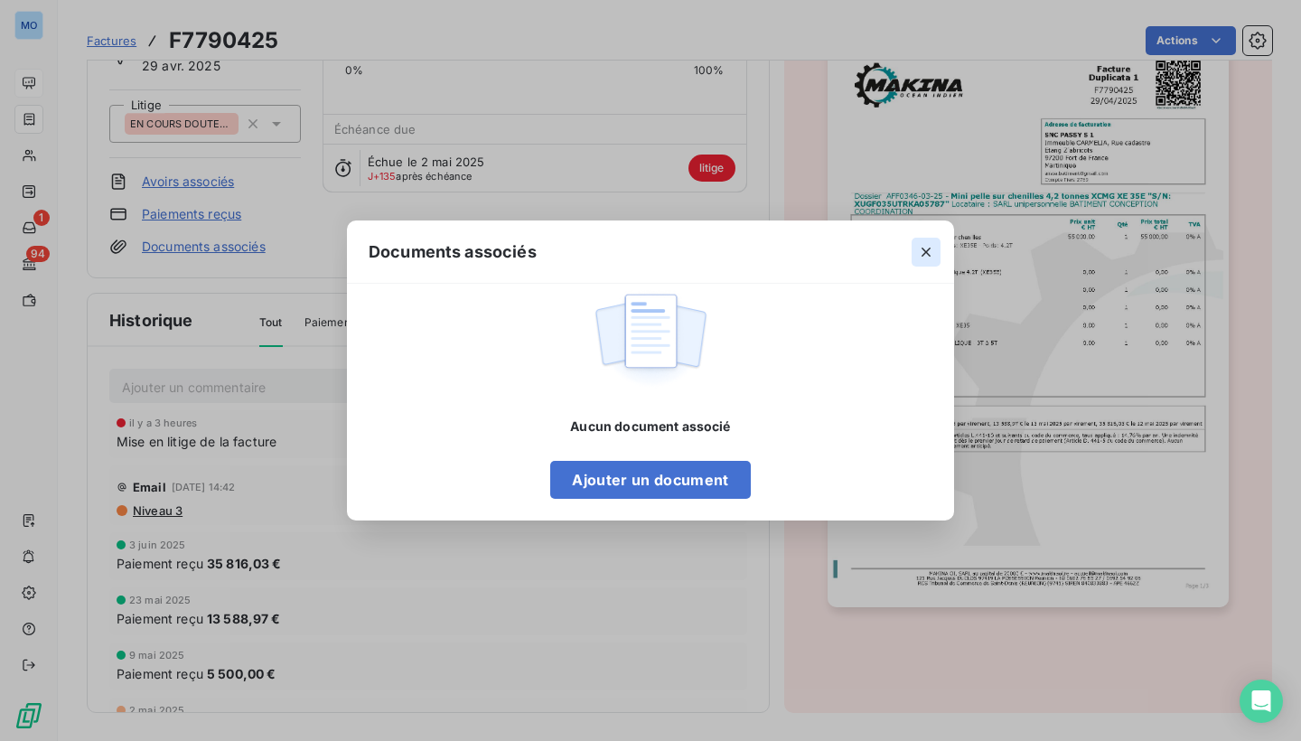
click at [925, 253] on icon "button" at bounding box center [926, 252] width 9 height 9
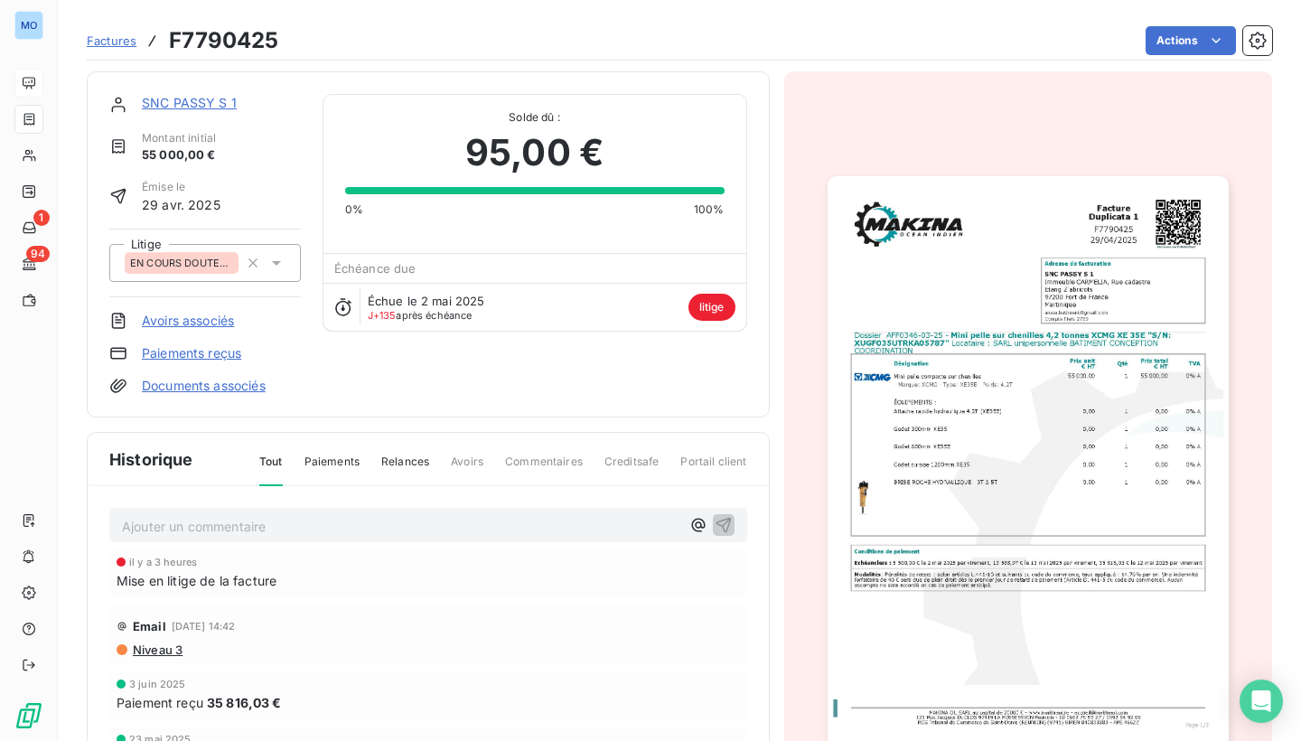
scroll to position [0, 0]
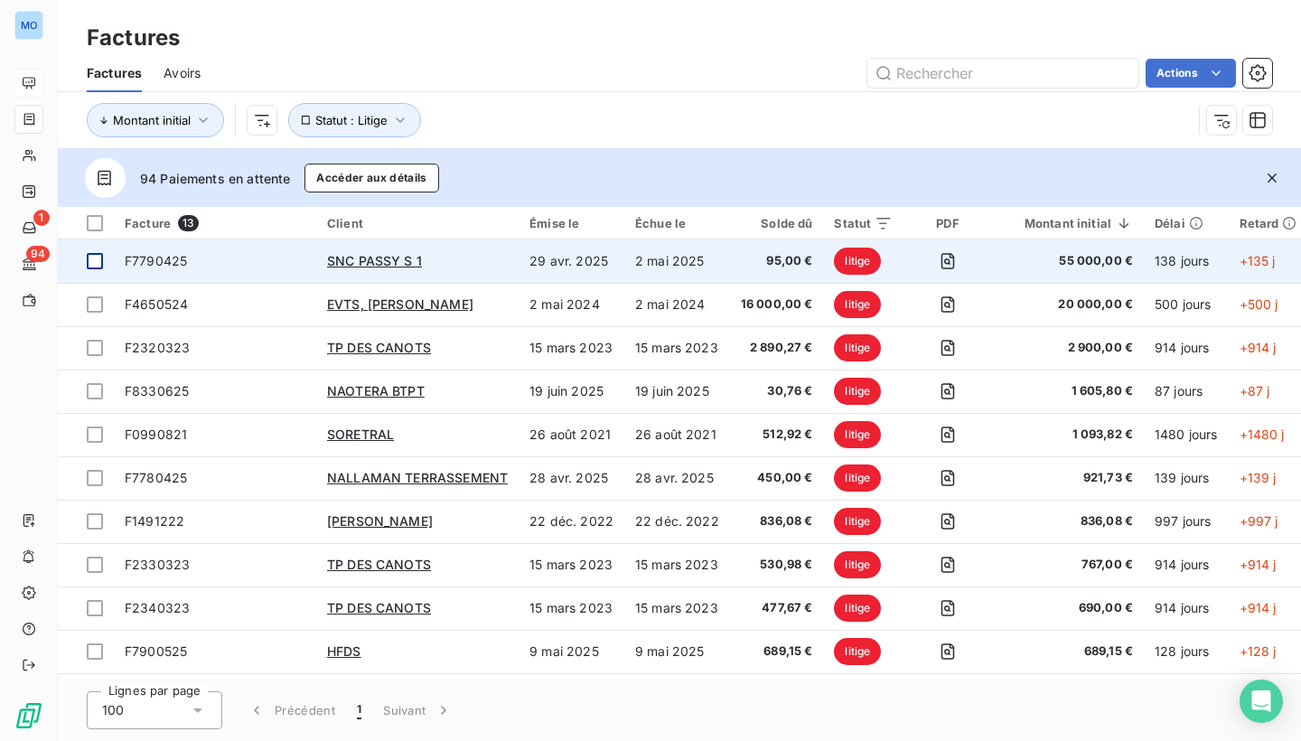
click at [100, 257] on div at bounding box center [95, 261] width 16 height 16
click at [367, 257] on span "SNC PASSY S 1" at bounding box center [374, 260] width 95 height 15
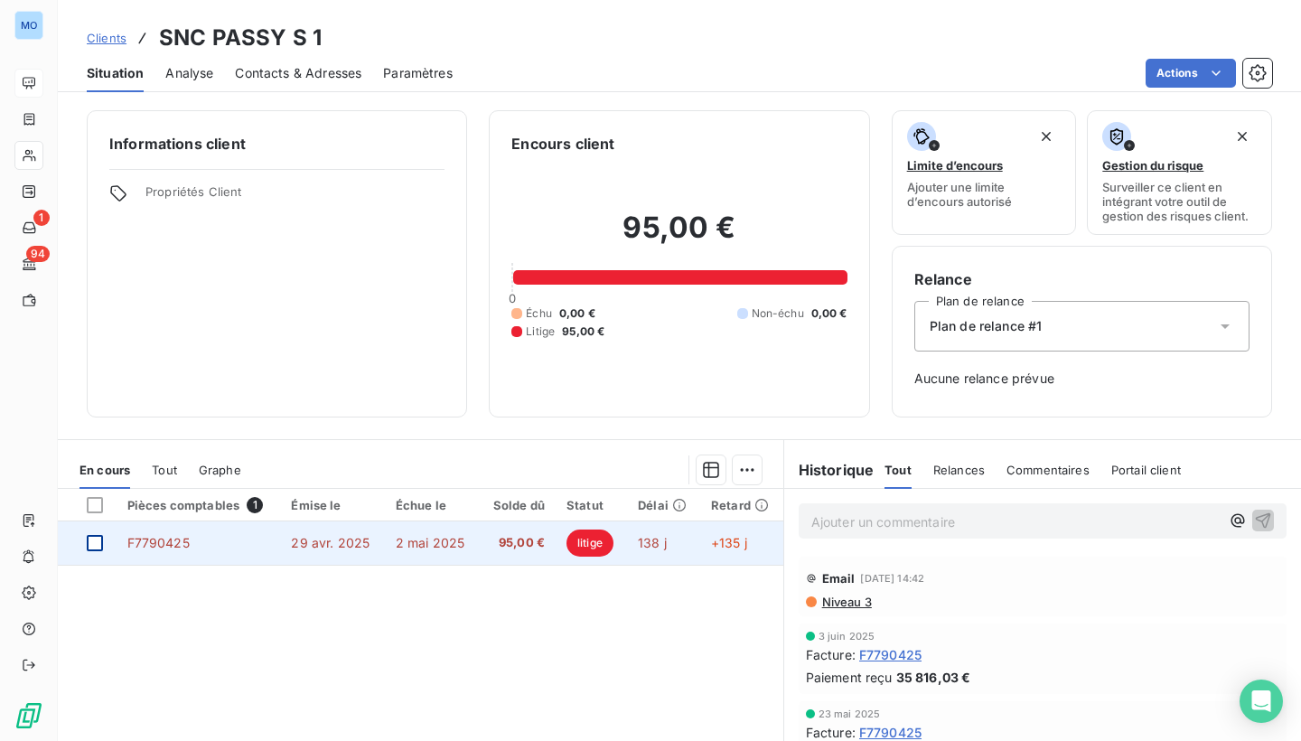
click at [95, 541] on div at bounding box center [95, 543] width 16 height 16
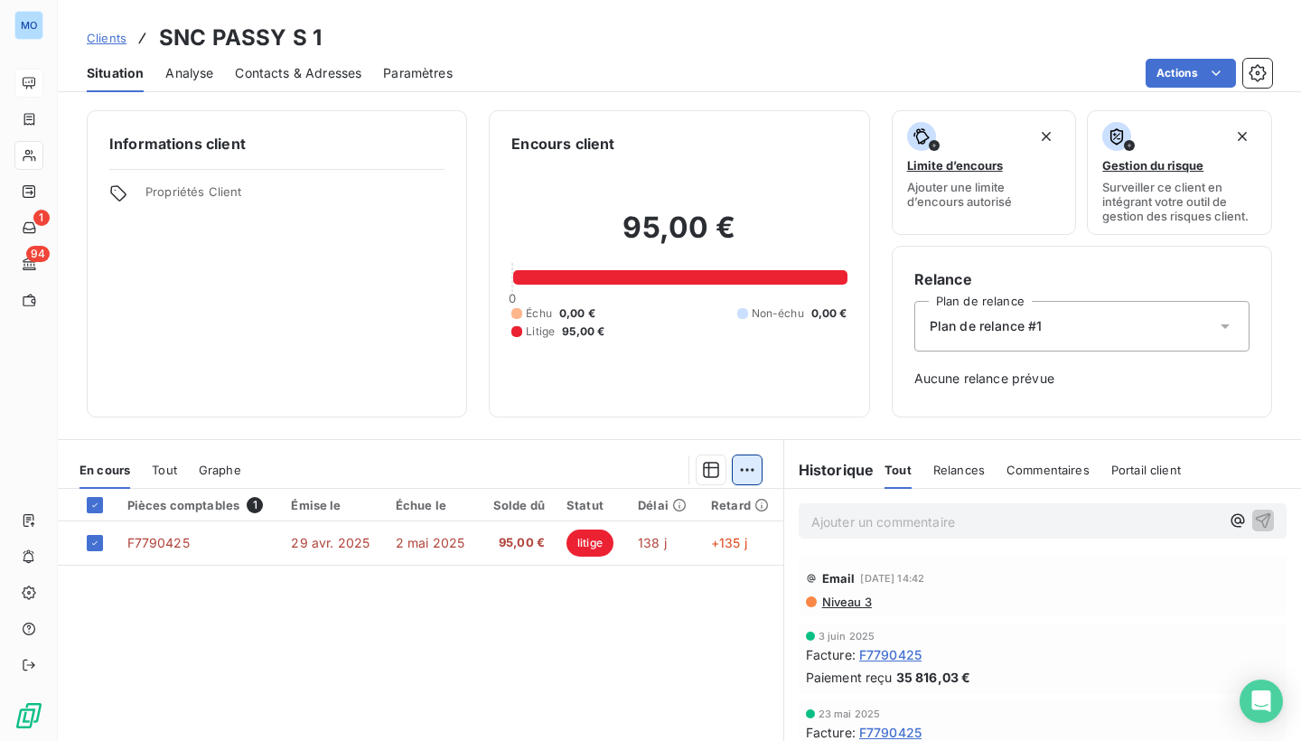
click at [745, 470] on html "MO 1 94 Clients SNC PASSY S 1 Situation Analyse Contacts & Adresses Paramètres …" at bounding box center [650, 370] width 1301 height 741
click at [497, 639] on html "MO 1 94 Clients SNC PASSY S 1 Situation Analyse Contacts & Adresses Paramètres …" at bounding box center [650, 370] width 1301 height 741
click at [497, 639] on div "Pièces comptables 1 Émise le Échue le Solde dû Statut Délai Retard F7790425 [DA…" at bounding box center [421, 663] width 726 height 348
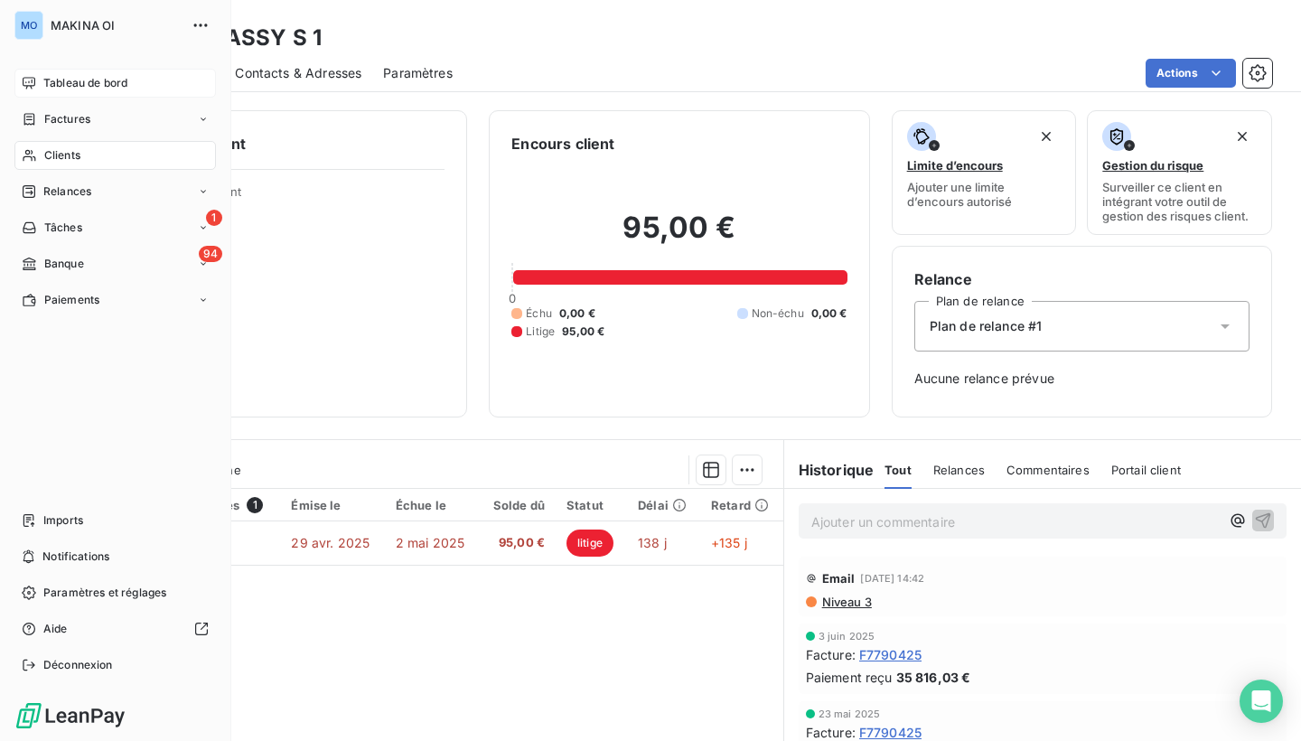
click at [45, 78] on span "Tableau de bord" at bounding box center [85, 83] width 84 height 16
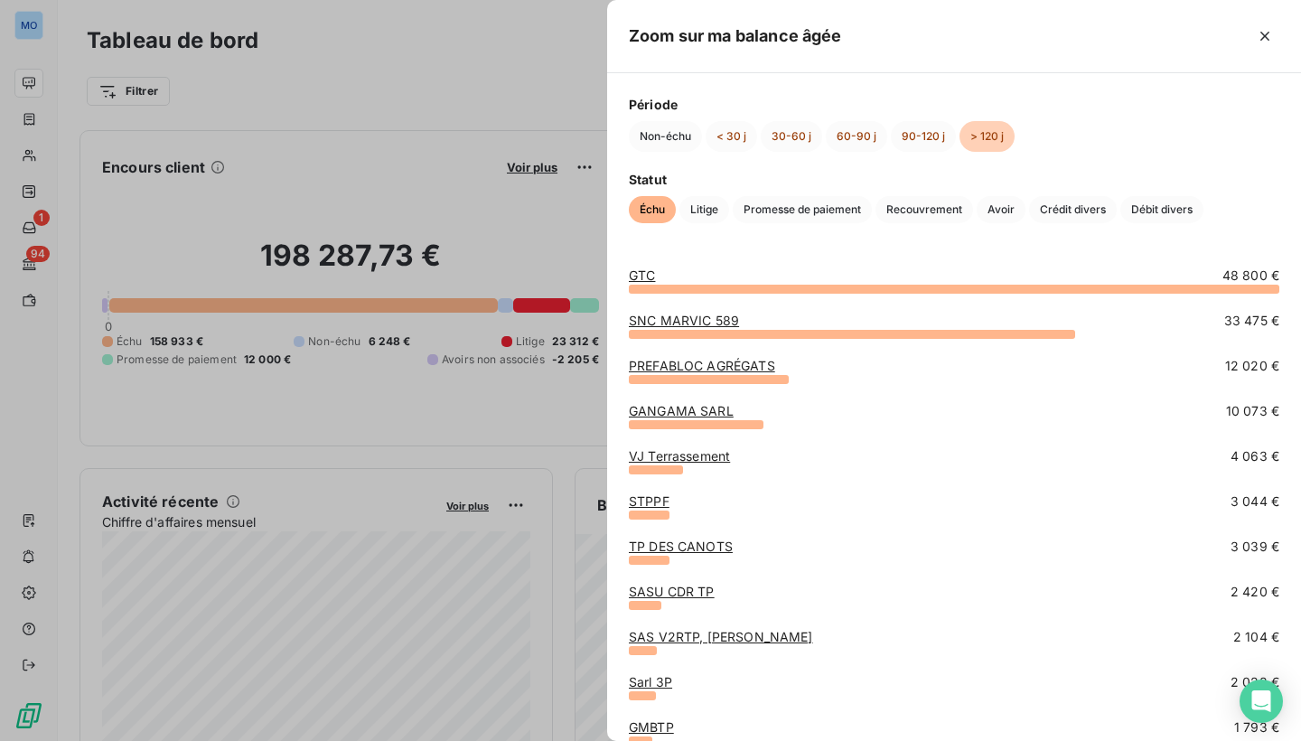
click at [704, 416] on link "GANGAMA SARL" at bounding box center [681, 410] width 105 height 15
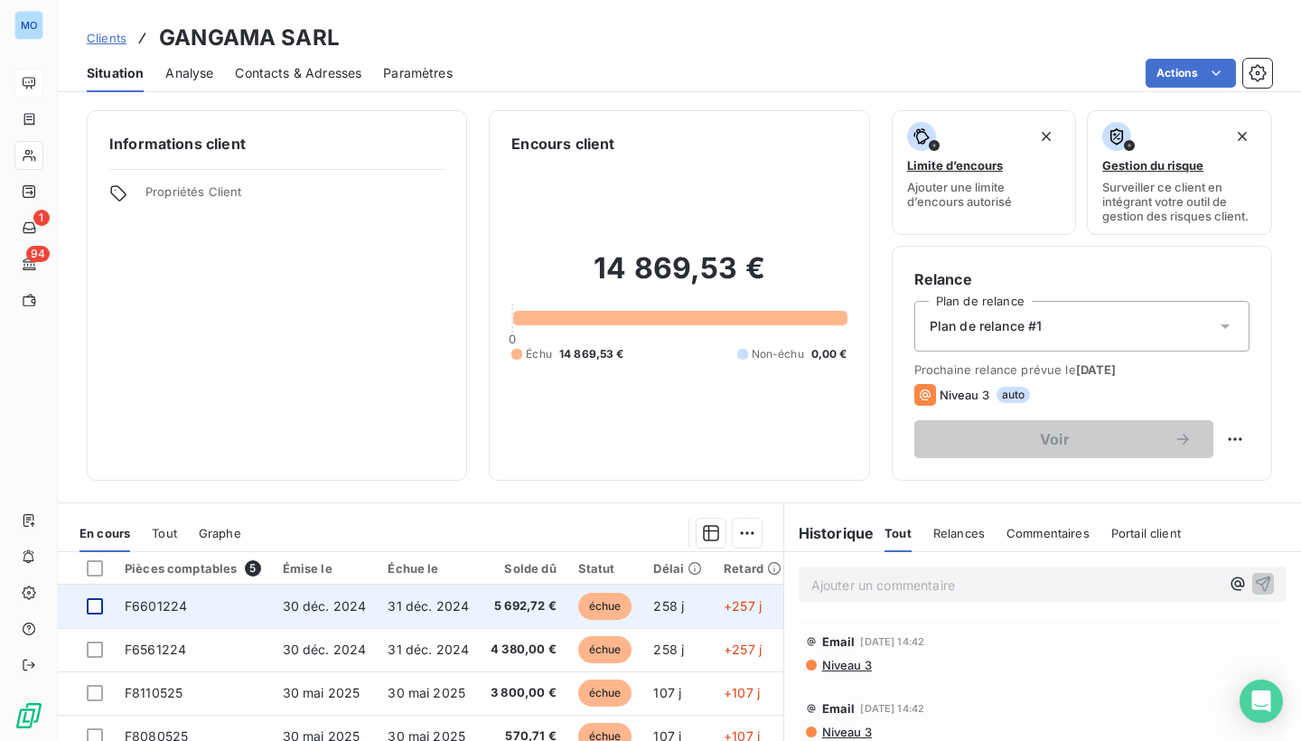
click at [97, 605] on div at bounding box center [95, 606] width 16 height 16
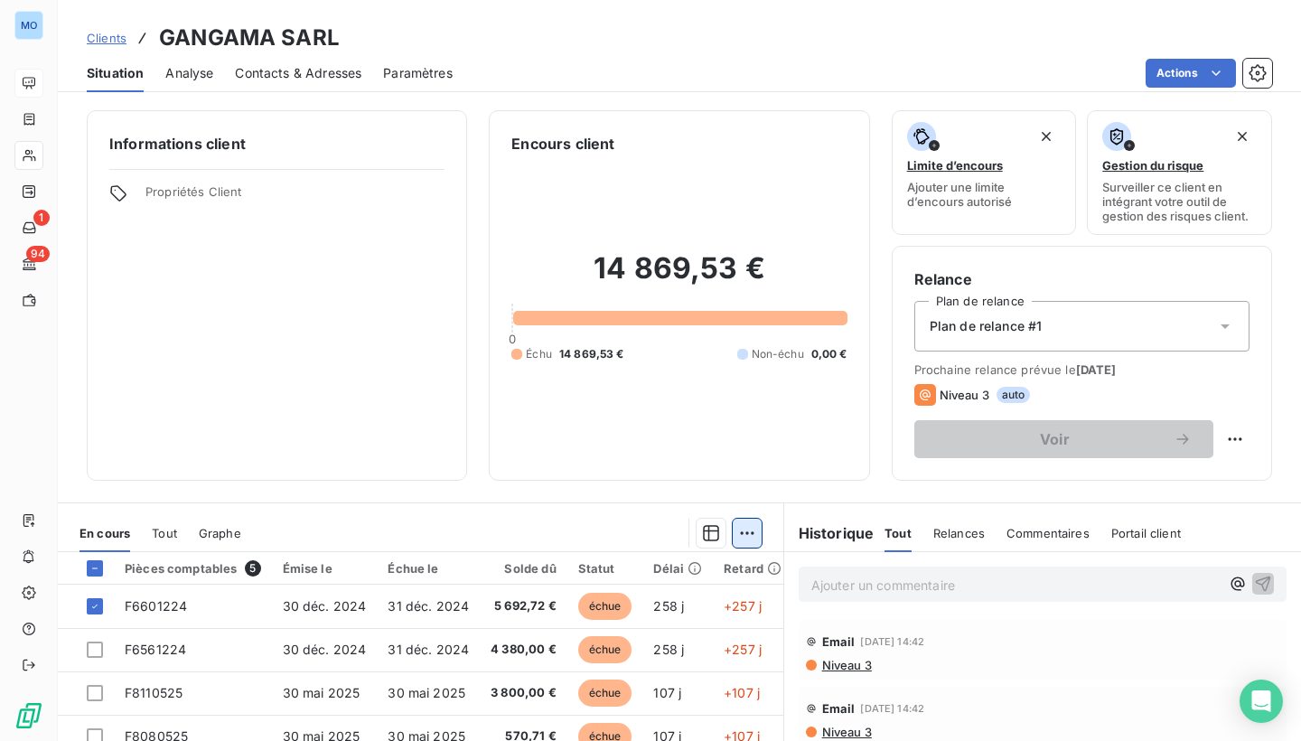
click at [744, 526] on html "MO 1 94 Clients GANGAMA SARL Situation Analyse Contacts & Adresses Paramètres A…" at bounding box center [650, 370] width 1301 height 741
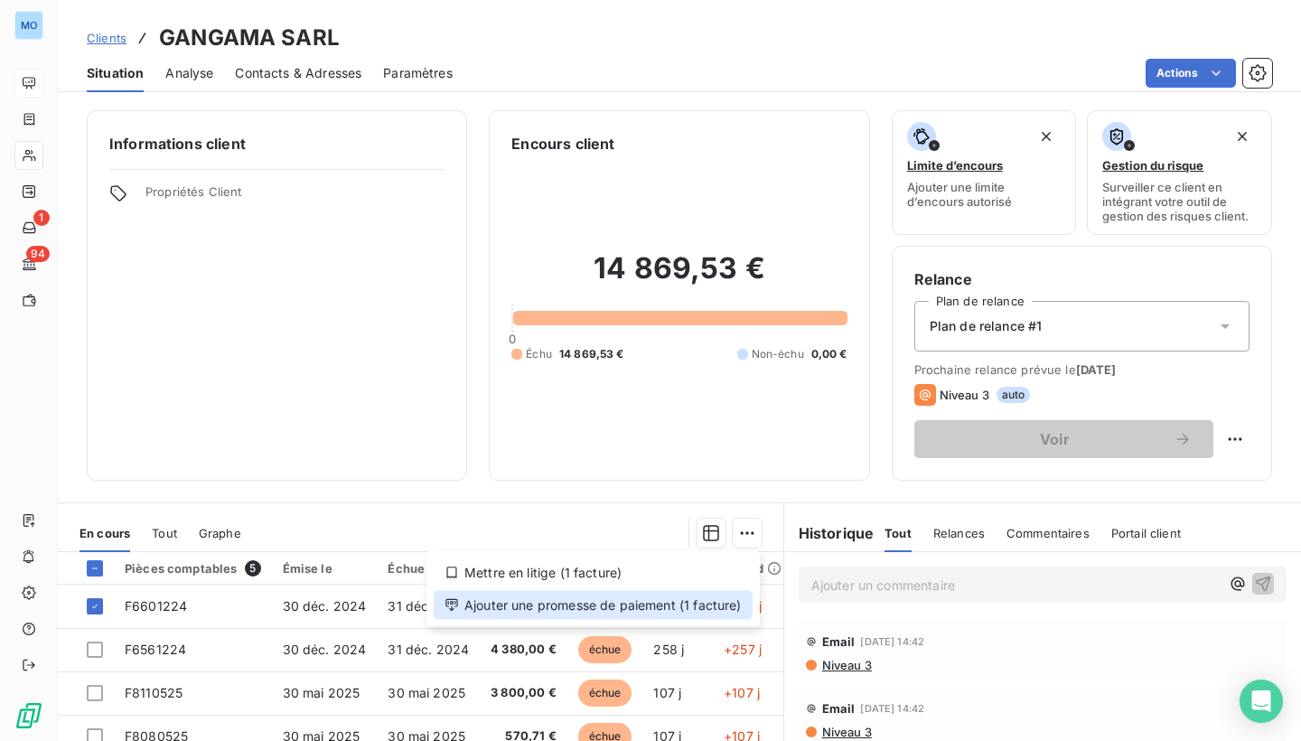
click at [689, 604] on div "Ajouter une promesse de paiement (1 facture)" at bounding box center [593, 605] width 319 height 29
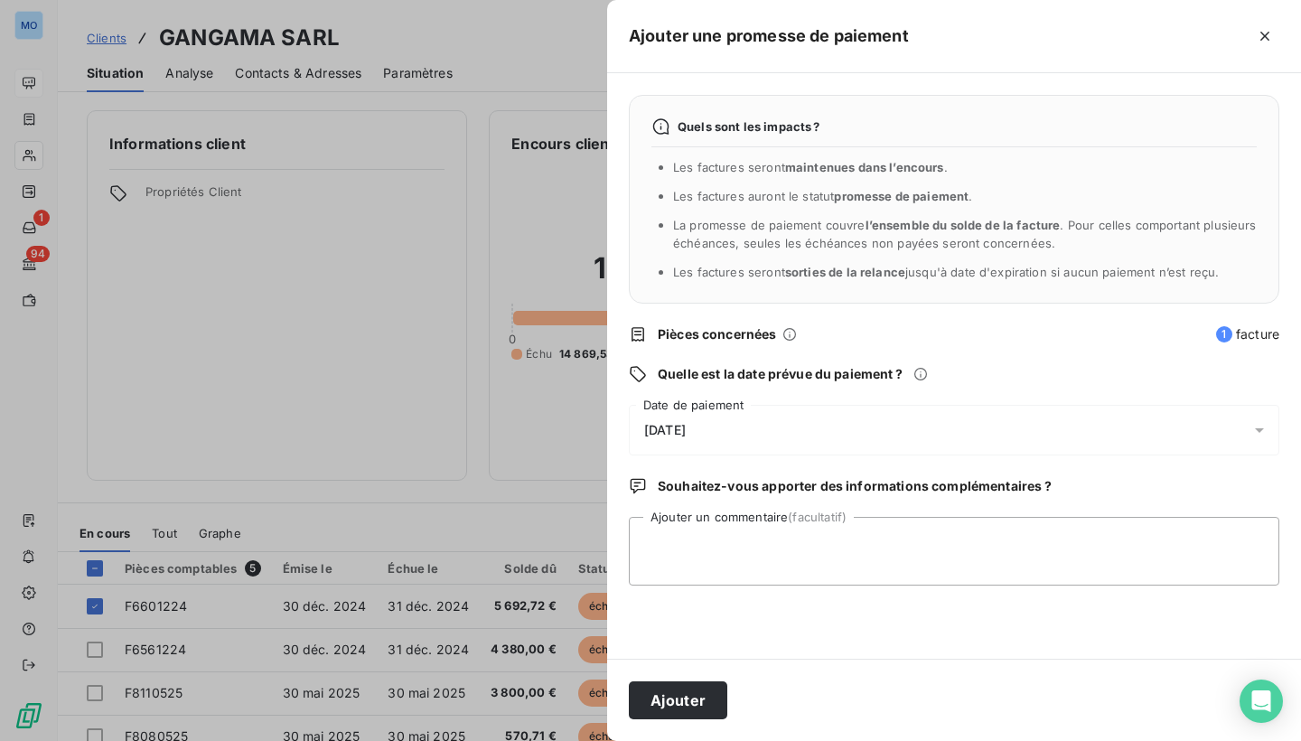
click at [757, 414] on div "[DATE]" at bounding box center [954, 430] width 651 height 51
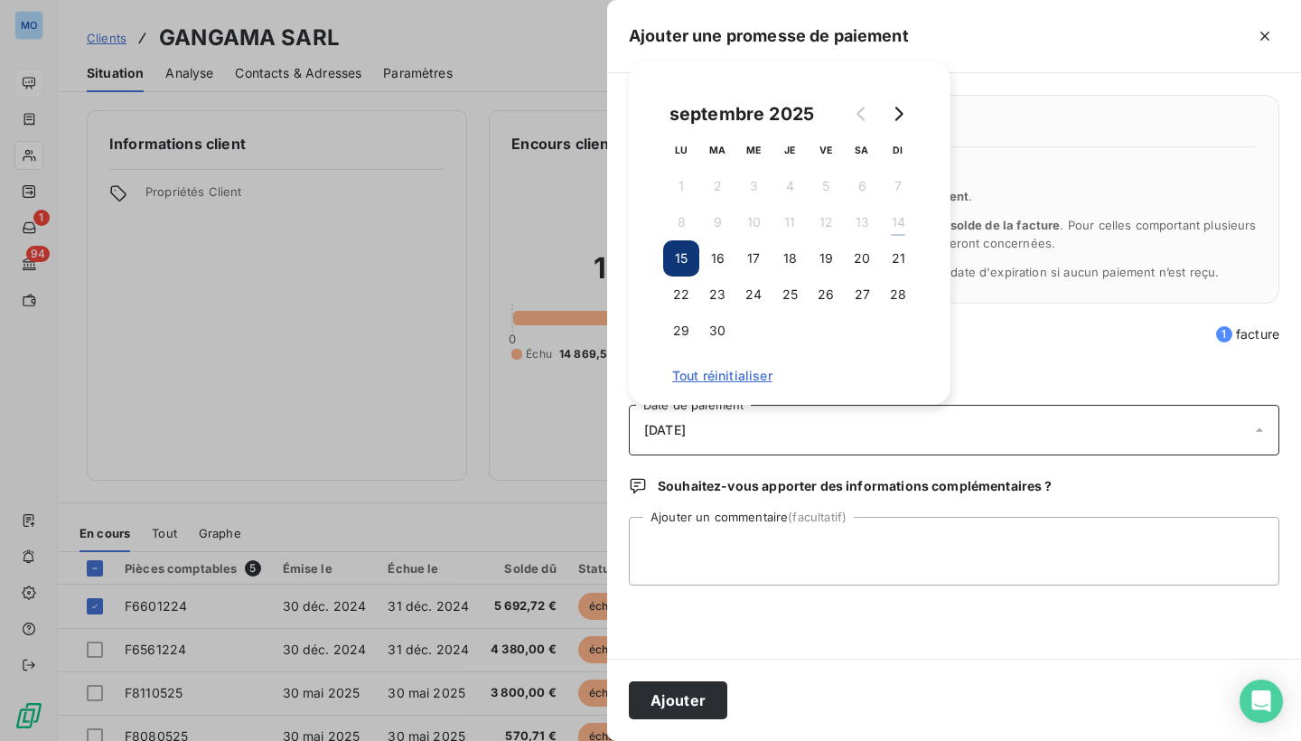
click at [1022, 332] on span "Pièces concernées" at bounding box center [932, 334] width 548 height 18
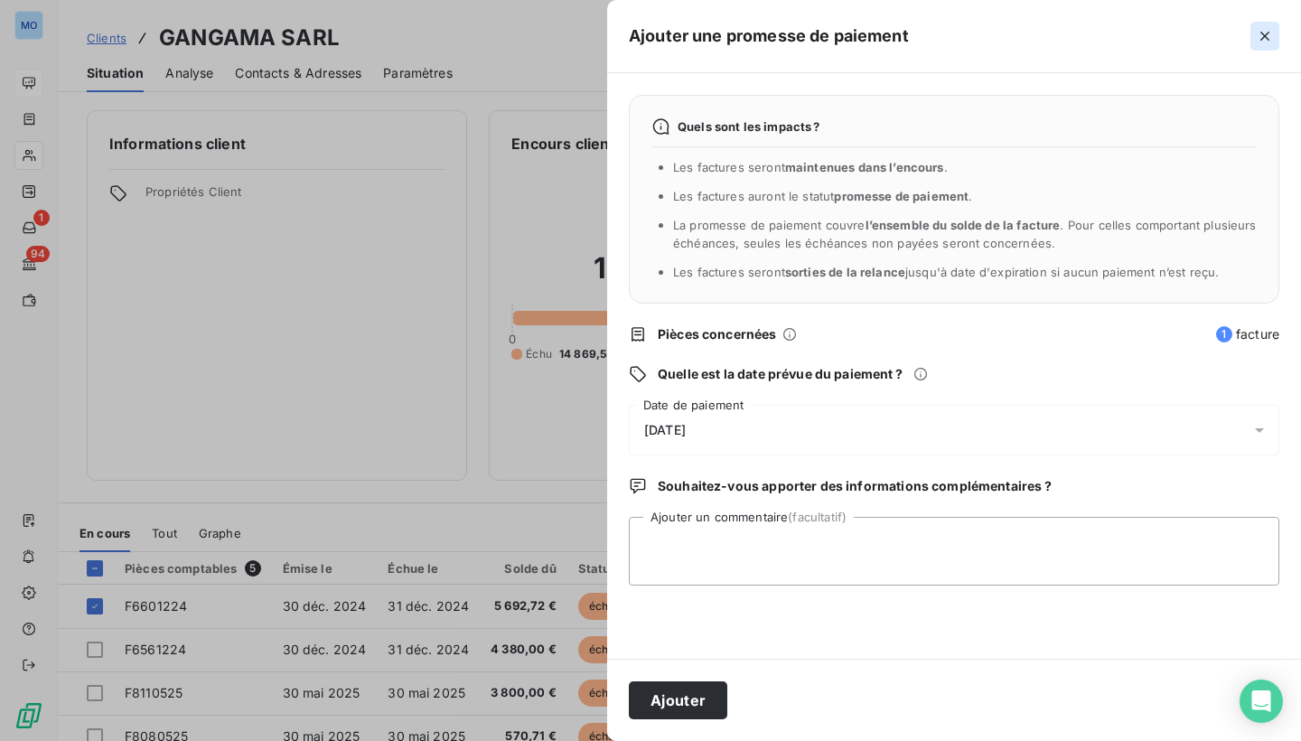
click at [1268, 35] on icon "button" at bounding box center [1265, 36] width 18 height 18
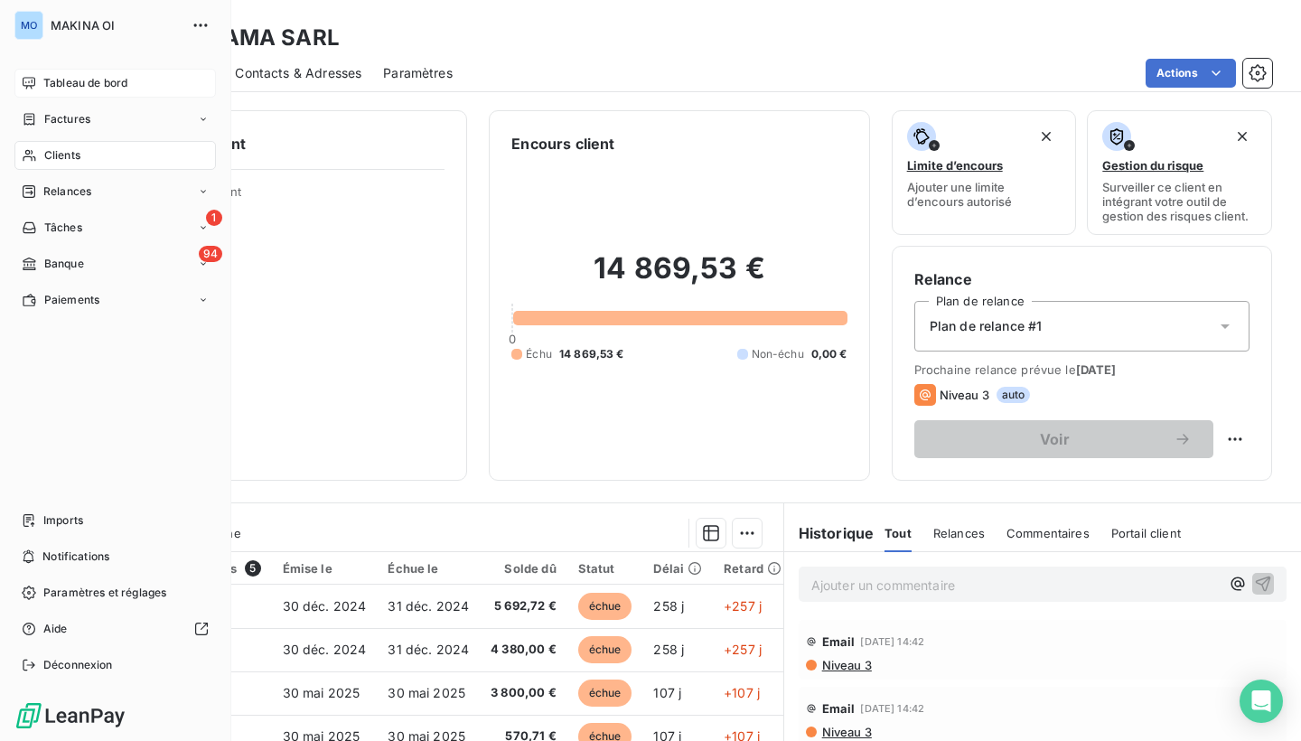
click at [44, 83] on span "Tableau de bord" at bounding box center [85, 83] width 84 height 16
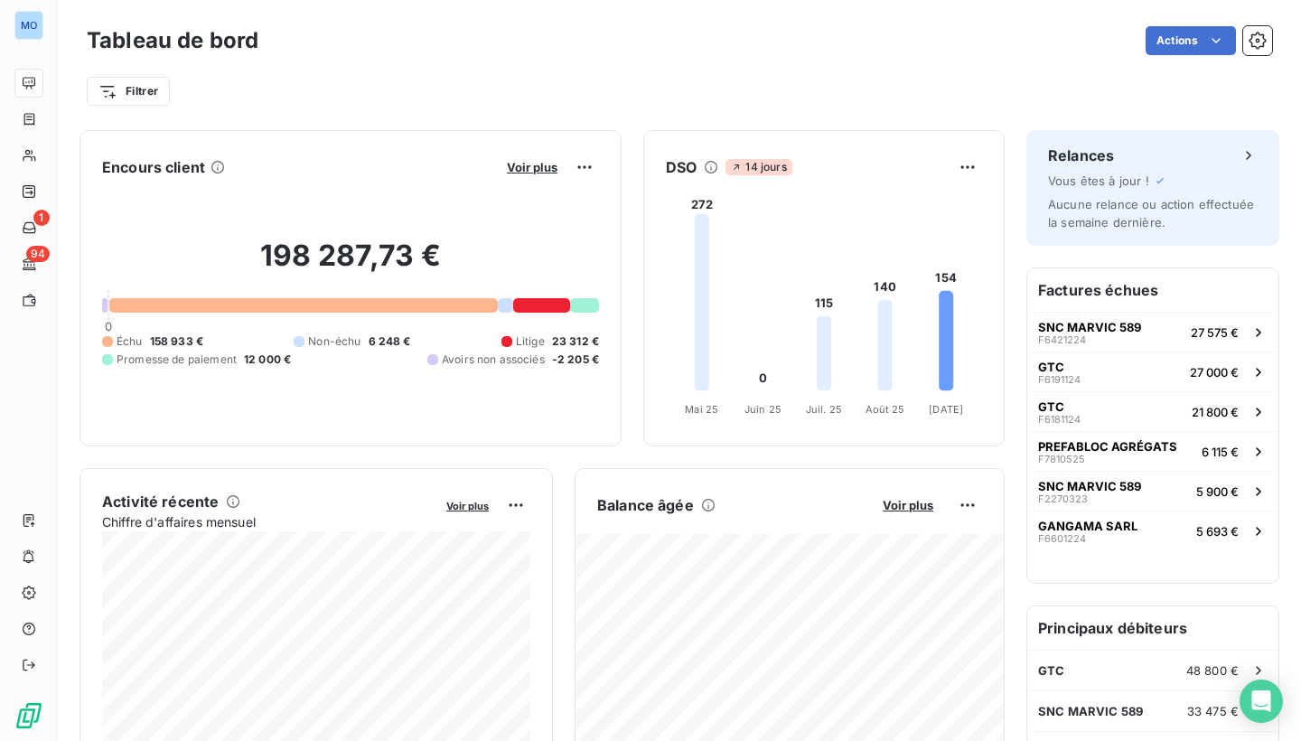
click at [548, 308] on div at bounding box center [541, 305] width 57 height 14
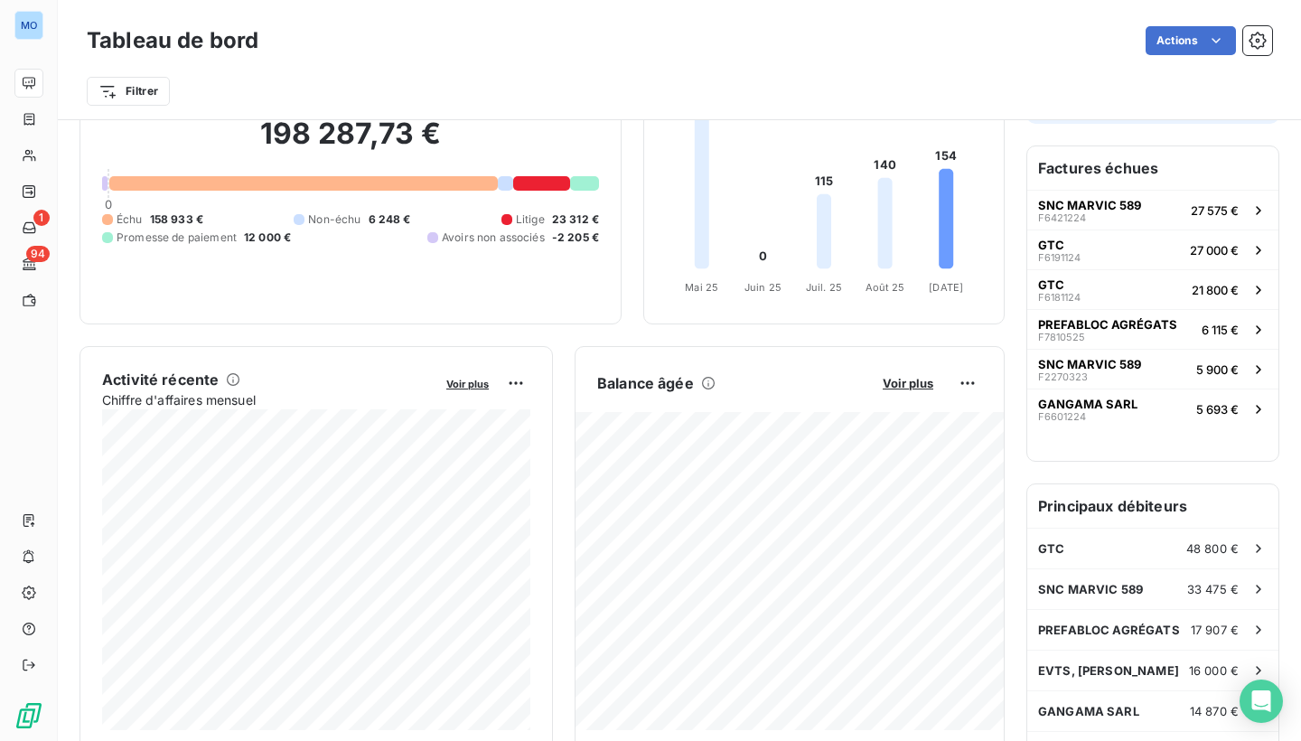
scroll to position [151, 0]
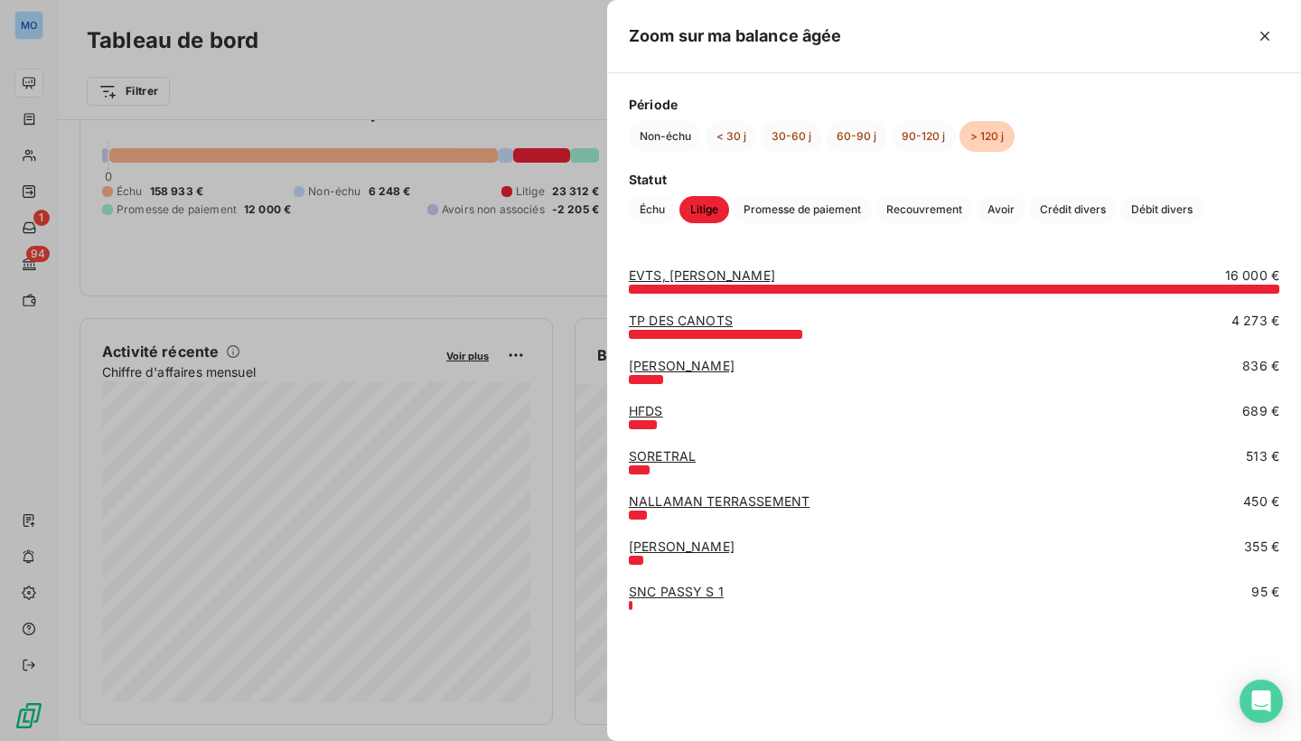
click at [555, 279] on div at bounding box center [650, 370] width 1301 height 741
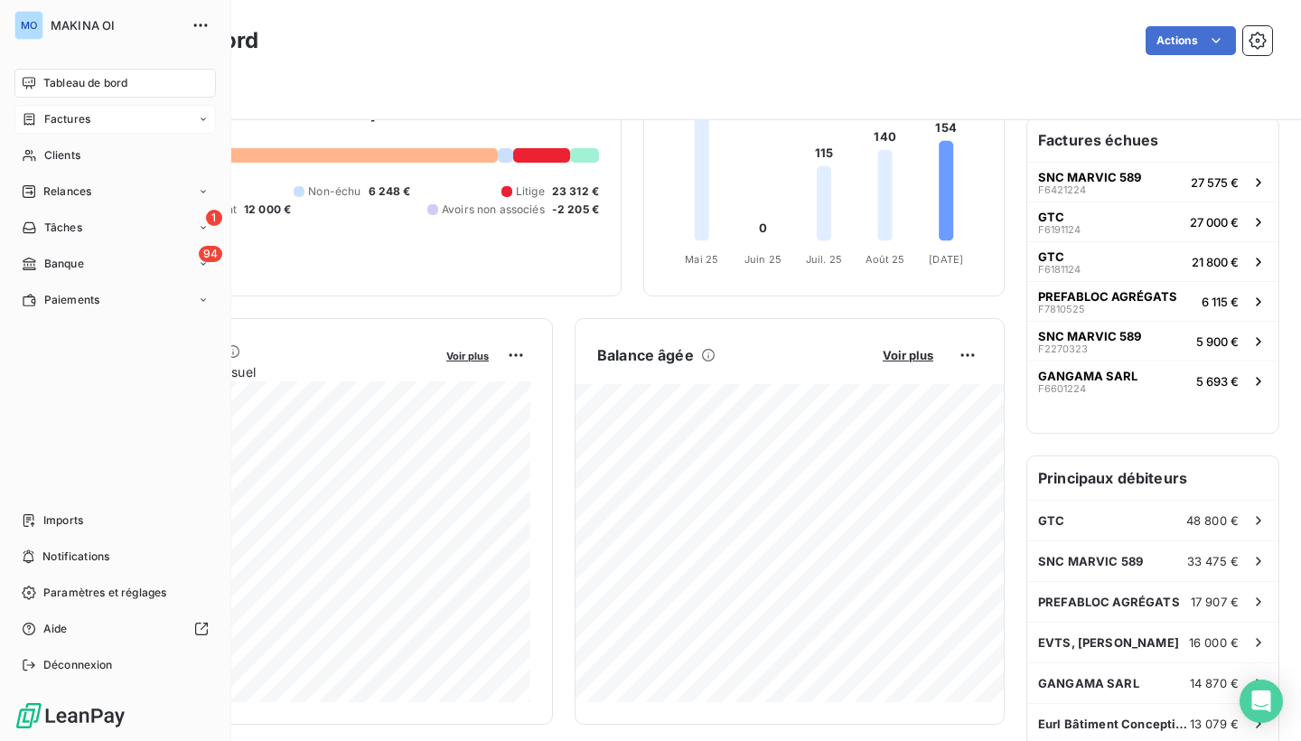
click at [41, 119] on div "Factures" at bounding box center [56, 119] width 69 height 16
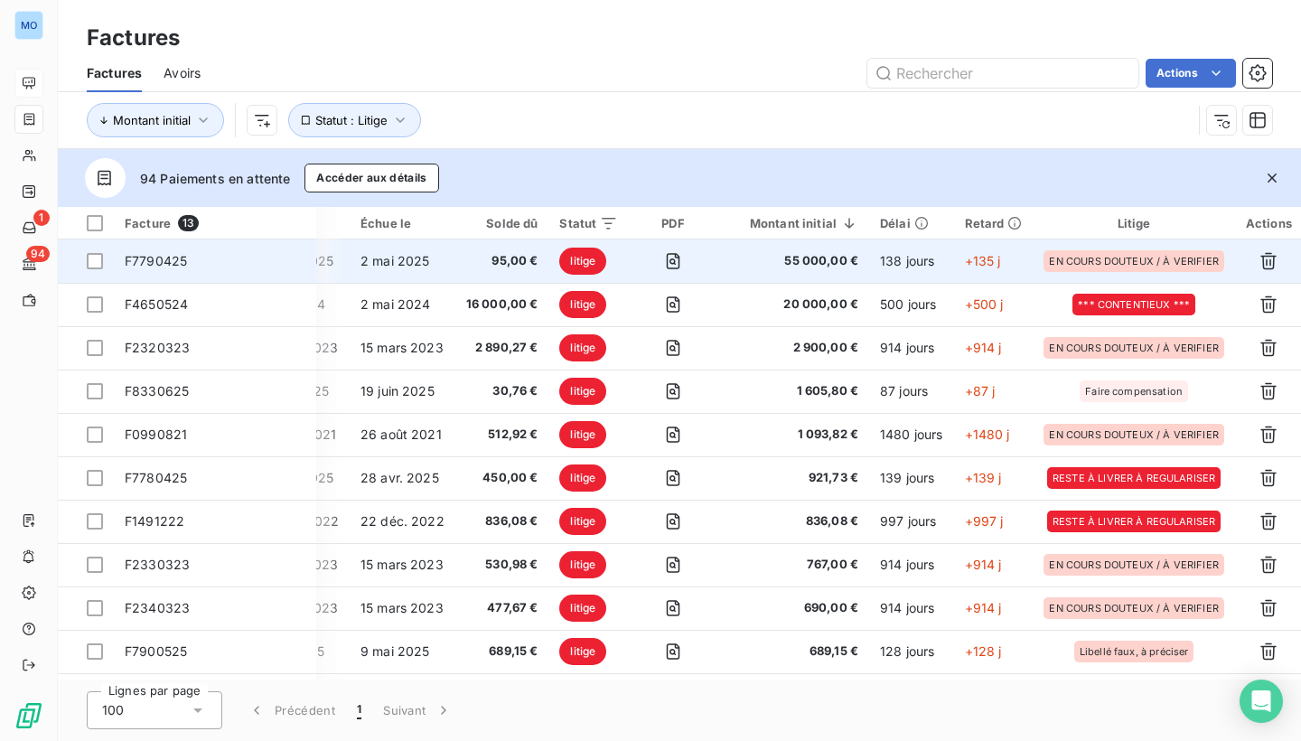
scroll to position [0, 274]
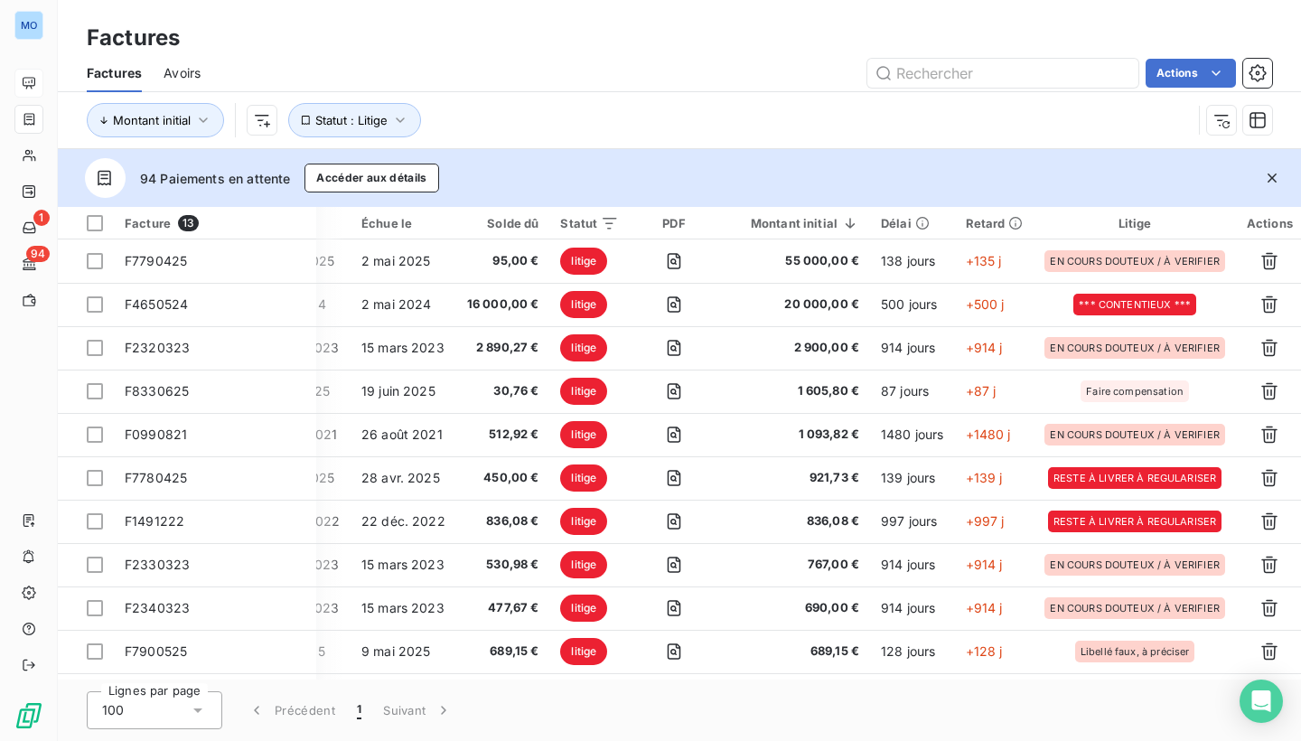
click at [1160, 218] on div "Litige" at bounding box center [1134, 223] width 180 height 14
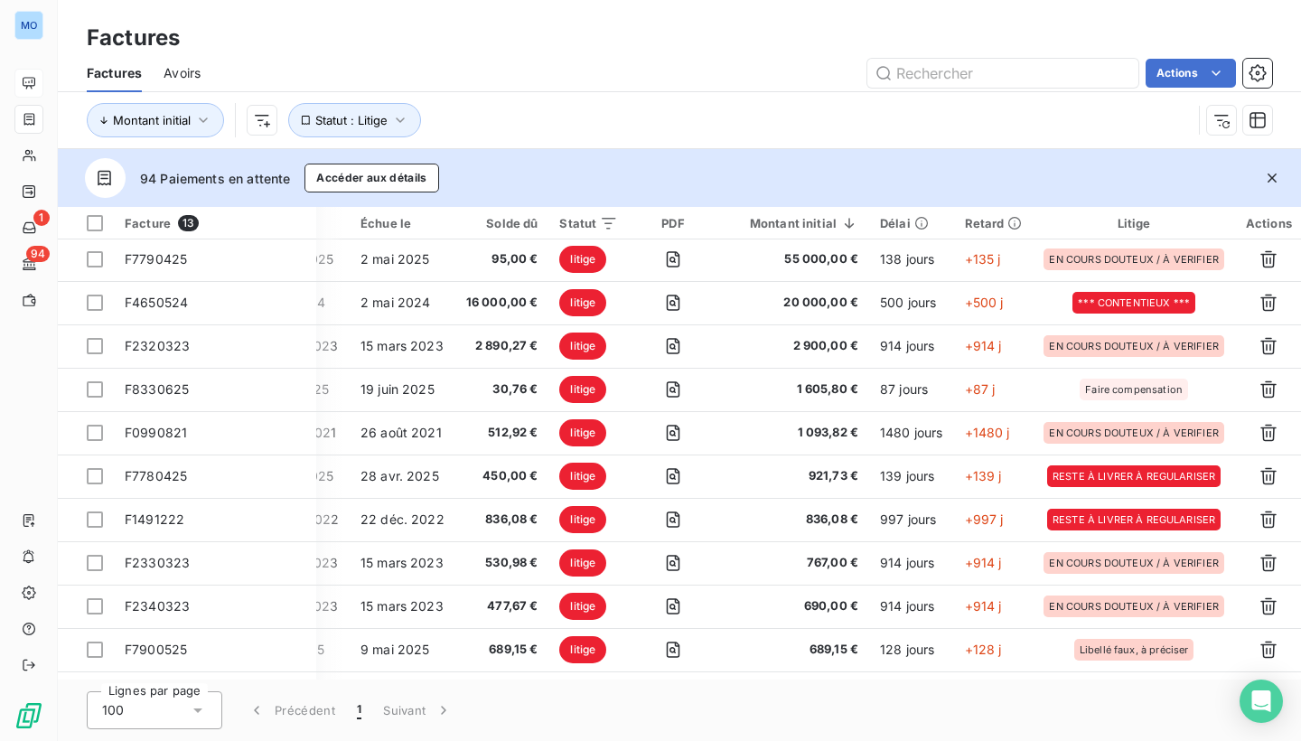
scroll to position [2, 274]
drag, startPoint x: 1143, startPoint y: 220, endPoint x: 972, endPoint y: 231, distance: 171.1
click at [972, 231] on tr "Facture 13 Client Émise le Échue le Solde dû Statut PDF Montant initial Délai R…" at bounding box center [544, 221] width 1520 height 33
click at [270, 126] on html "MO 1 94 Factures Factures Avoirs Actions Montant initial Statut : Litige 94 Pai…" at bounding box center [650, 370] width 1301 height 741
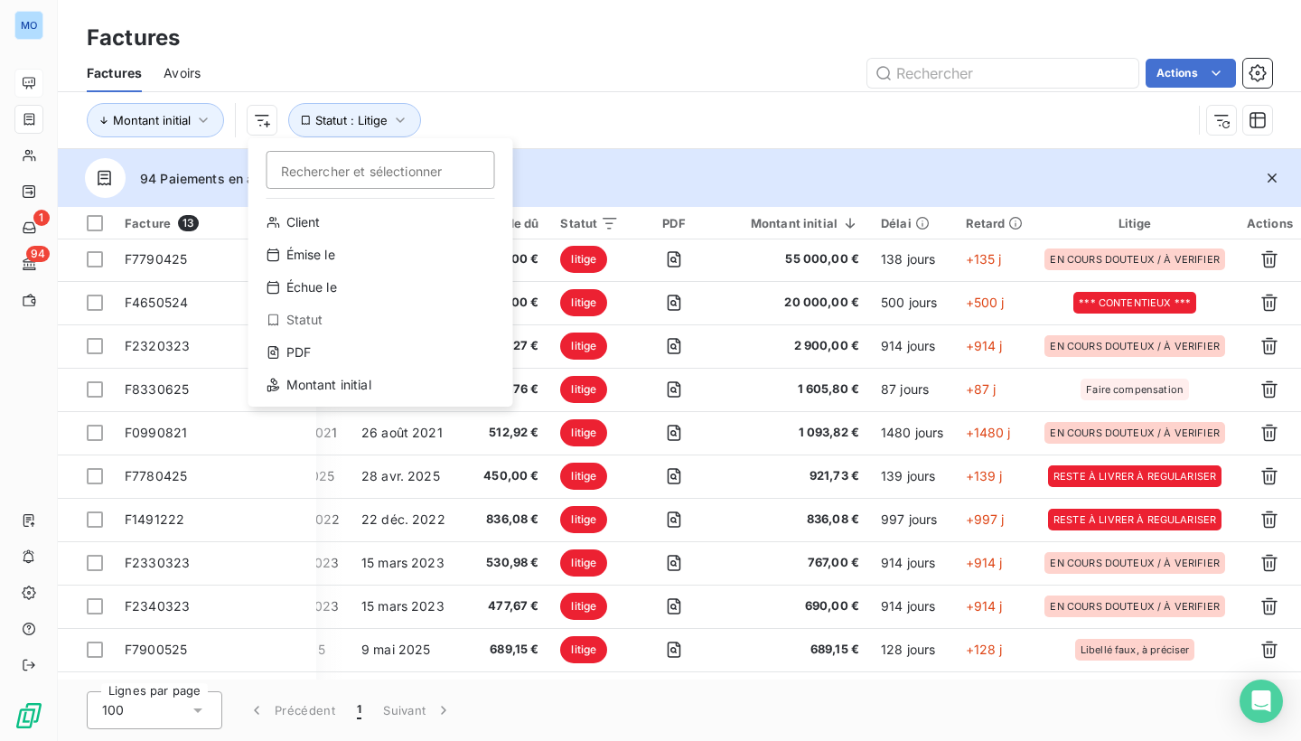
click at [747, 141] on html "MO 1 94 Factures Factures Avoirs Actions Montant initial Rechercher et sélectio…" at bounding box center [650, 370] width 1301 height 741
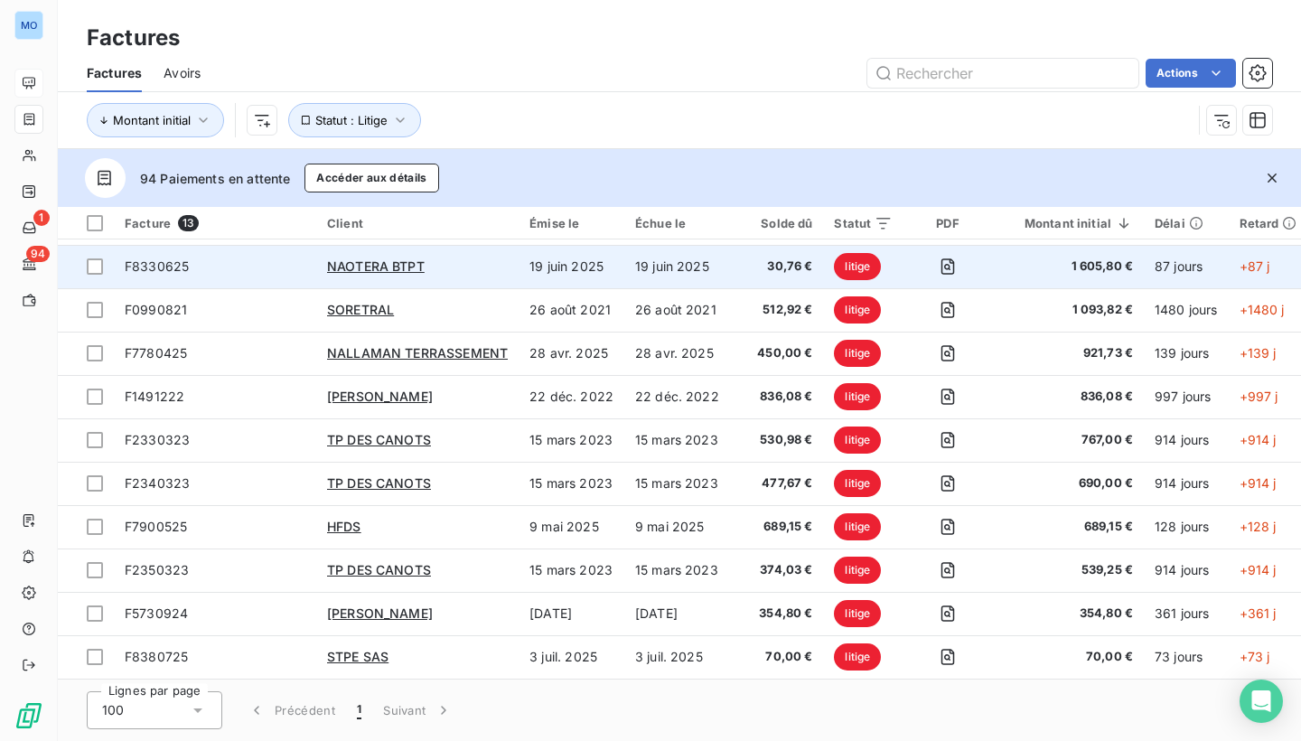
scroll to position [126, 0]
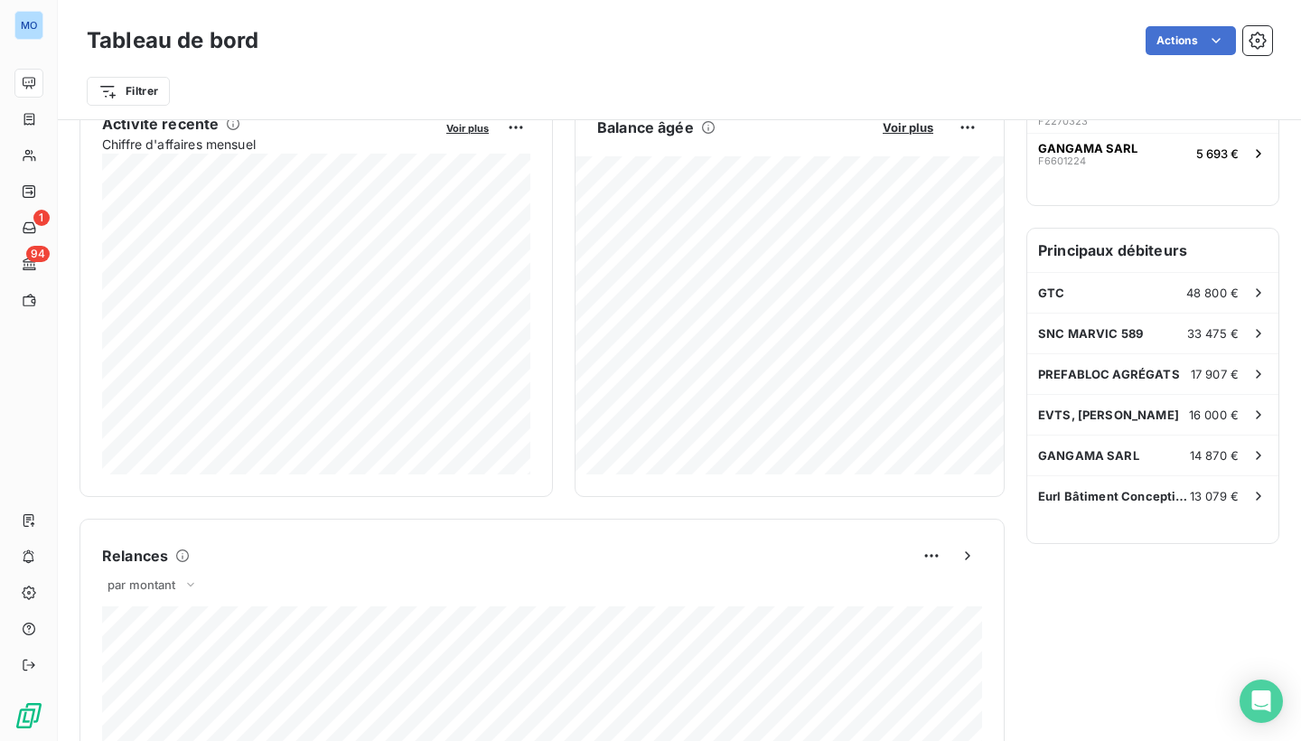
scroll to position [380, 0]
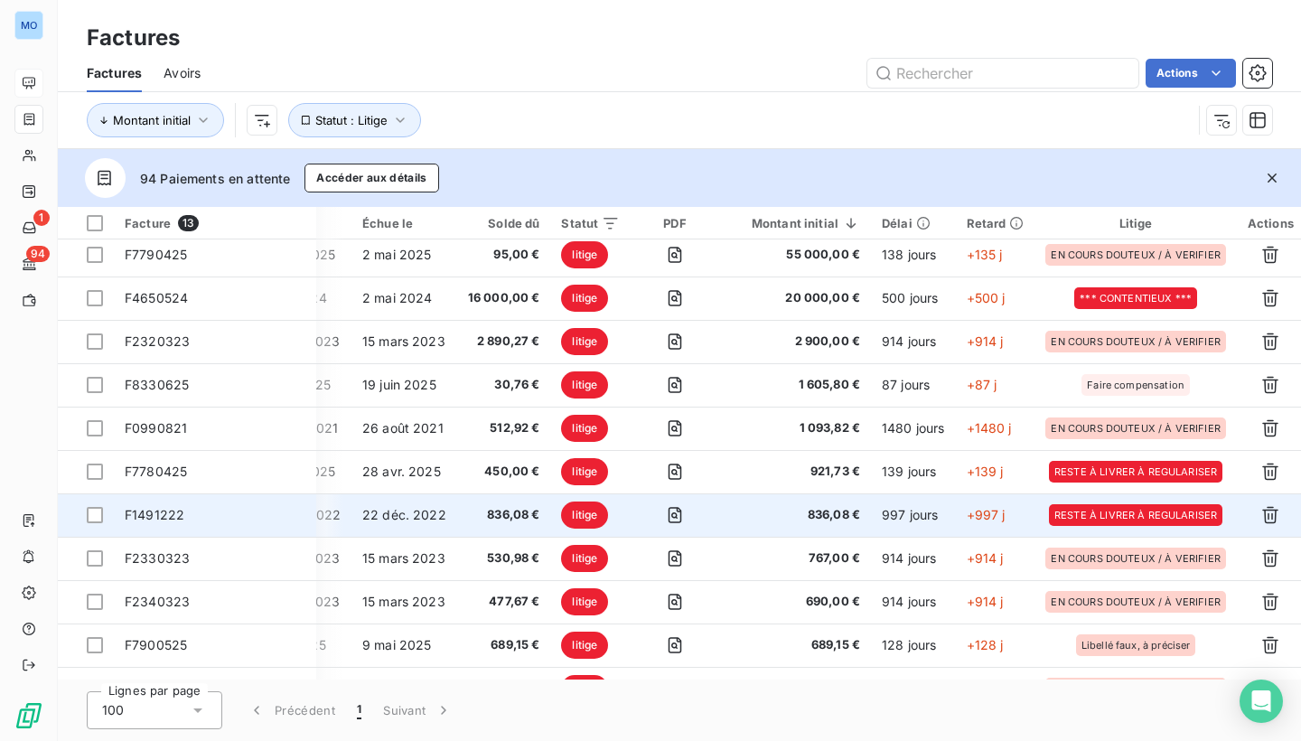
scroll to position [7, 273]
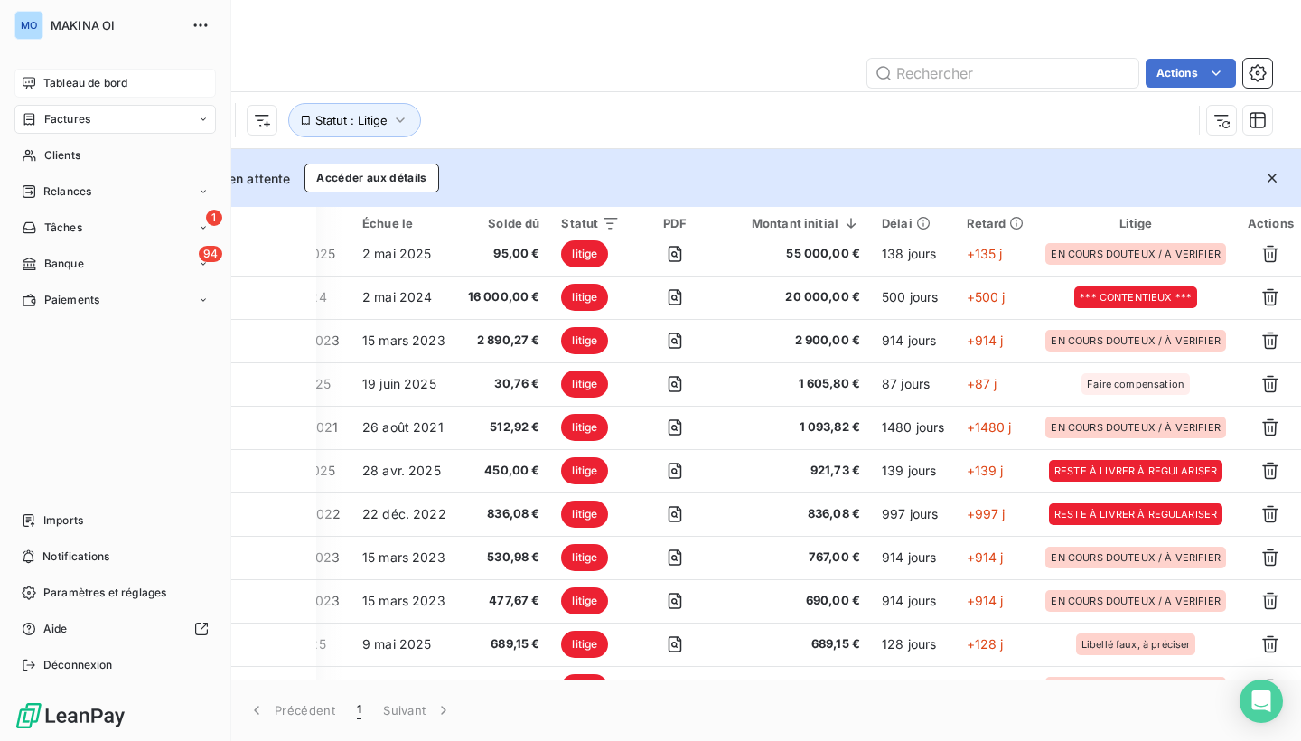
click at [95, 120] on div "Factures" at bounding box center [114, 119] width 201 height 29
click at [93, 230] on div "Clients" at bounding box center [114, 227] width 201 height 29
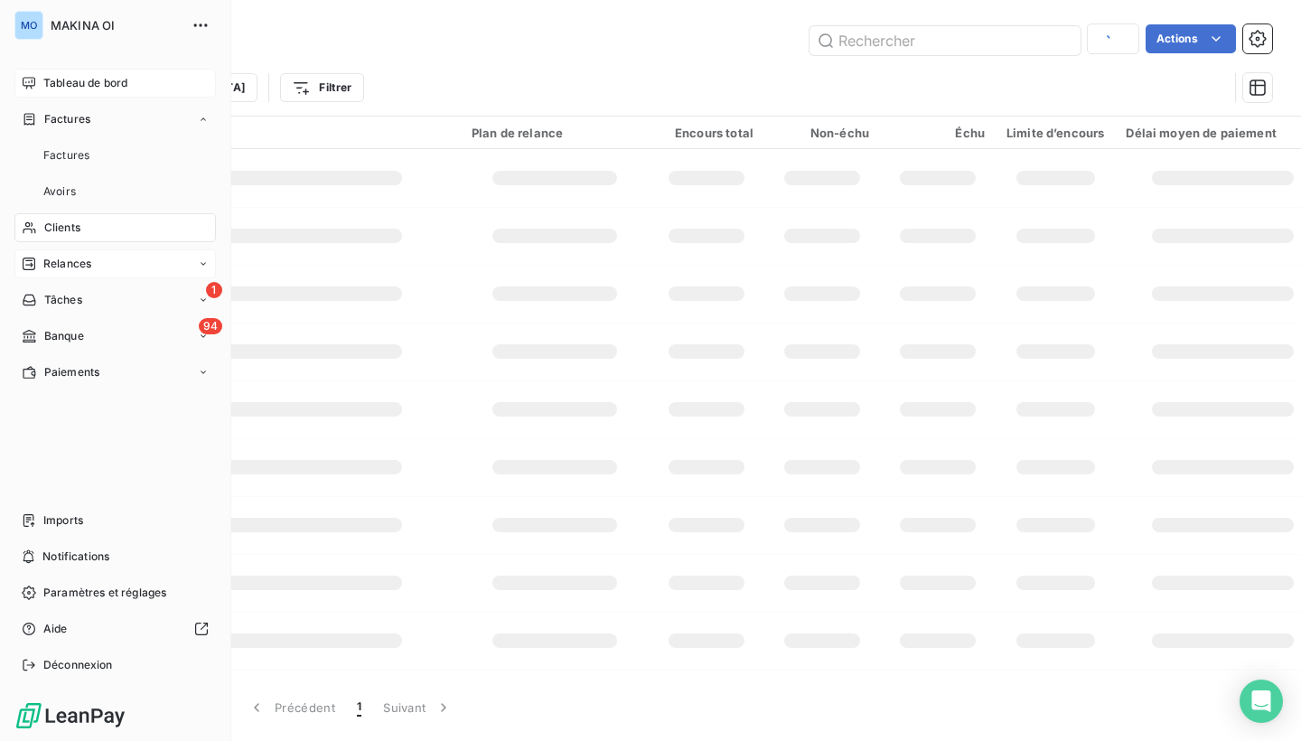
click at [86, 271] on span "Relances" at bounding box center [67, 264] width 48 height 16
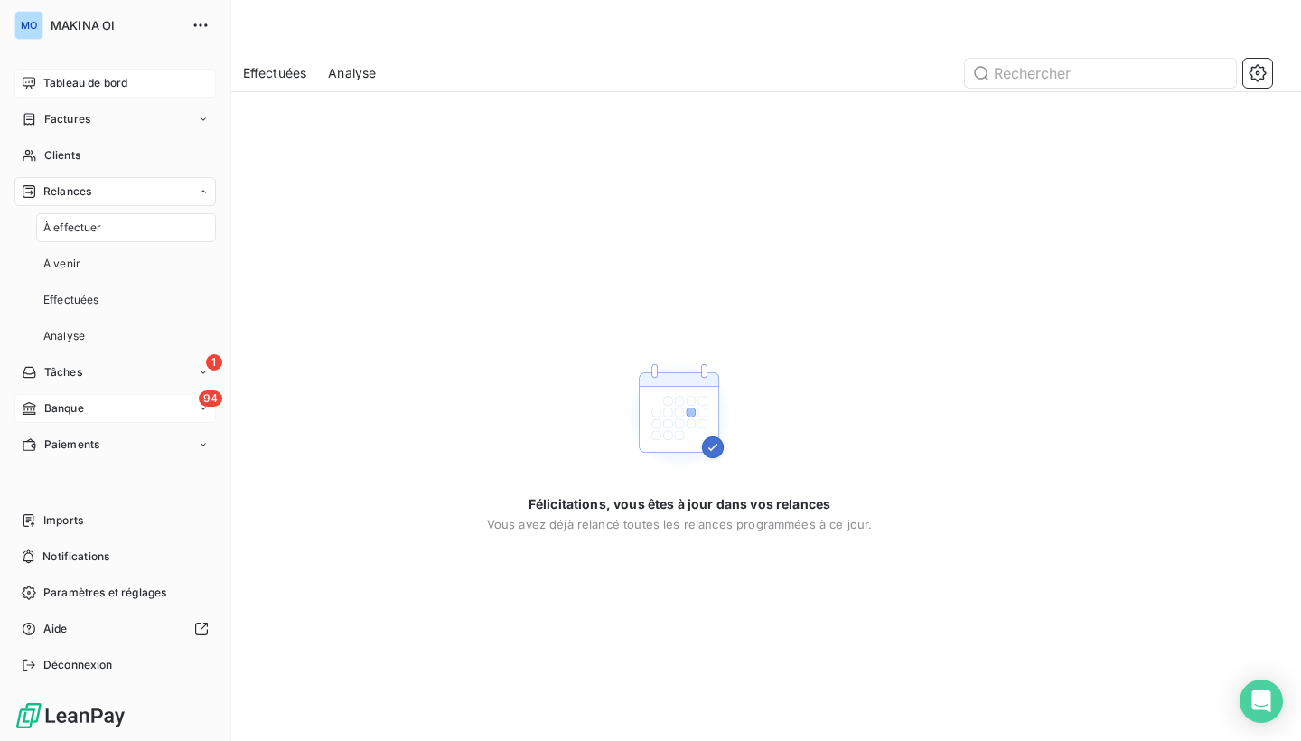
click at [115, 409] on div "94 Banque" at bounding box center [114, 408] width 201 height 29
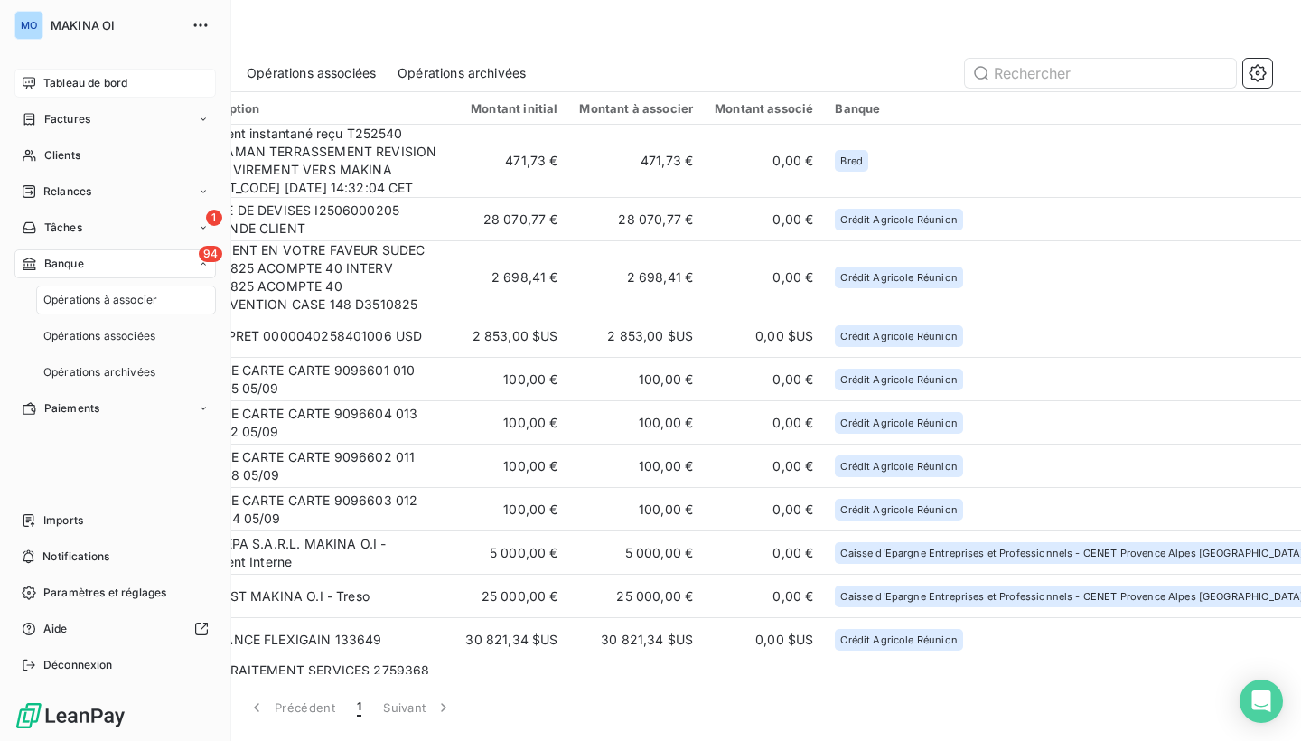
click at [162, 263] on div "94 Banque" at bounding box center [114, 263] width 201 height 29
click at [169, 306] on div "Paiements" at bounding box center [114, 300] width 201 height 29
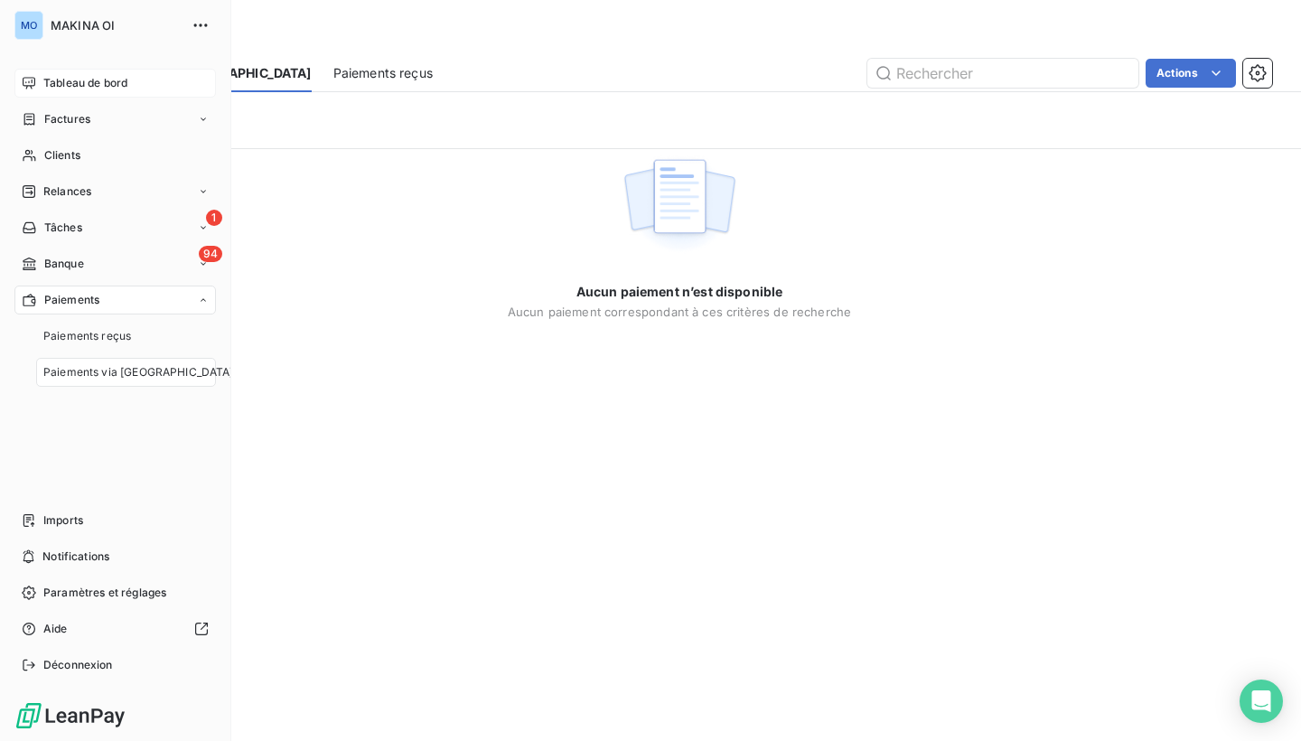
click at [169, 306] on div "Paiements" at bounding box center [114, 300] width 201 height 29
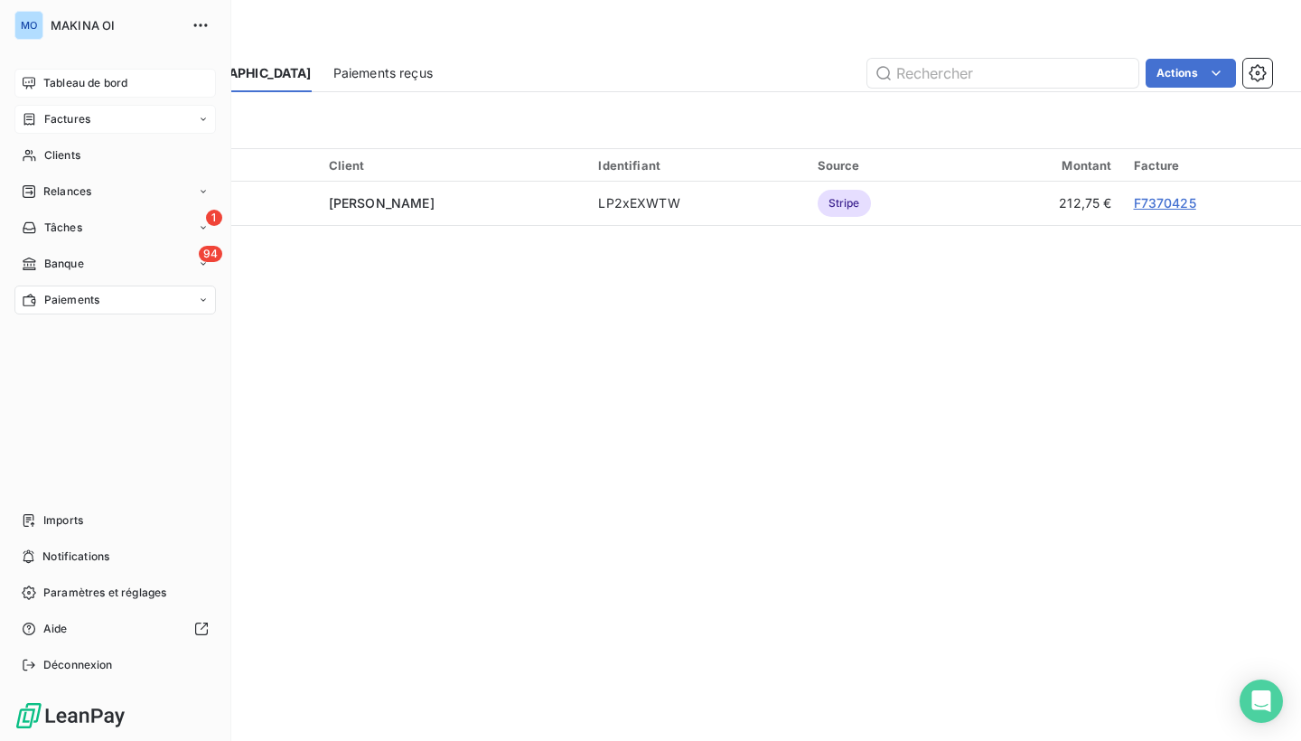
click at [124, 119] on div "Factures" at bounding box center [114, 119] width 201 height 29
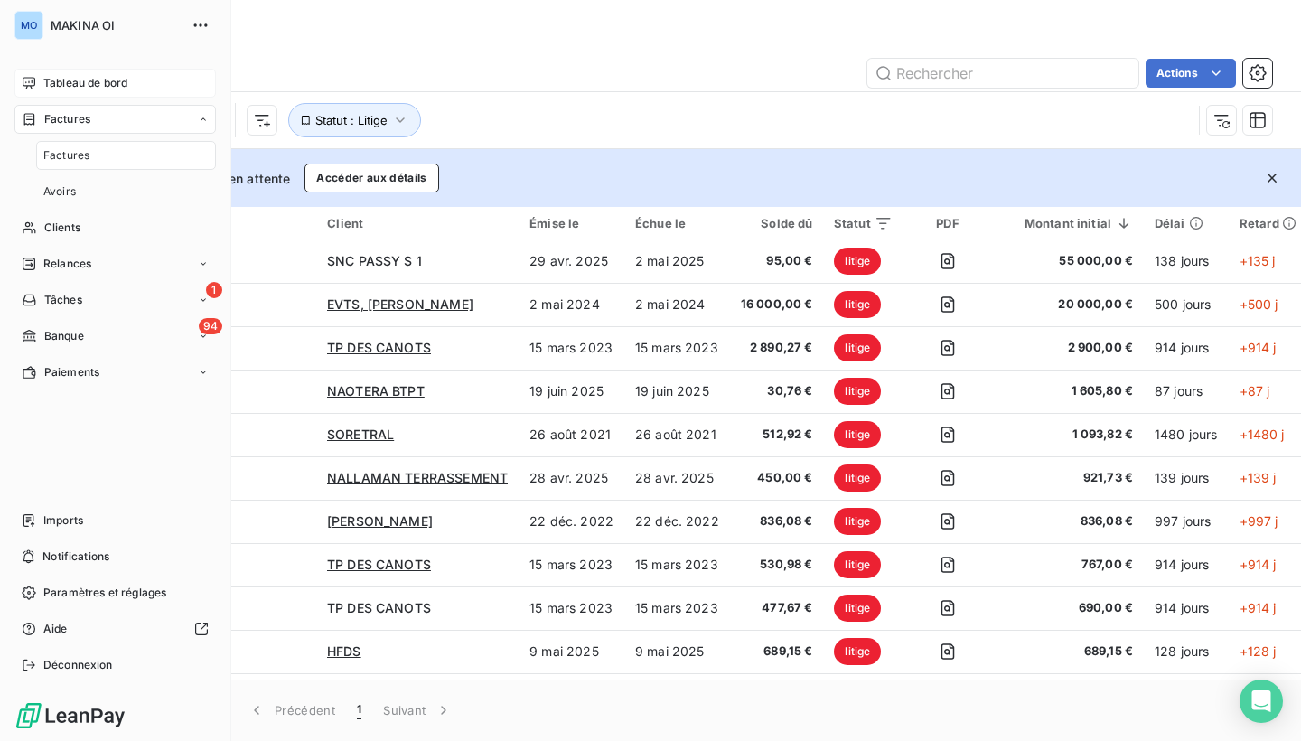
click at [127, 93] on div "Tableau de bord" at bounding box center [114, 83] width 201 height 29
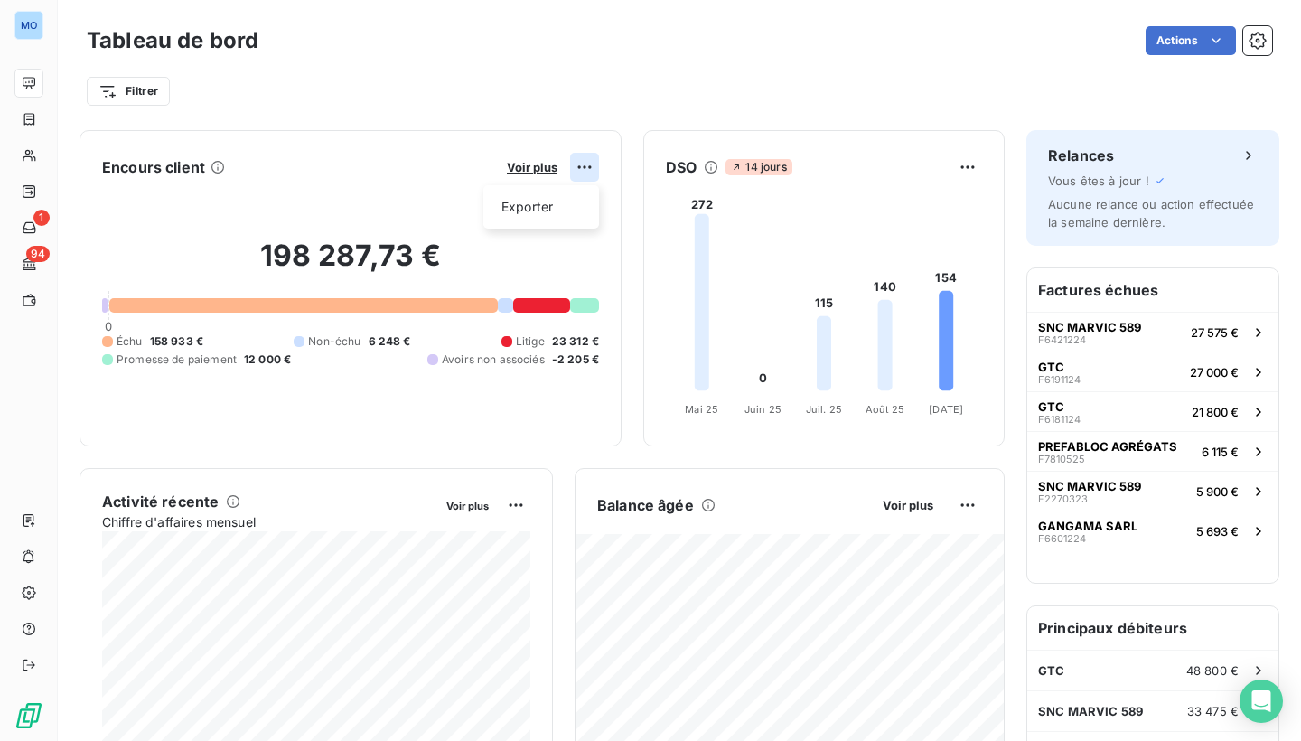
click at [593, 171] on html "MO 1 94 Tableau de bord Actions Filtrer Encours client Voir plus Exporter 198 2…" at bounding box center [650, 370] width 1301 height 741
click at [539, 166] on html "MO 1 94 Tableau de bord Actions Filtrer Encours client Voir plus Exporter 198 2…" at bounding box center [650, 370] width 1301 height 741
click at [532, 166] on span "Voir plus" at bounding box center [532, 167] width 51 height 14
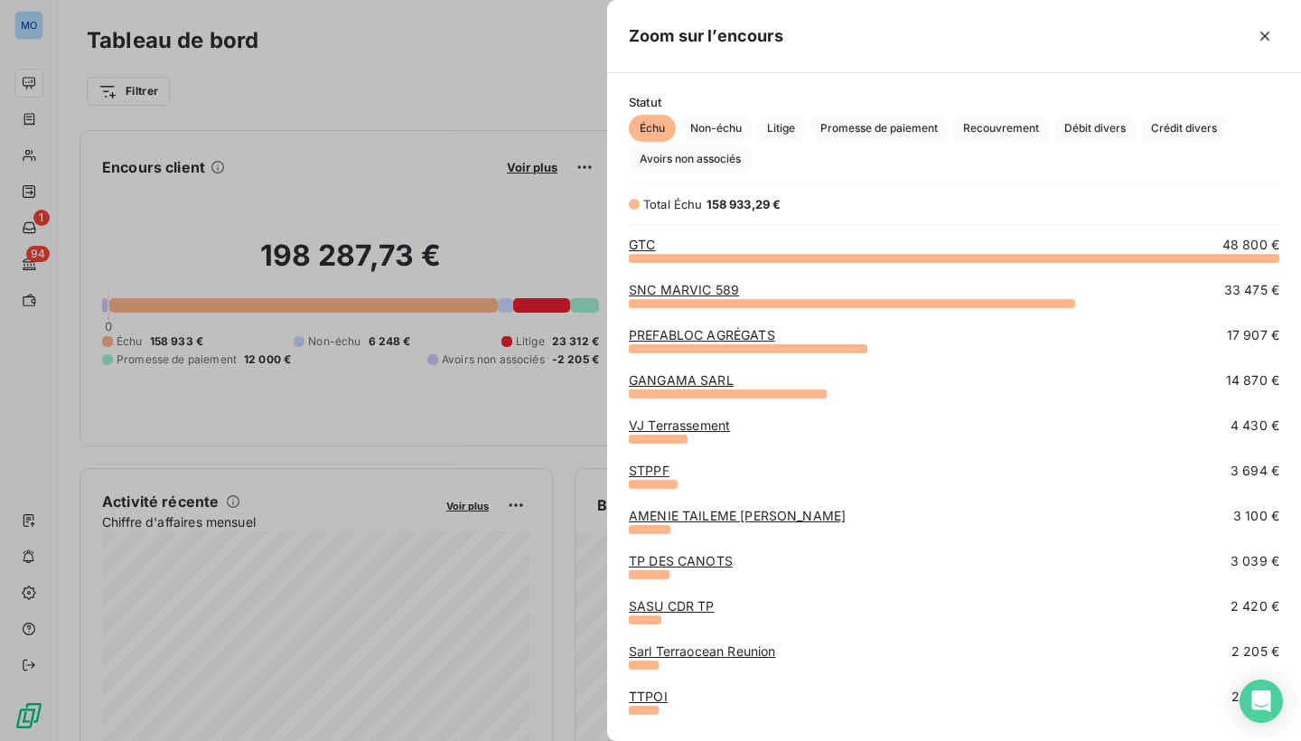
scroll to position [483, 694]
click at [777, 126] on span "Litige" at bounding box center [781, 128] width 50 height 27
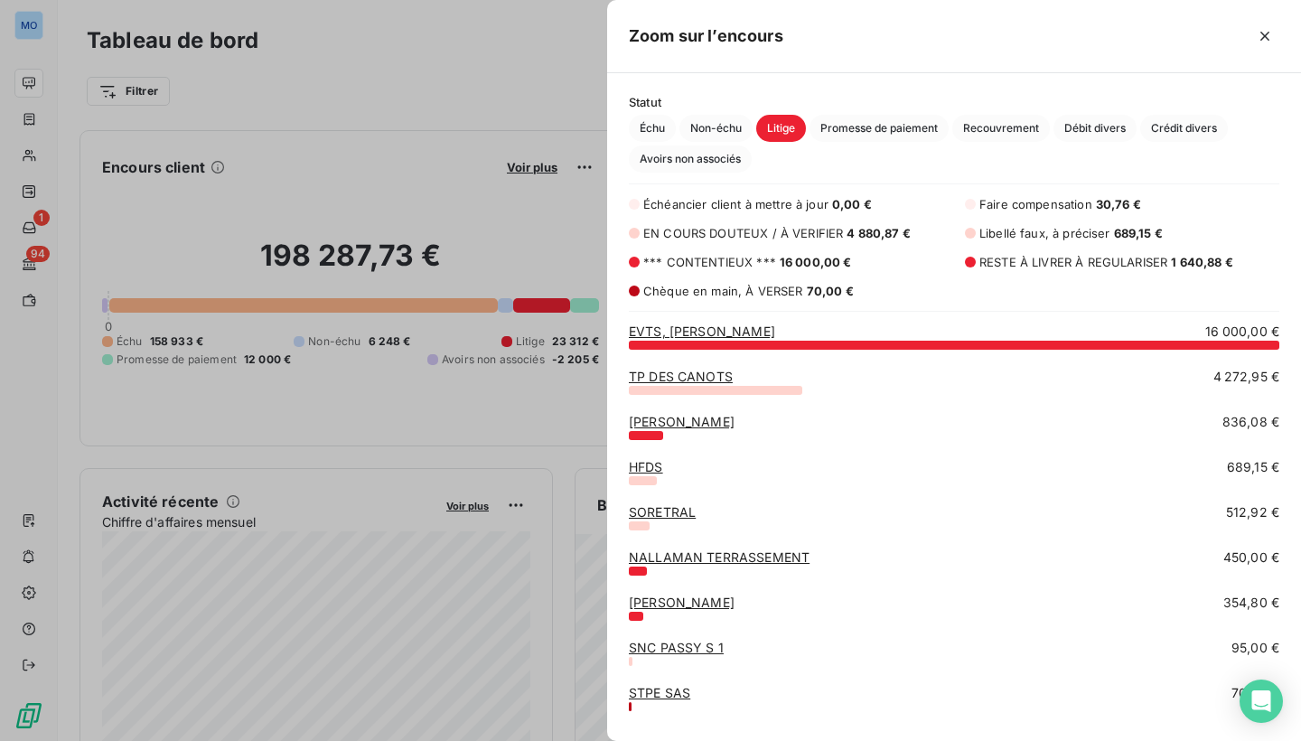
scroll to position [0, 0]
click at [663, 126] on span "Échu" at bounding box center [652, 128] width 47 height 27
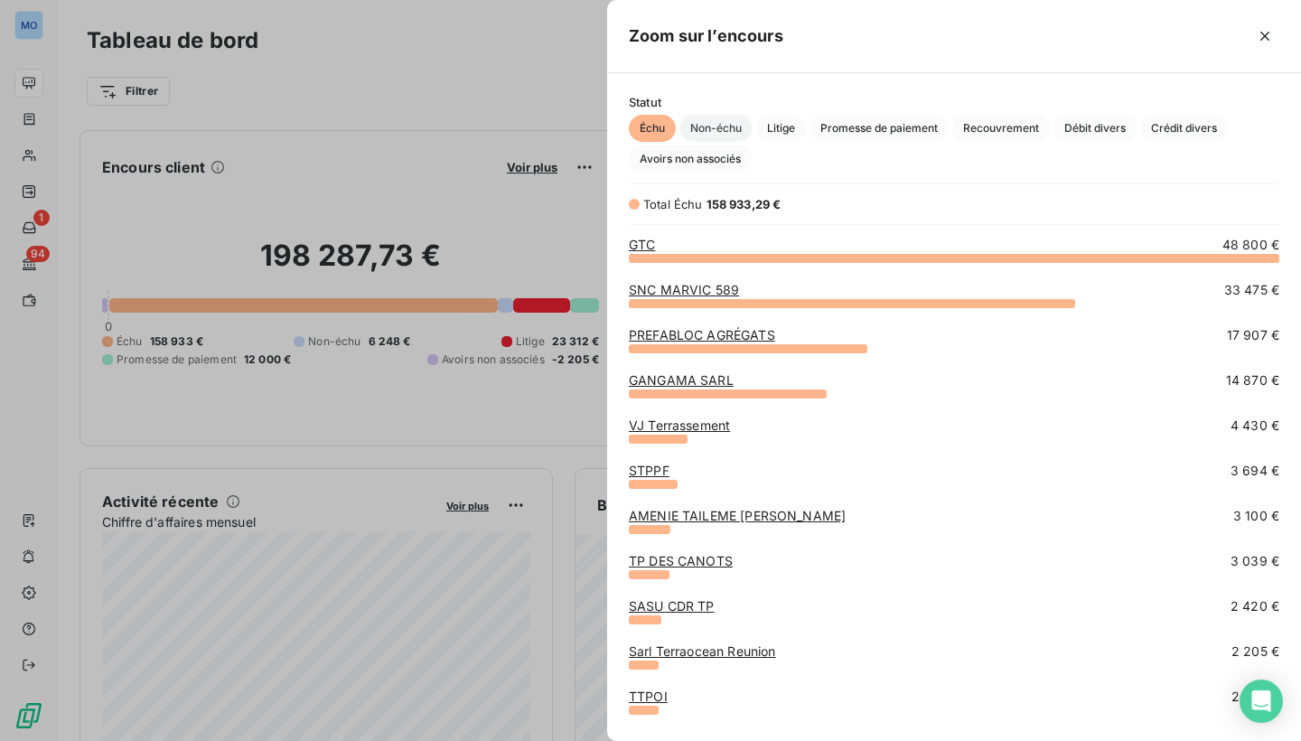
click at [718, 126] on span "Non-échu" at bounding box center [715, 128] width 73 height 27
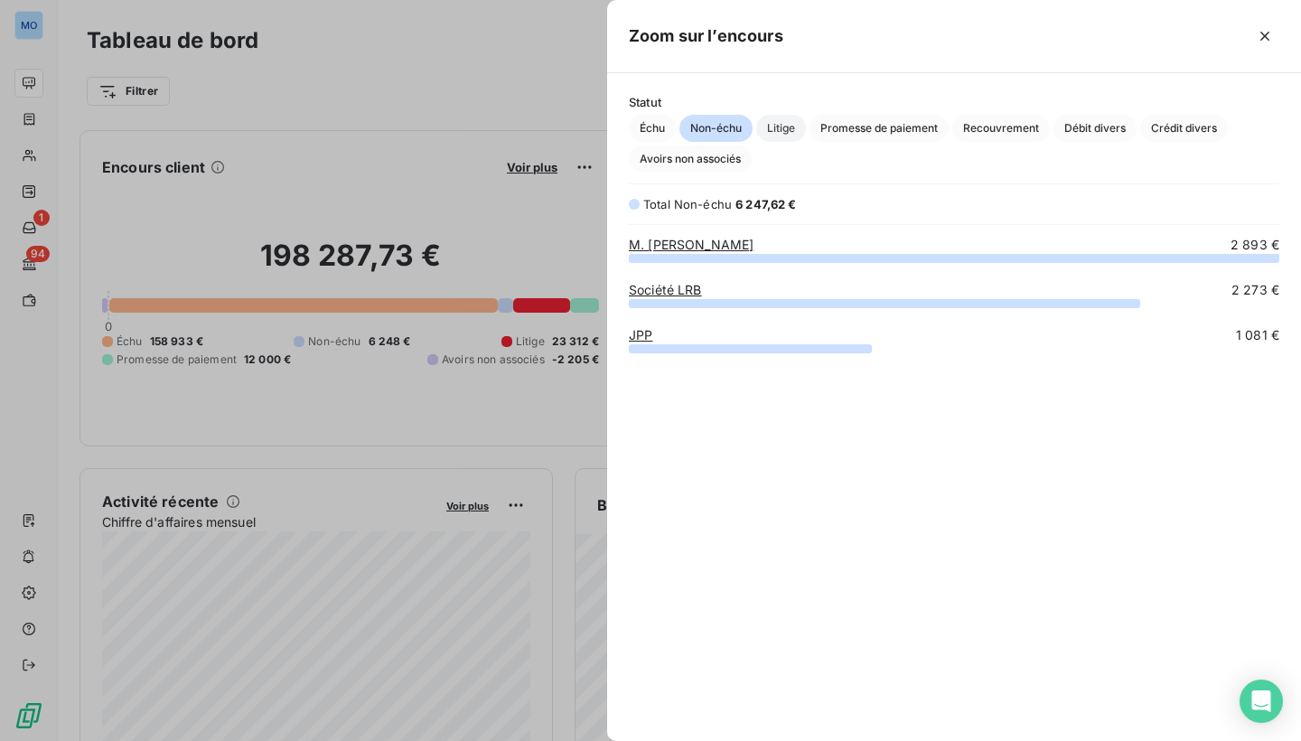
click at [786, 130] on span "Litige" at bounding box center [781, 128] width 50 height 27
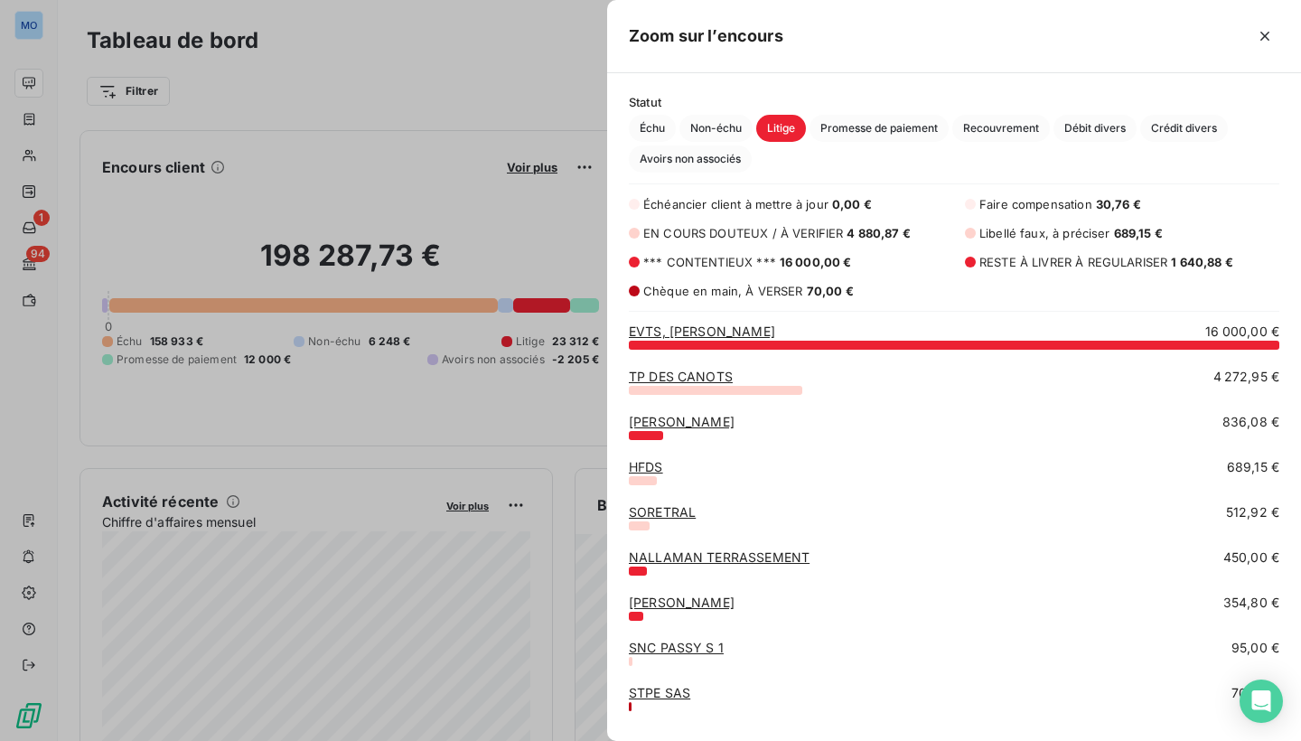
click at [720, 203] on span "Échéancier client à mettre à jour" at bounding box center [735, 204] width 185 height 14
click at [513, 255] on div at bounding box center [650, 370] width 1301 height 741
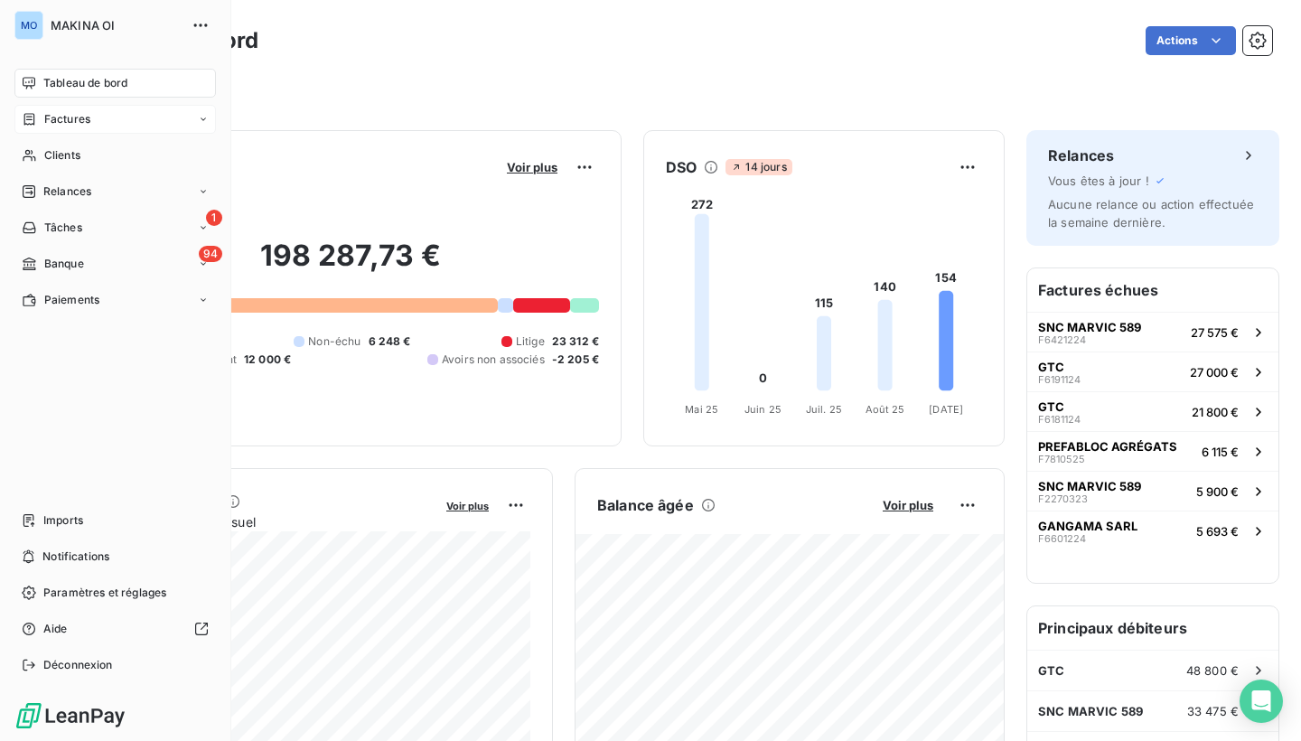
click at [42, 116] on div "Factures" at bounding box center [56, 119] width 69 height 16
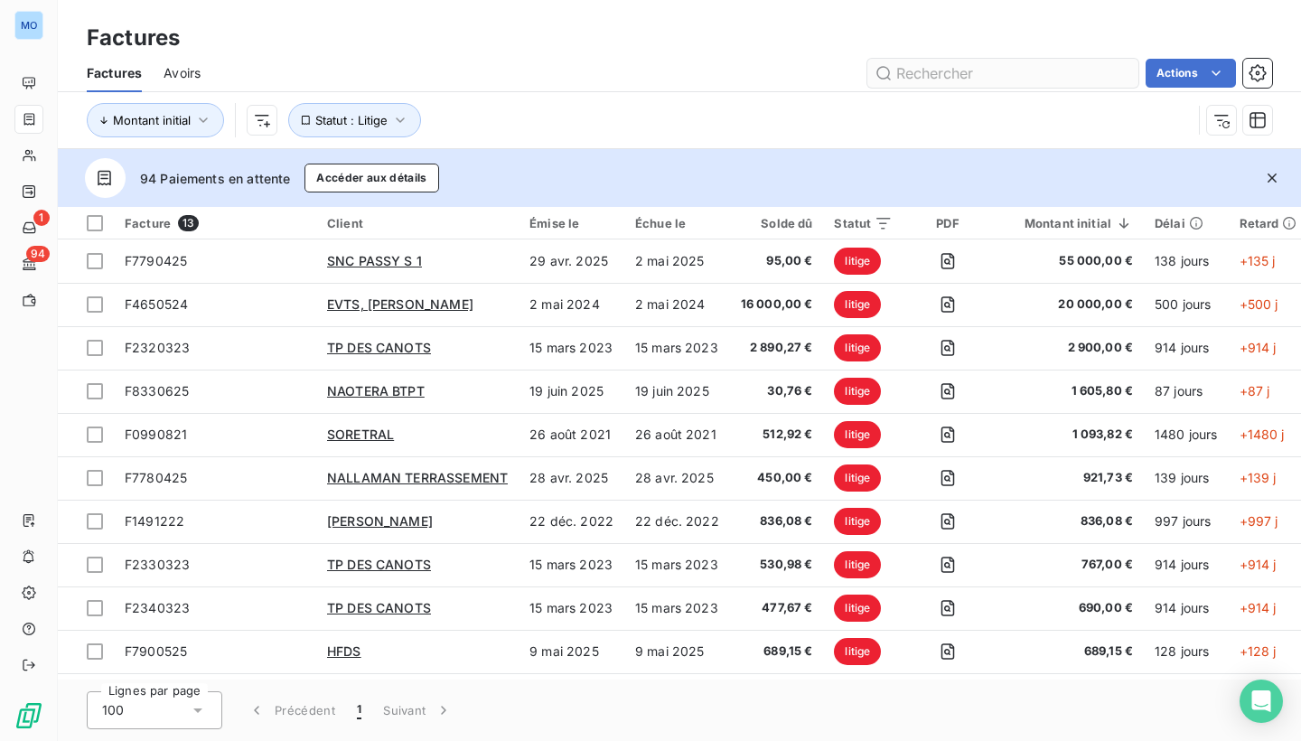
click at [1008, 80] on input "text" at bounding box center [1002, 73] width 271 height 29
click at [1228, 120] on icon "button" at bounding box center [1221, 120] width 18 height 18
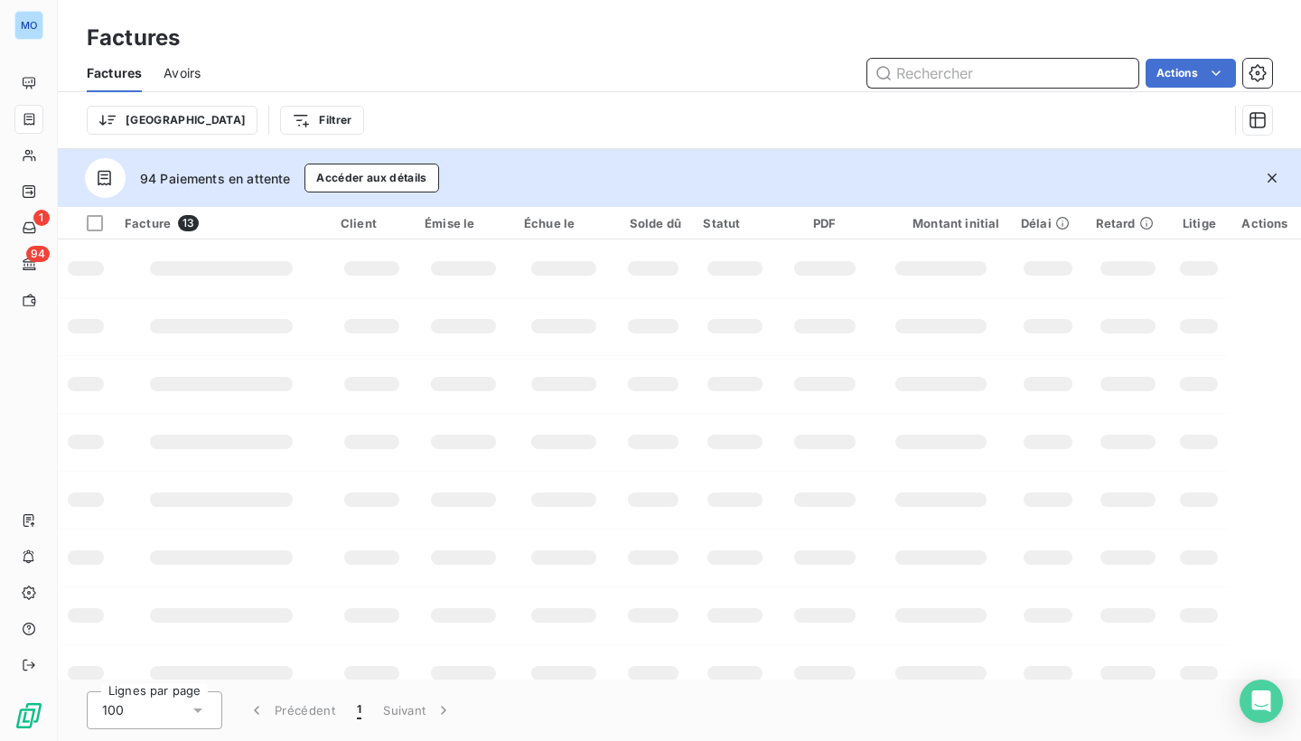
click at [1033, 70] on input "text" at bounding box center [1002, 73] width 271 height 29
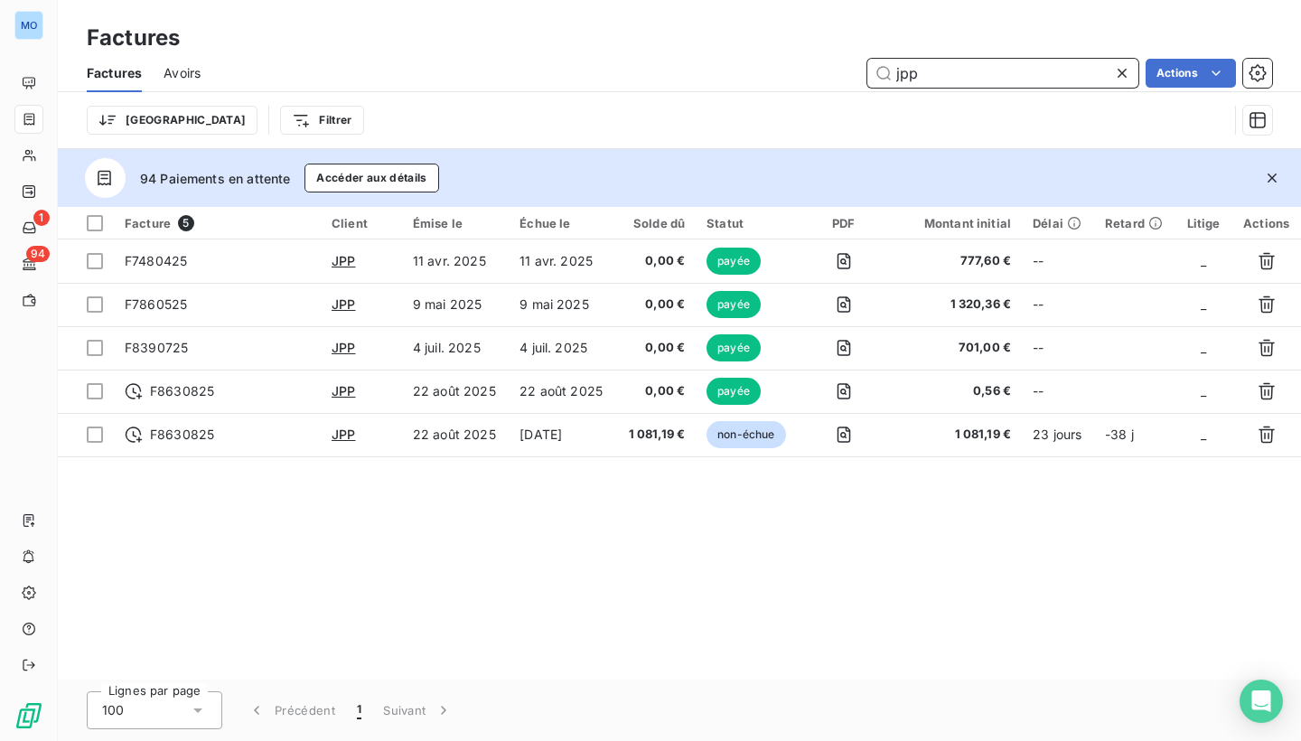
type input "jpp"
click at [1124, 71] on icon at bounding box center [1122, 73] width 18 height 18
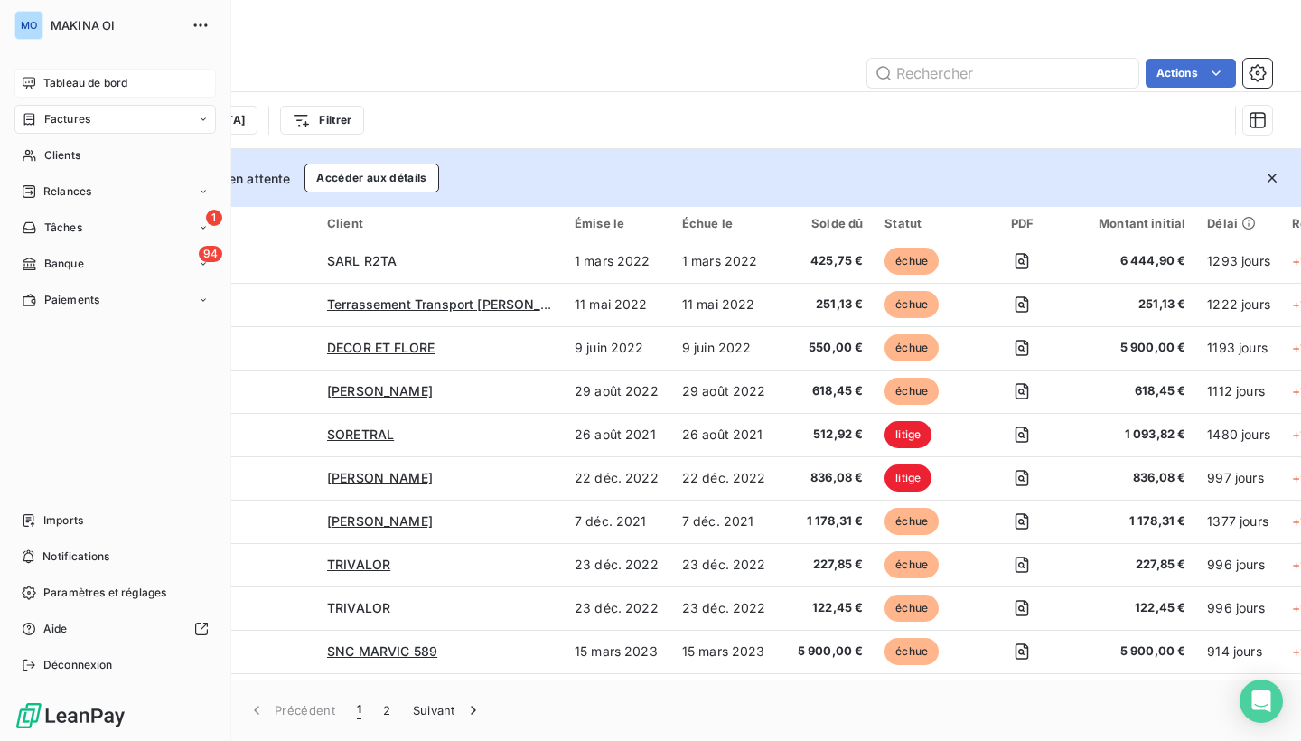
click at [108, 81] on span "Tableau de bord" at bounding box center [85, 83] width 84 height 16
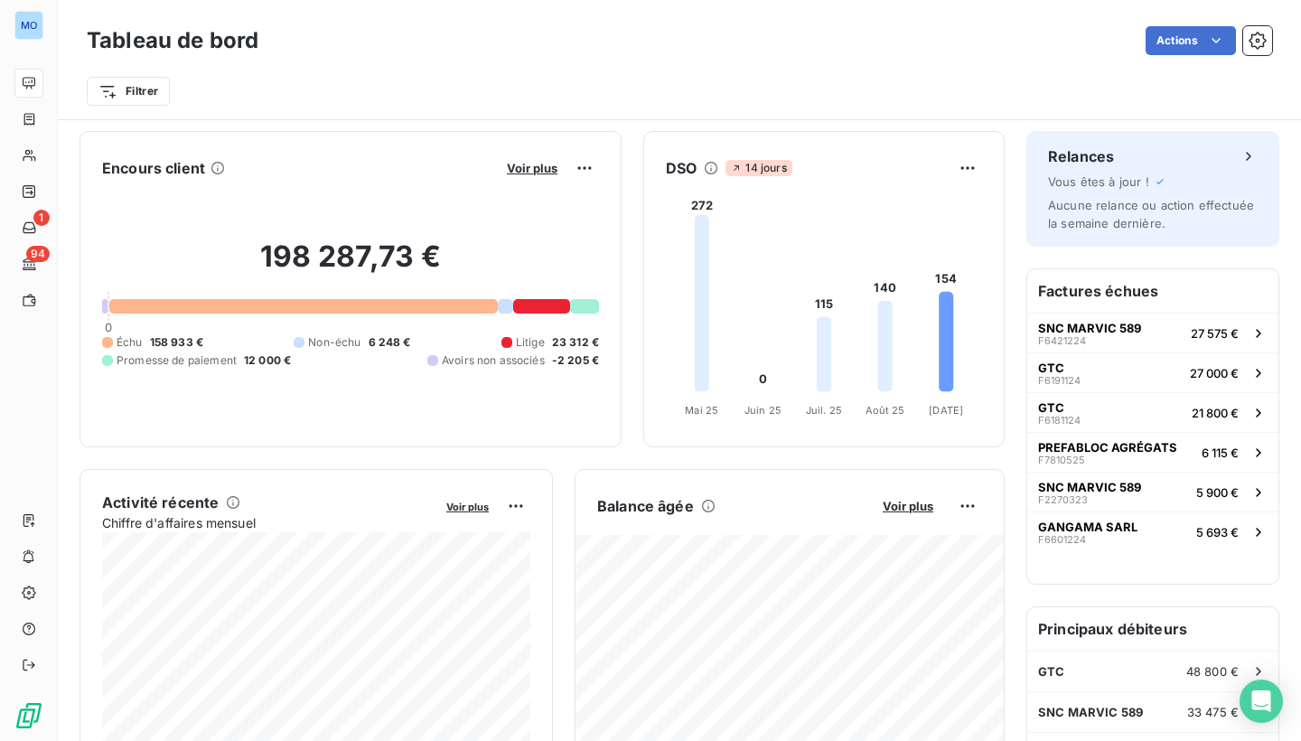
scroll to position [59, 0]
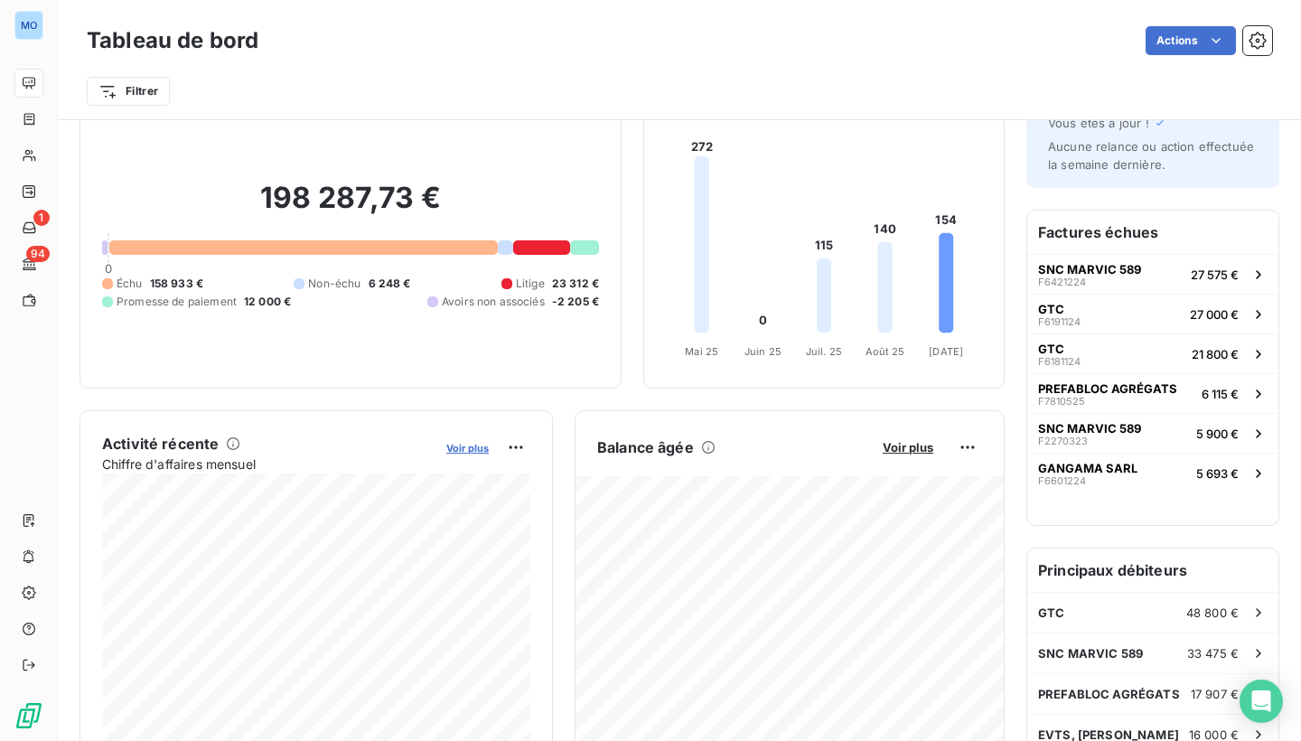
click at [473, 444] on span "Voir plus" at bounding box center [467, 448] width 42 height 13
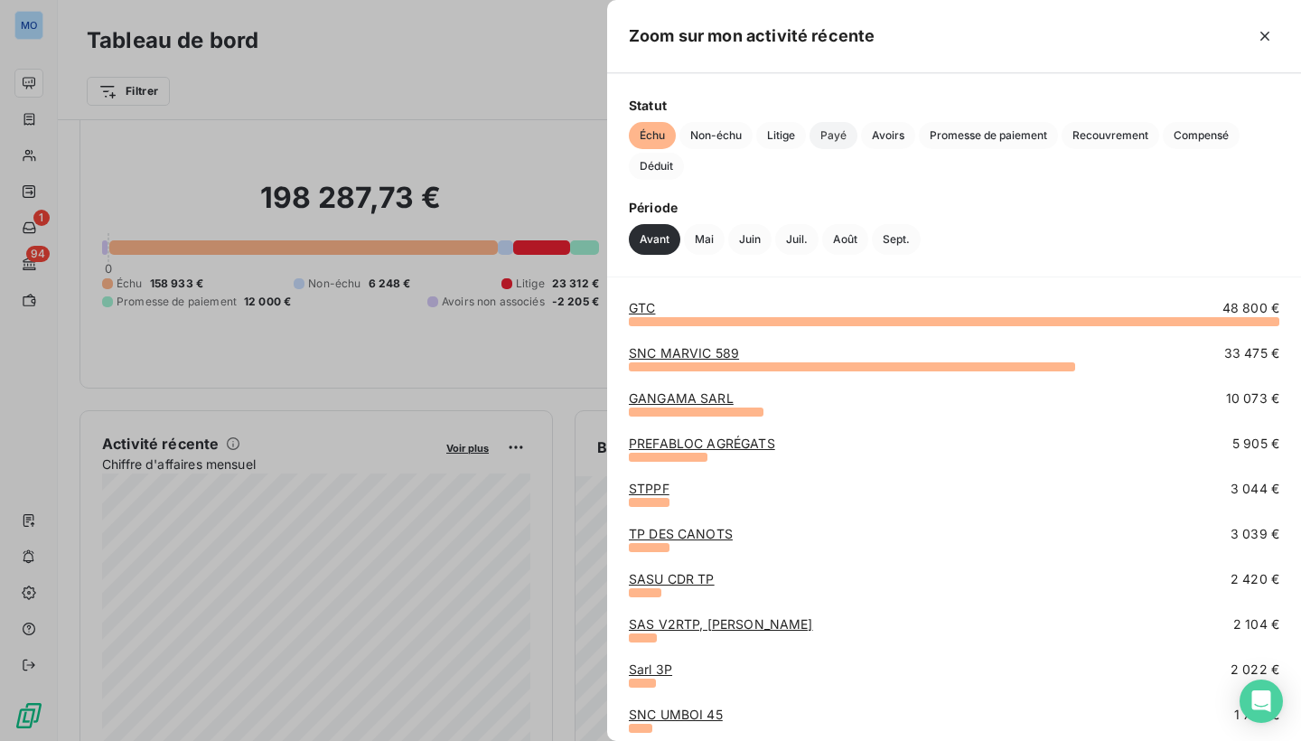
click at [838, 131] on span "Payé" at bounding box center [834, 135] width 48 height 27
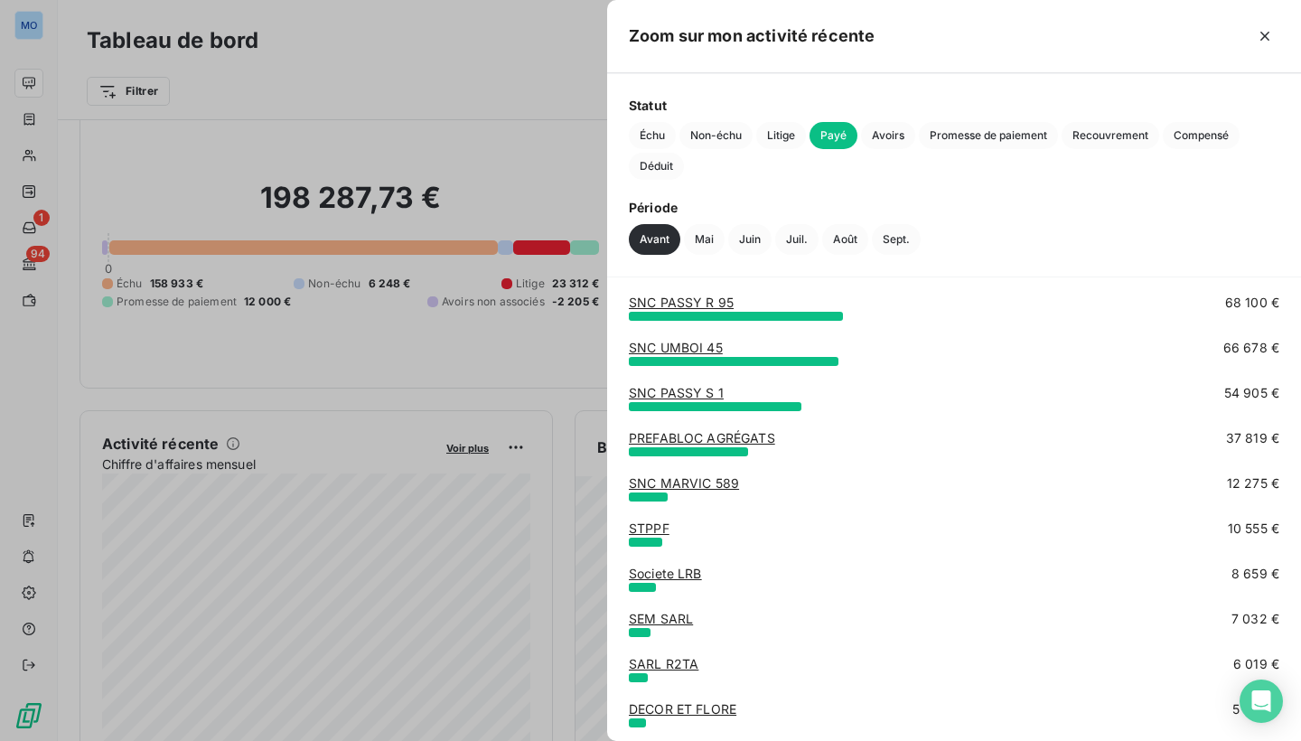
scroll to position [99, 0]
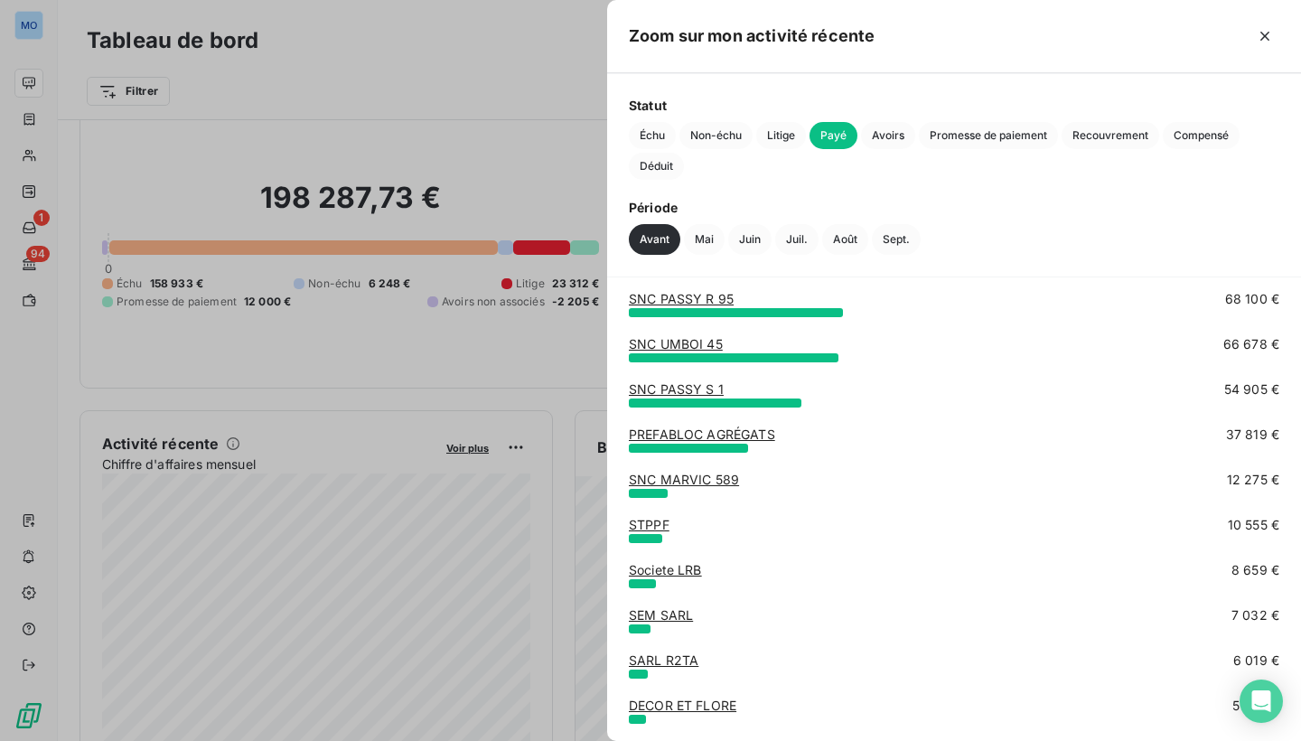
click at [589, 68] on div at bounding box center [650, 370] width 1301 height 741
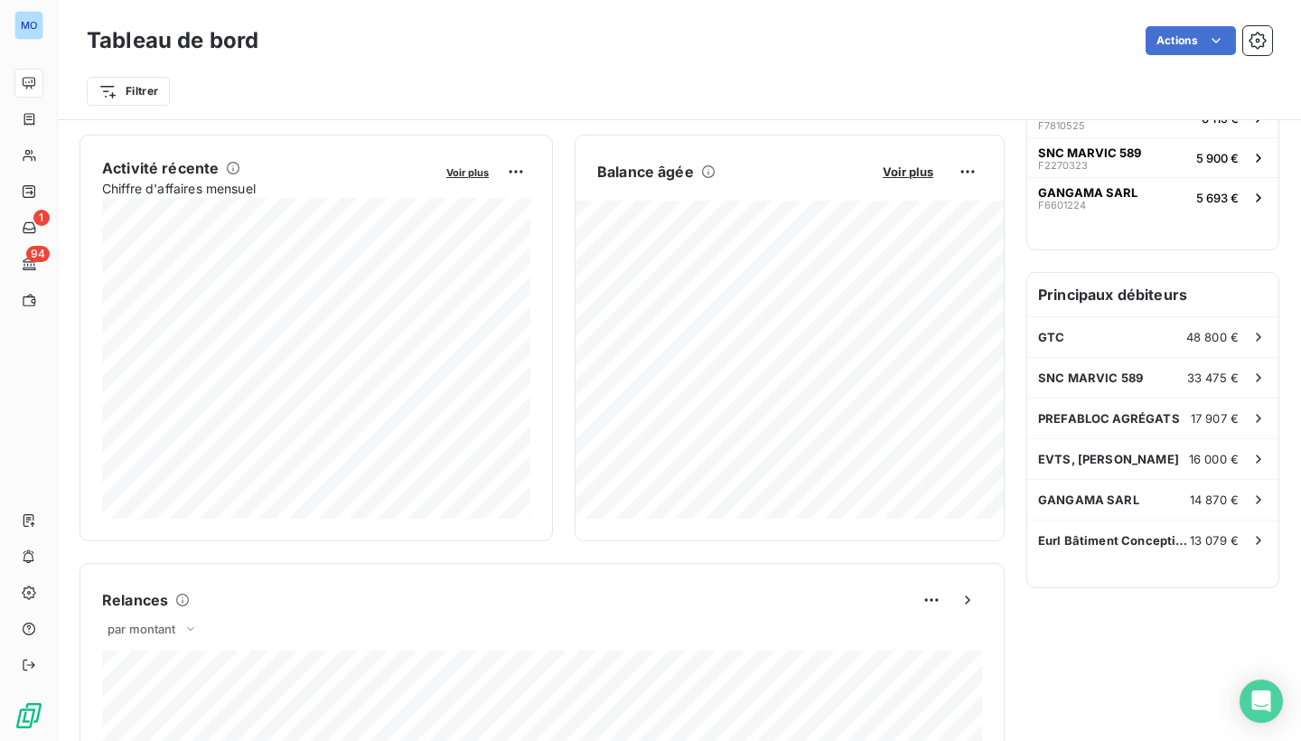
scroll to position [296, 0]
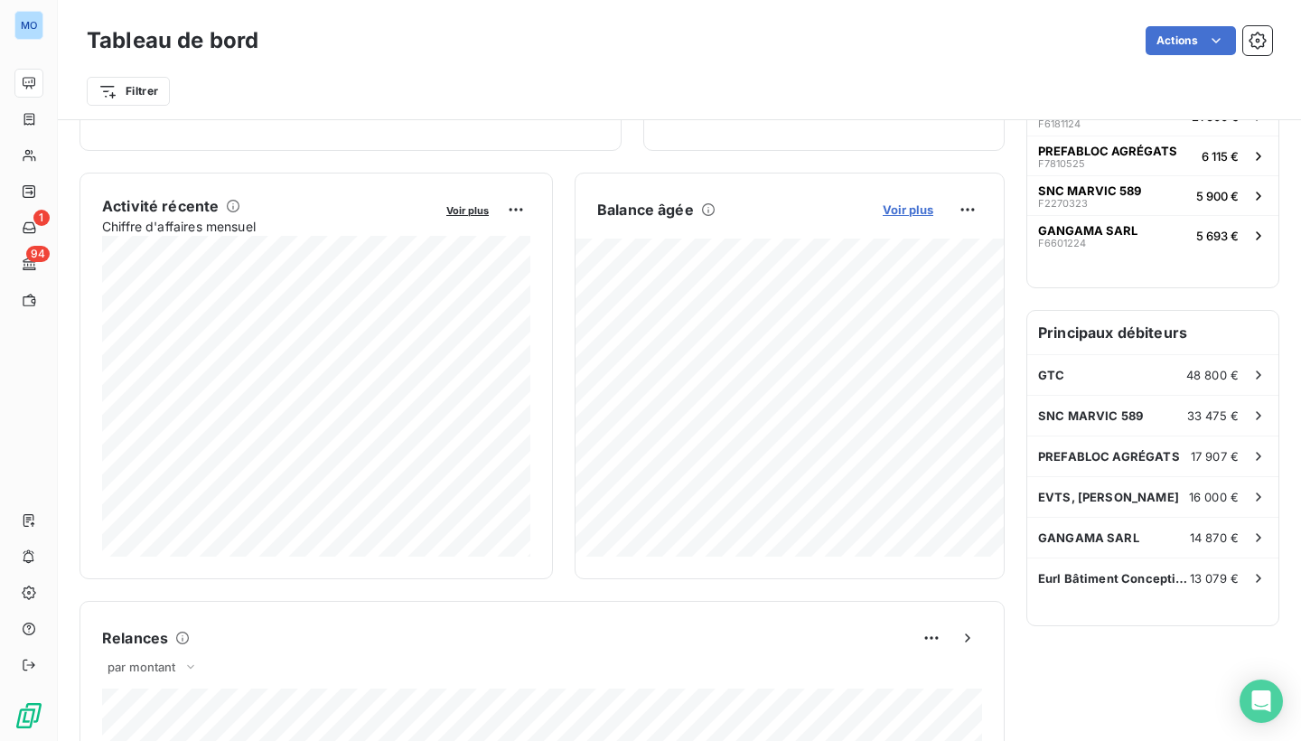
click at [907, 204] on span "Voir plus" at bounding box center [908, 209] width 51 height 14
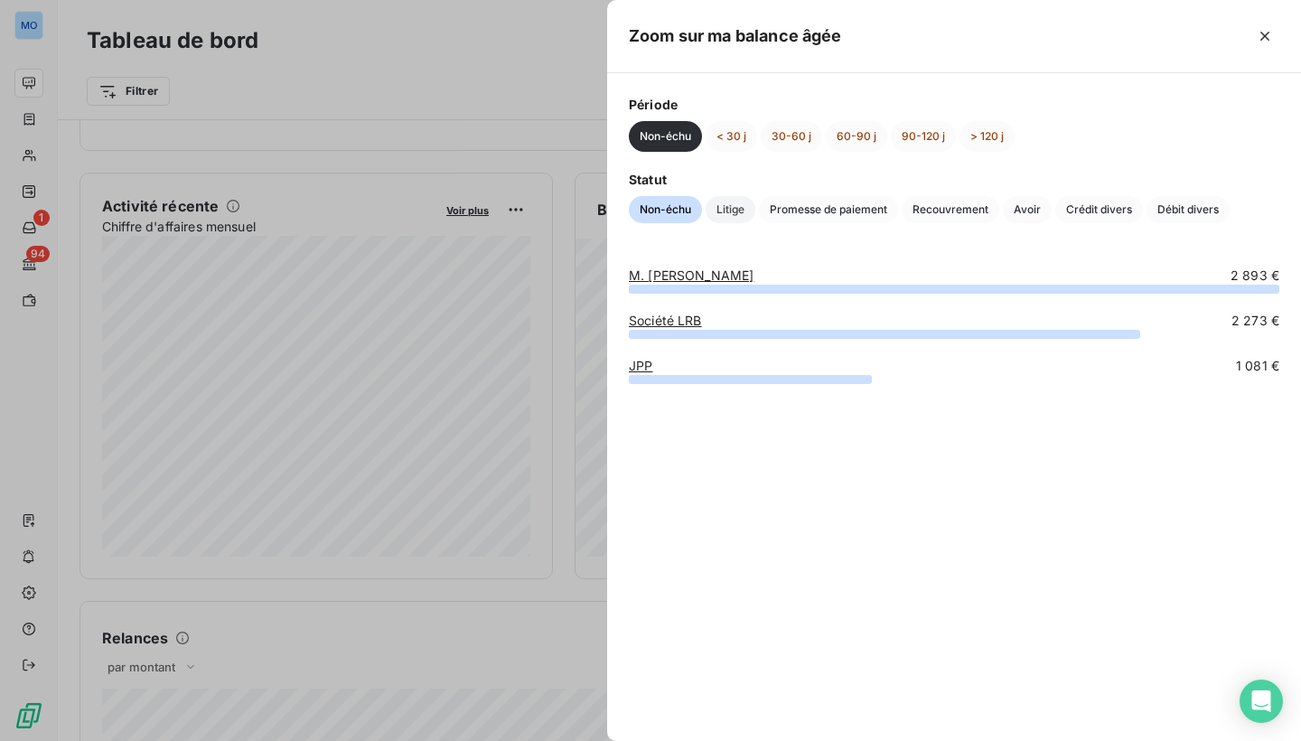
click at [730, 207] on span "Litige" at bounding box center [731, 209] width 50 height 27
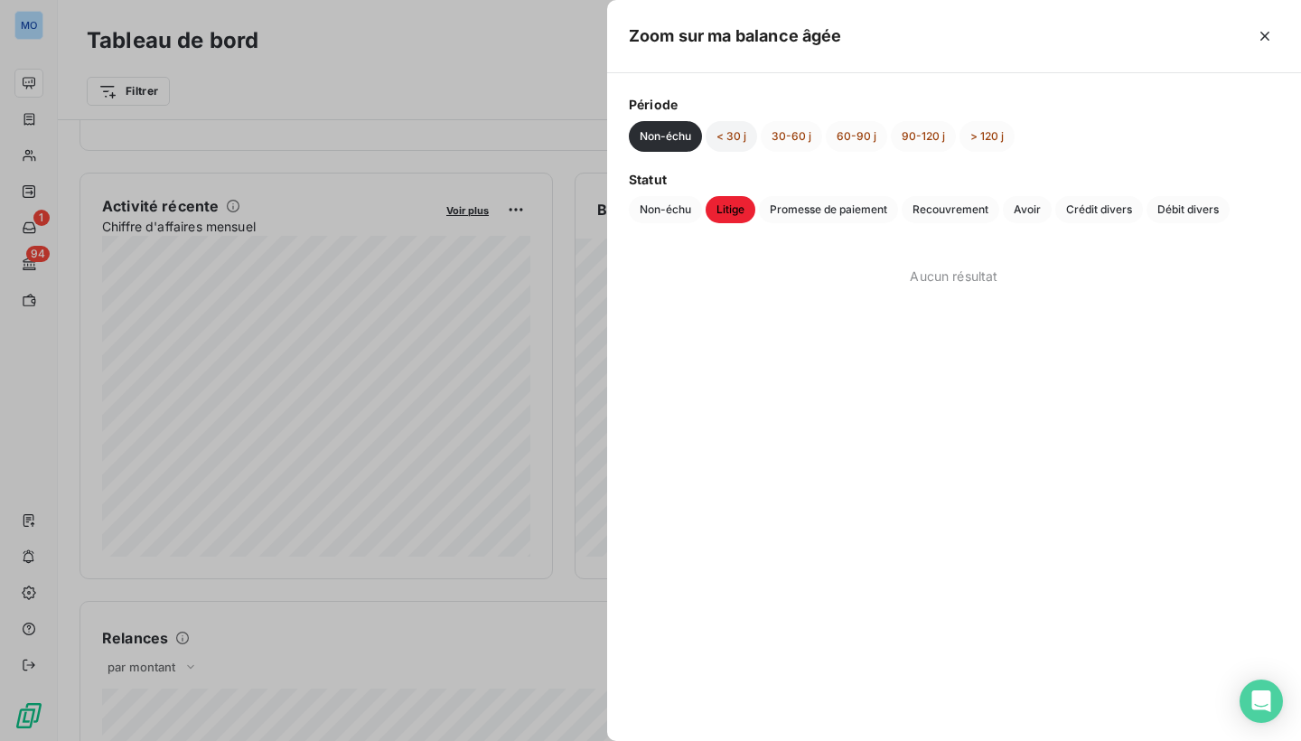
click at [732, 137] on button "< 30 j" at bounding box center [731, 136] width 51 height 31
click at [785, 134] on button "30-60 j" at bounding box center [791, 136] width 61 height 31
click at [982, 142] on button "> 120 j" at bounding box center [987, 136] width 55 height 31
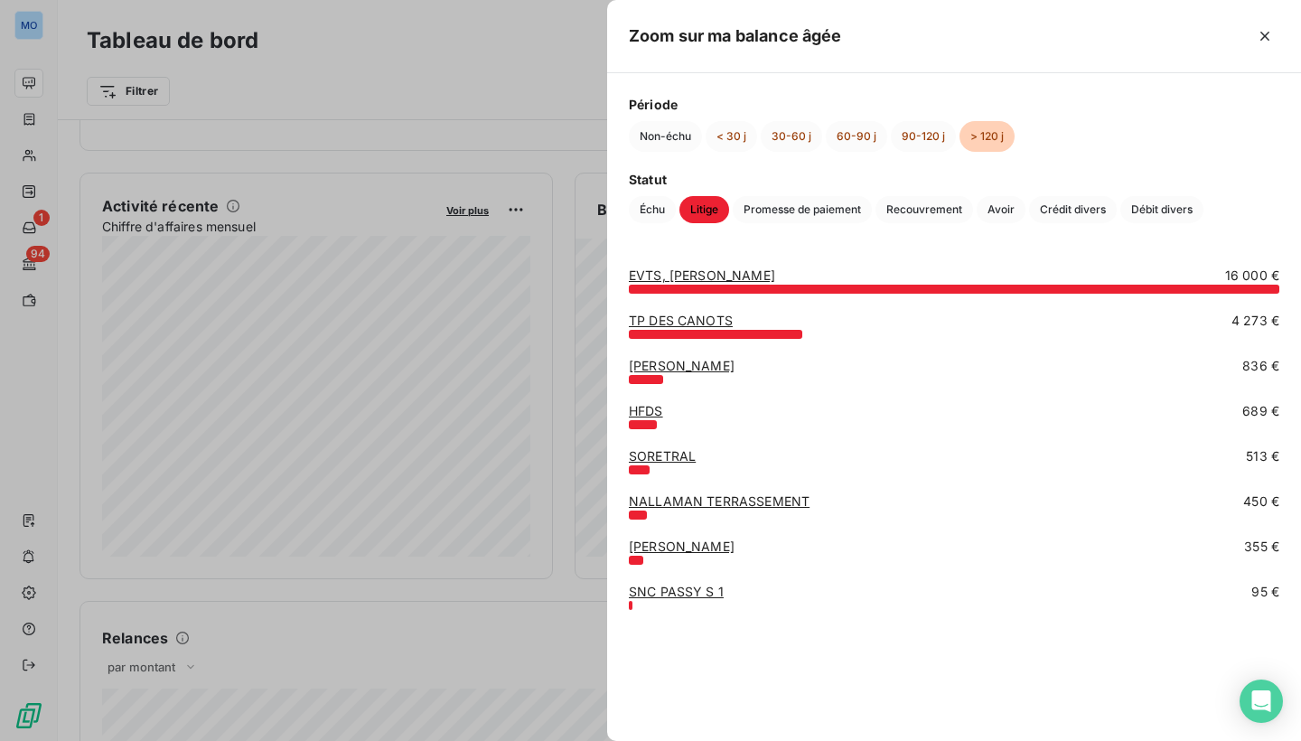
click at [535, 134] on div at bounding box center [650, 370] width 1301 height 741
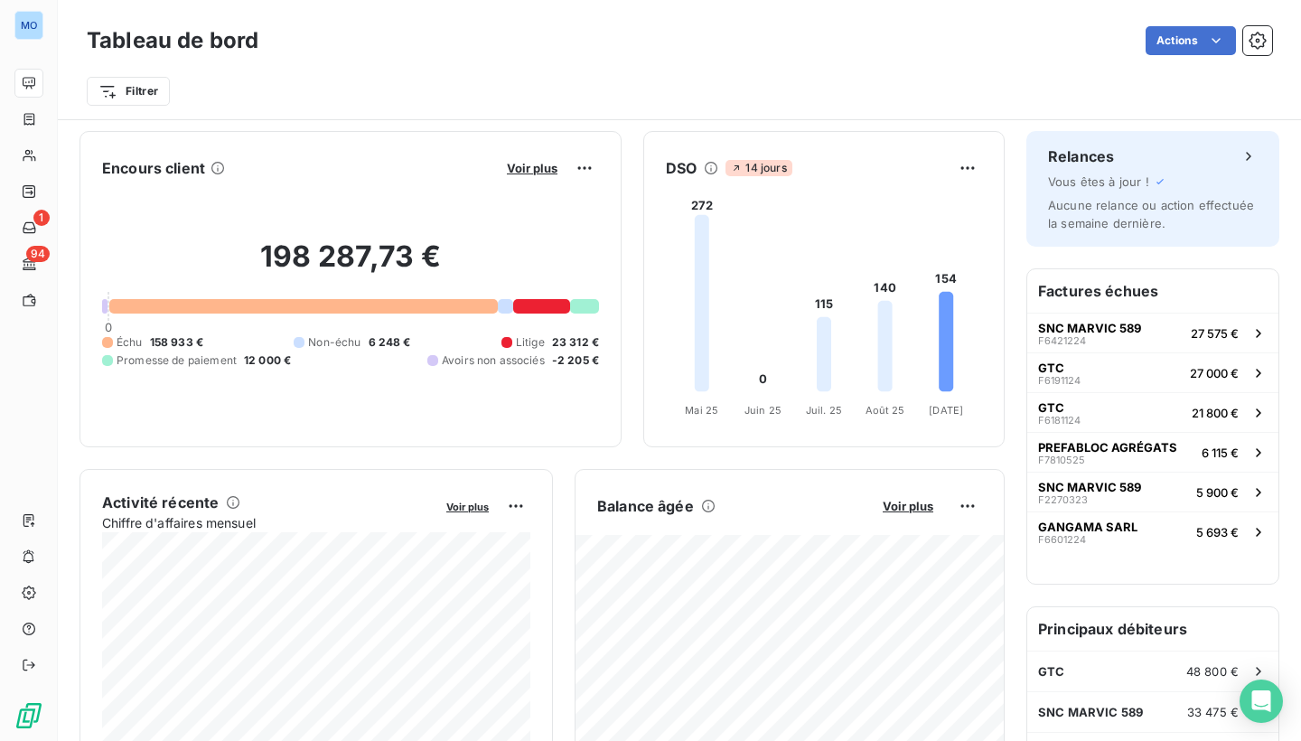
scroll to position [0, 0]
click at [534, 305] on div at bounding box center [541, 305] width 57 height 14
click at [536, 304] on div at bounding box center [541, 305] width 57 height 14
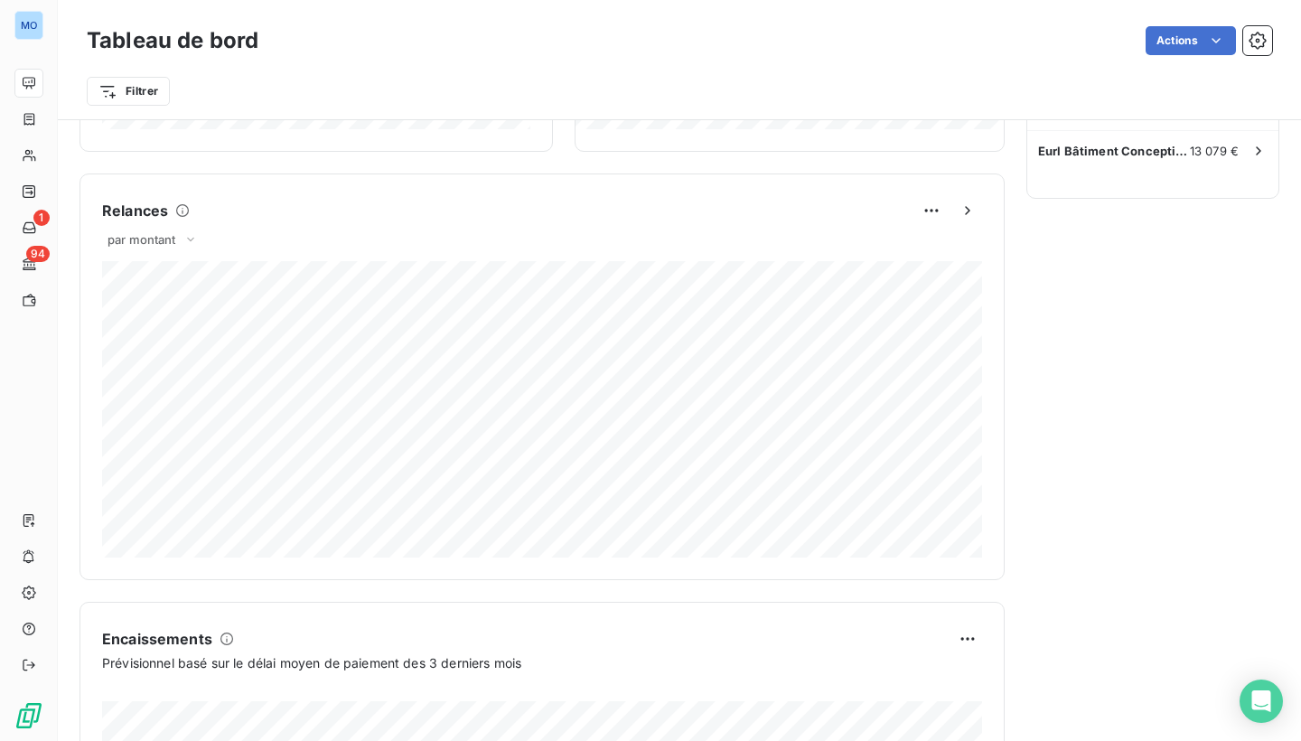
scroll to position [697, 0]
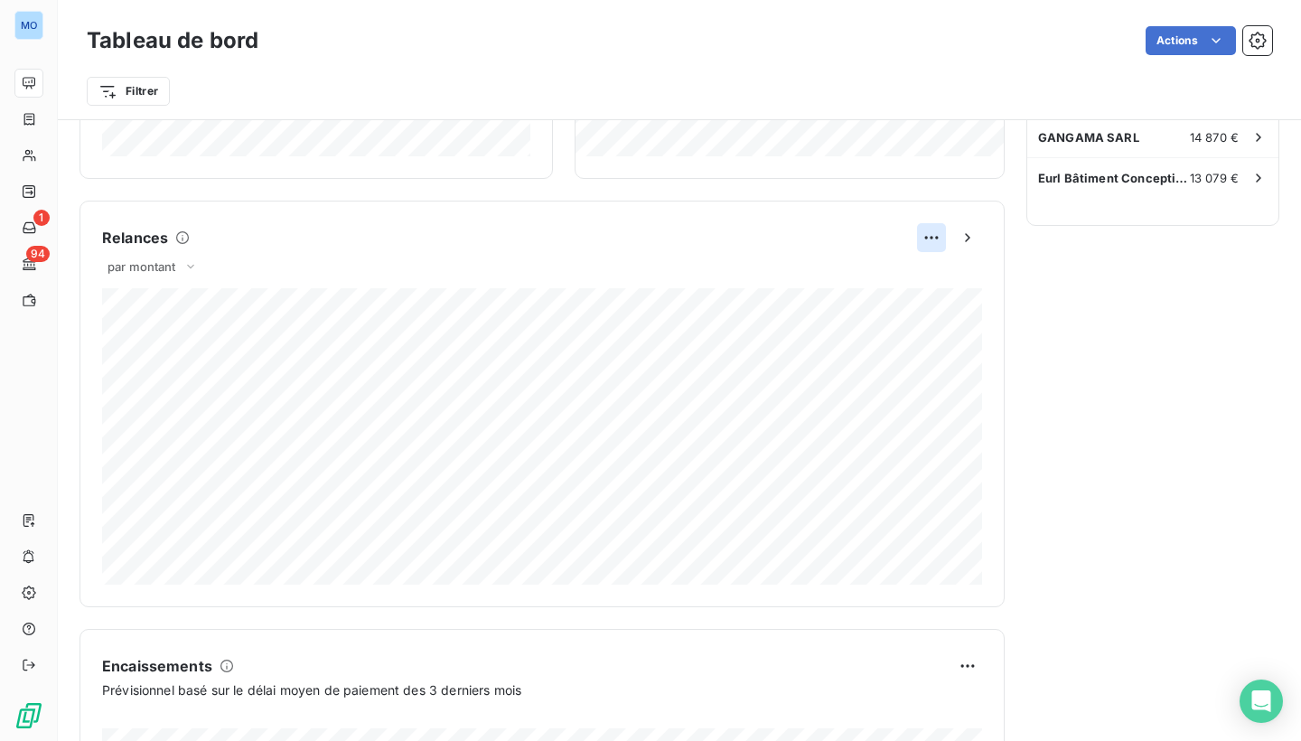
click at [929, 240] on html "MO 1 94 Tableau de bord Actions Filtrer Encours client Voir plus 198 287,73 € 0…" at bounding box center [650, 370] width 1301 height 741
click at [962, 240] on html "MO 1 94 Tableau de bord Actions Filtrer Encours client Voir plus 198 287,73 € 0…" at bounding box center [650, 370] width 1301 height 741
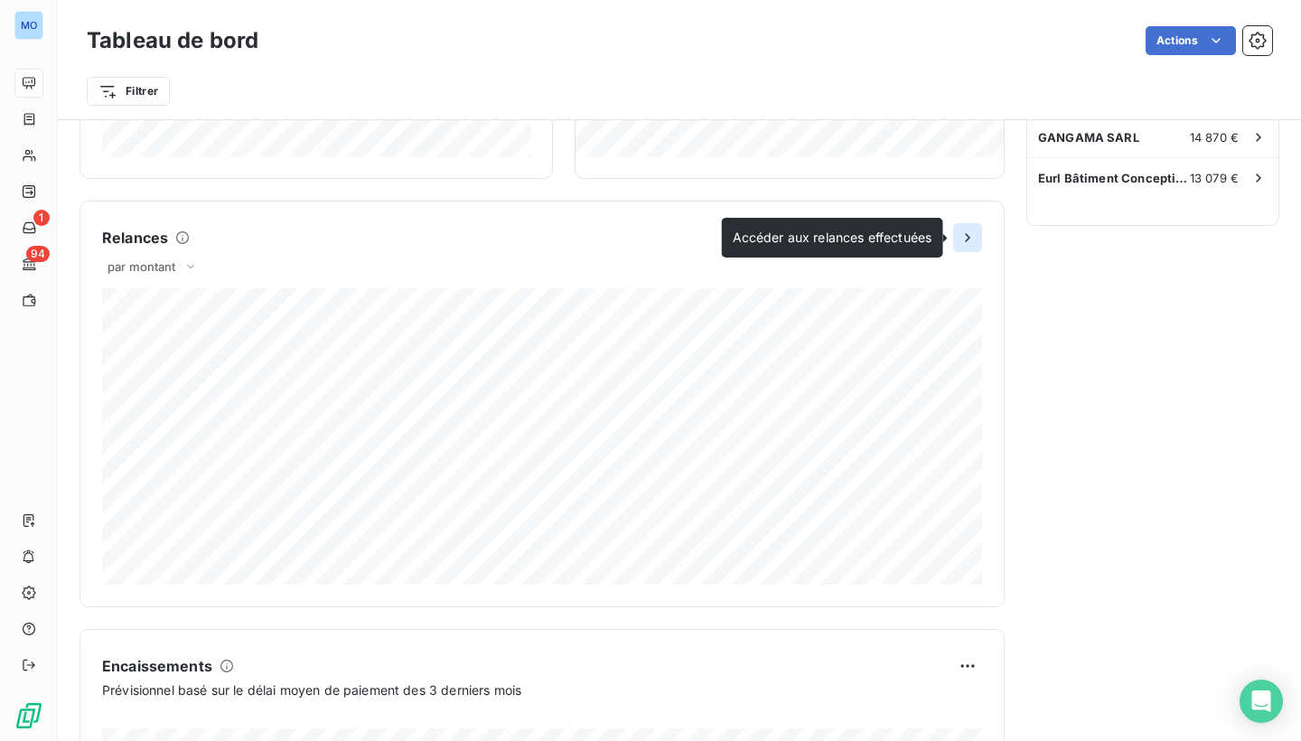
click at [970, 234] on icon "button" at bounding box center [968, 238] width 18 height 18
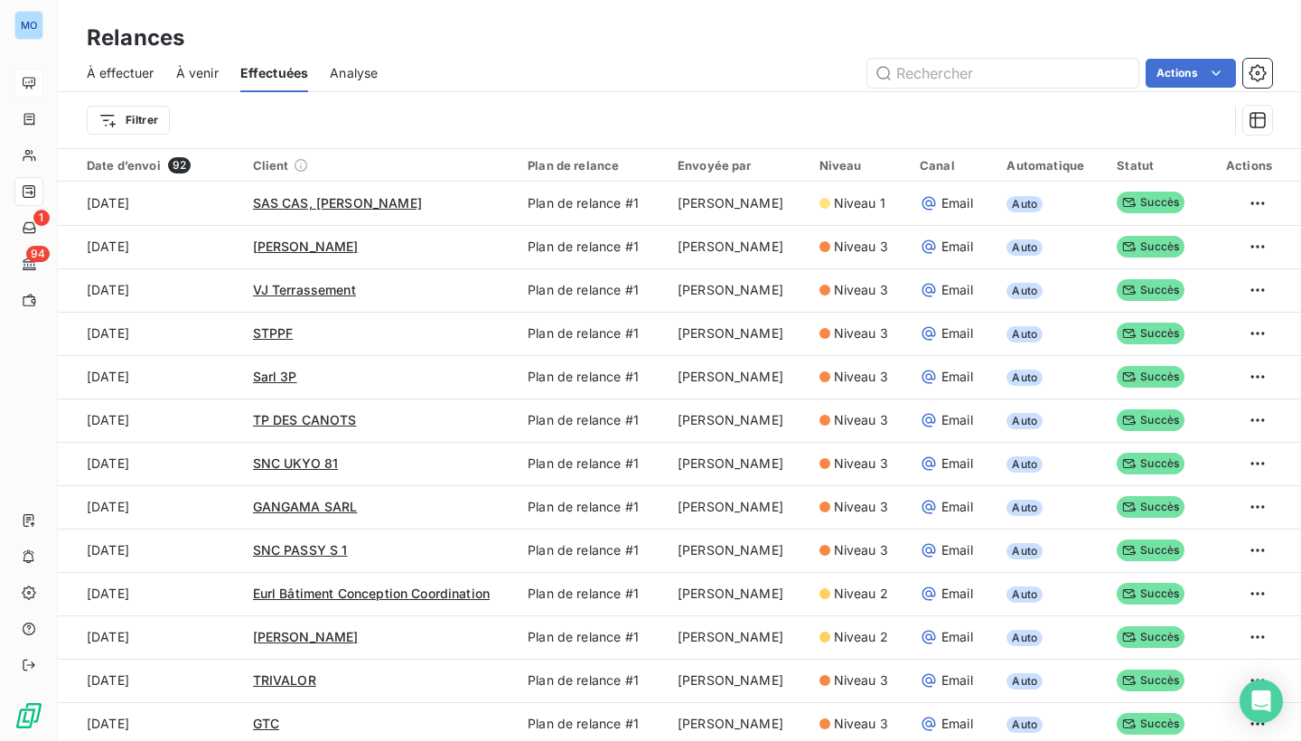
click at [347, 66] on span "Analyse" at bounding box center [354, 73] width 48 height 18
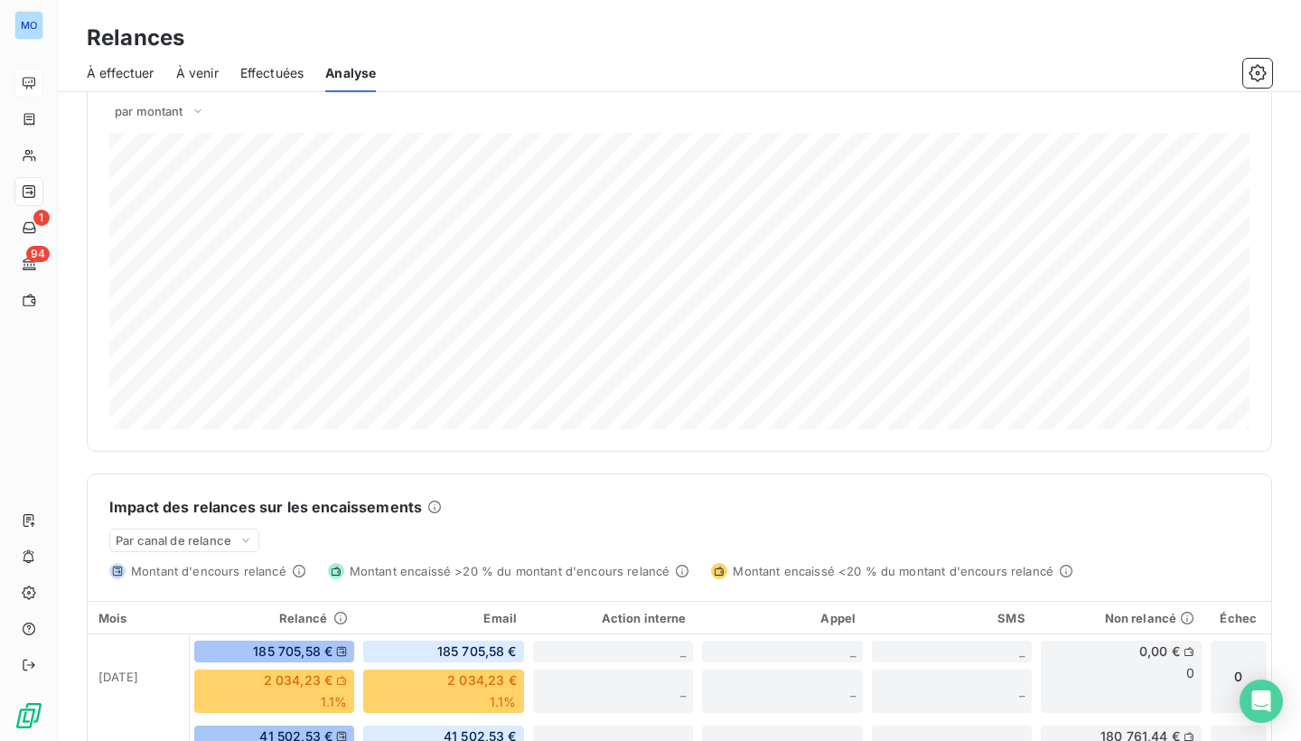
scroll to position [187, 0]
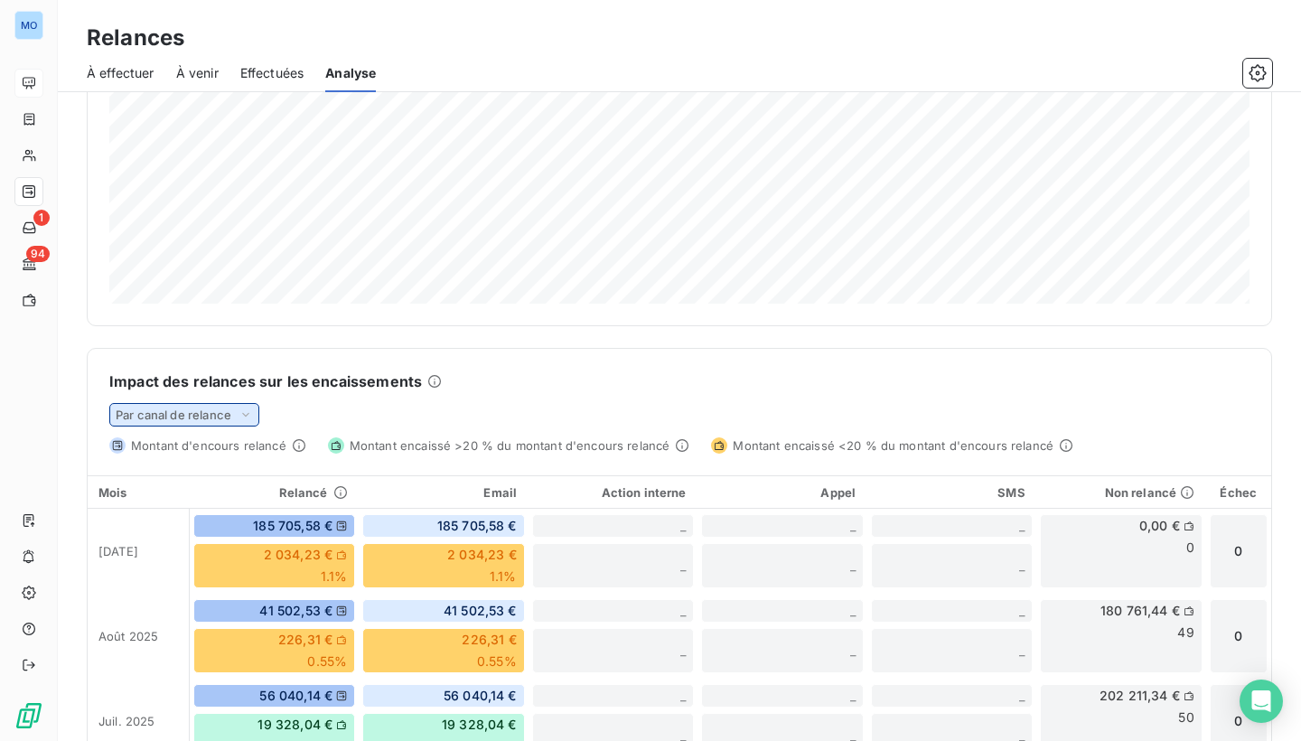
click at [244, 416] on icon at bounding box center [246, 415] width 14 height 18
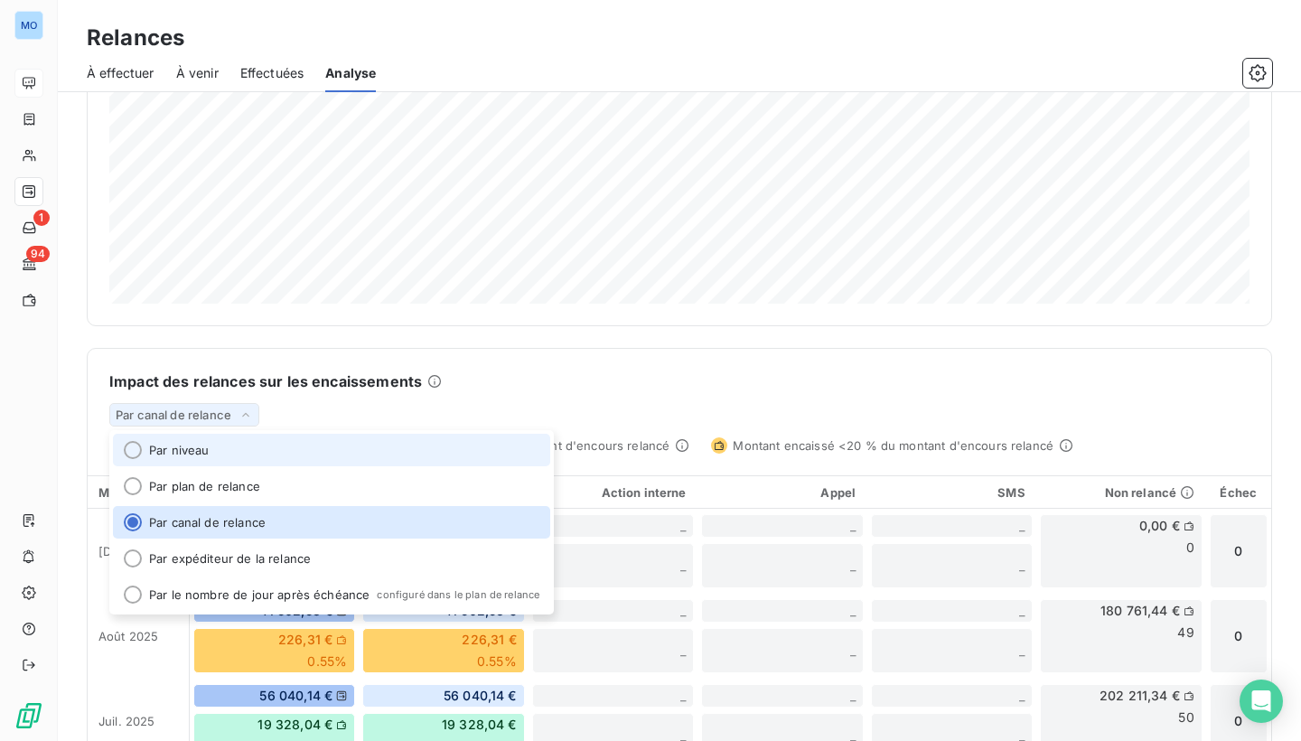
click at [238, 455] on li "Par niveau" at bounding box center [331, 450] width 437 height 33
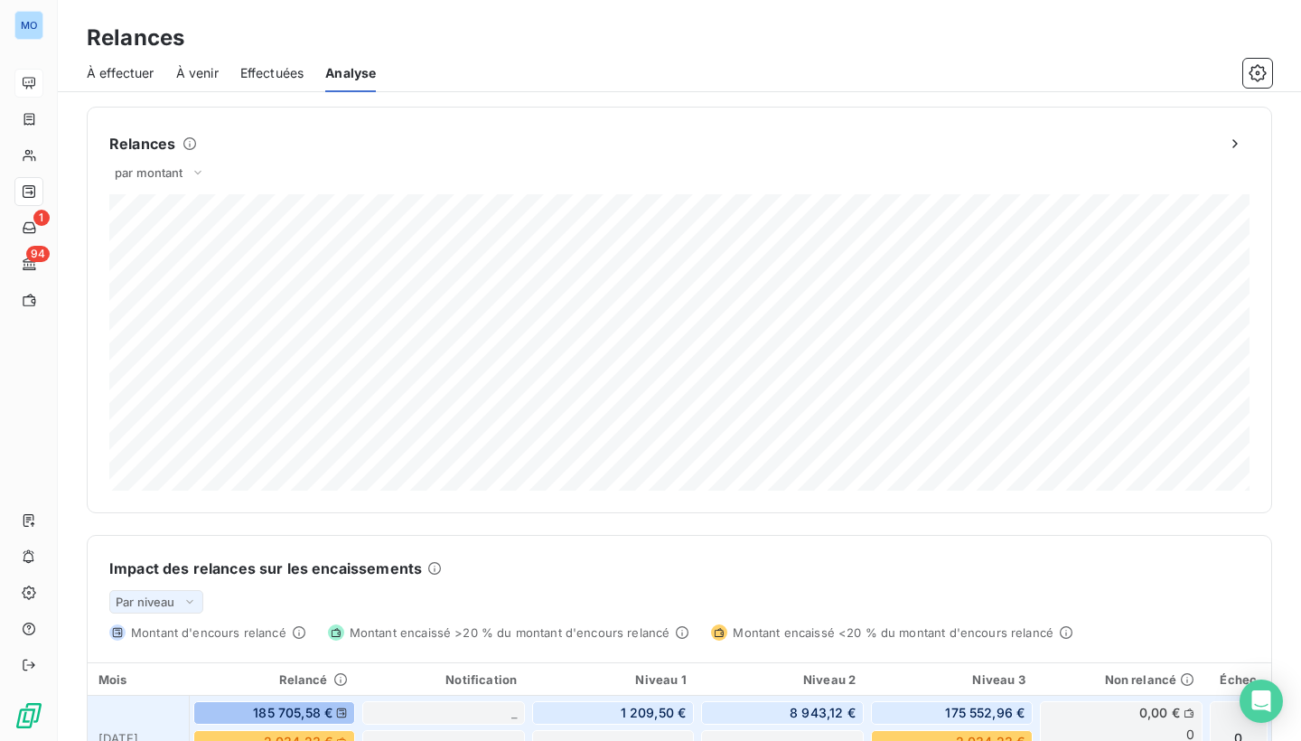
scroll to position [0, 0]
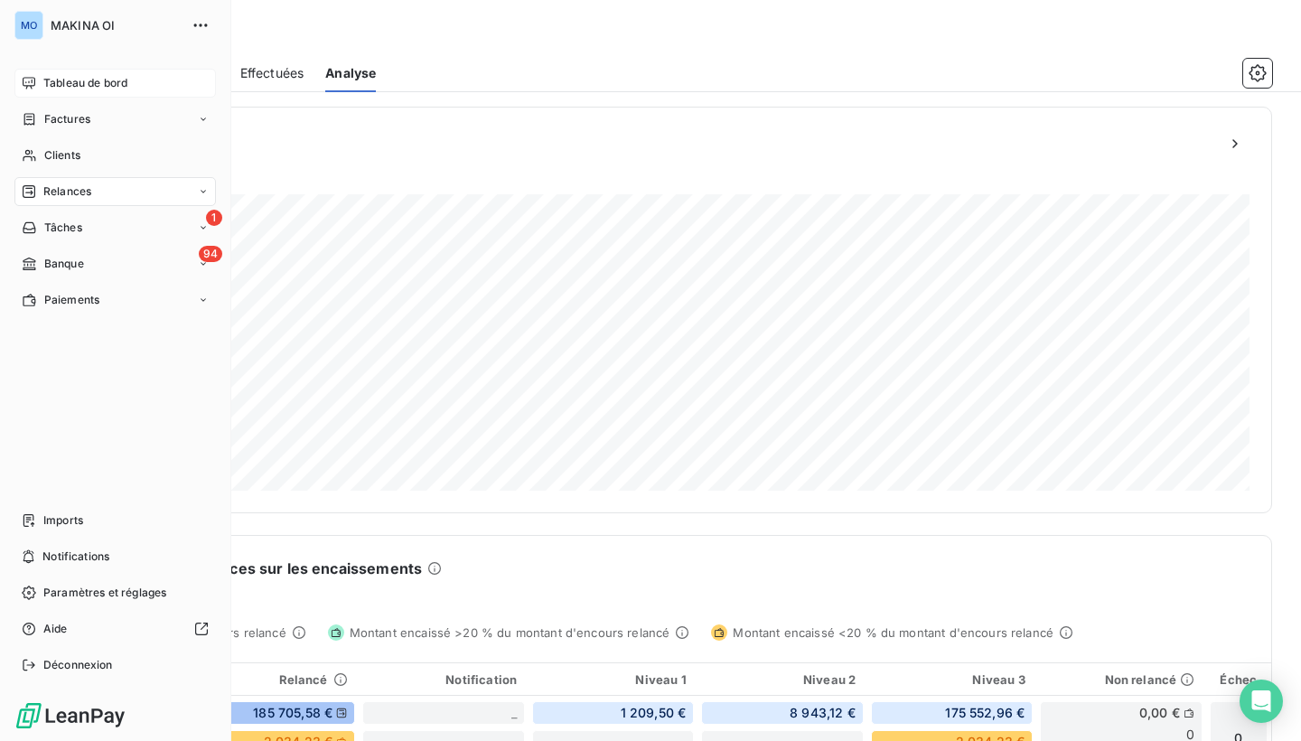
click at [91, 78] on span "Tableau de bord" at bounding box center [85, 83] width 84 height 16
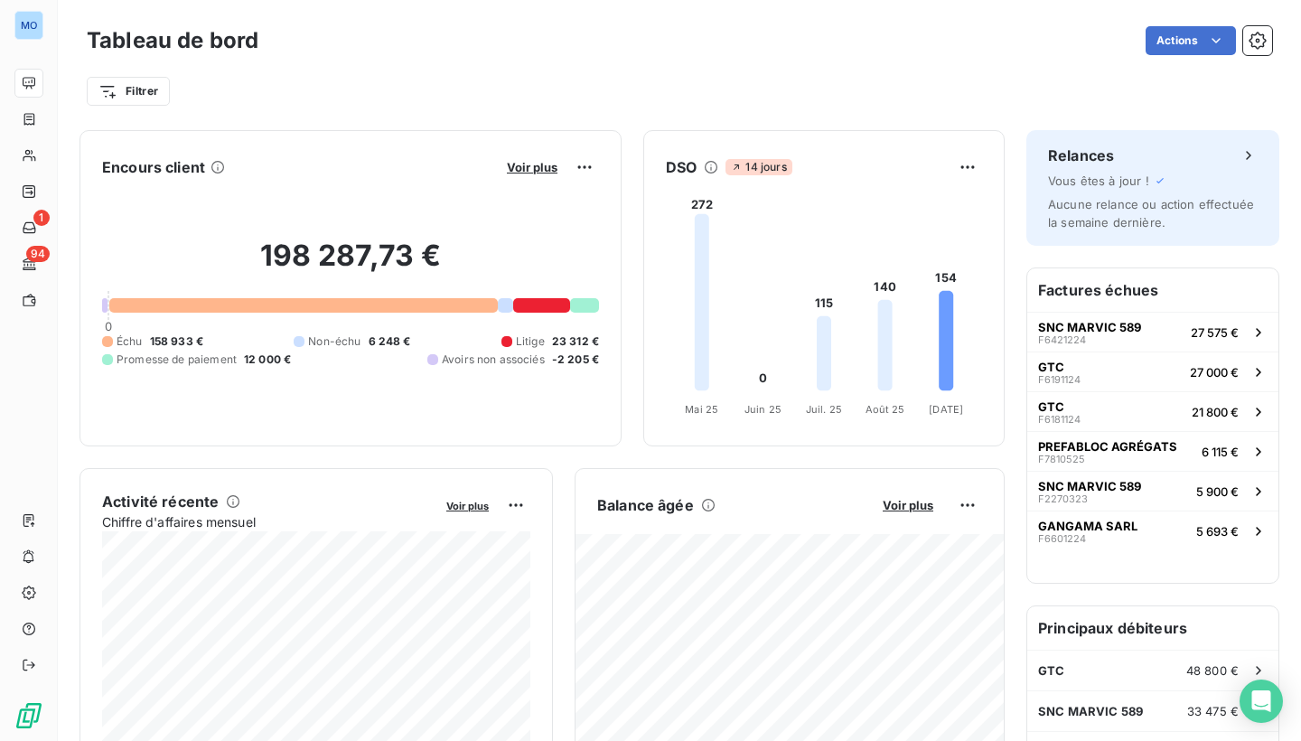
click at [545, 306] on div at bounding box center [541, 305] width 57 height 14
click at [546, 305] on div at bounding box center [541, 305] width 57 height 14
click at [528, 169] on span "Voir plus" at bounding box center [532, 167] width 51 height 14
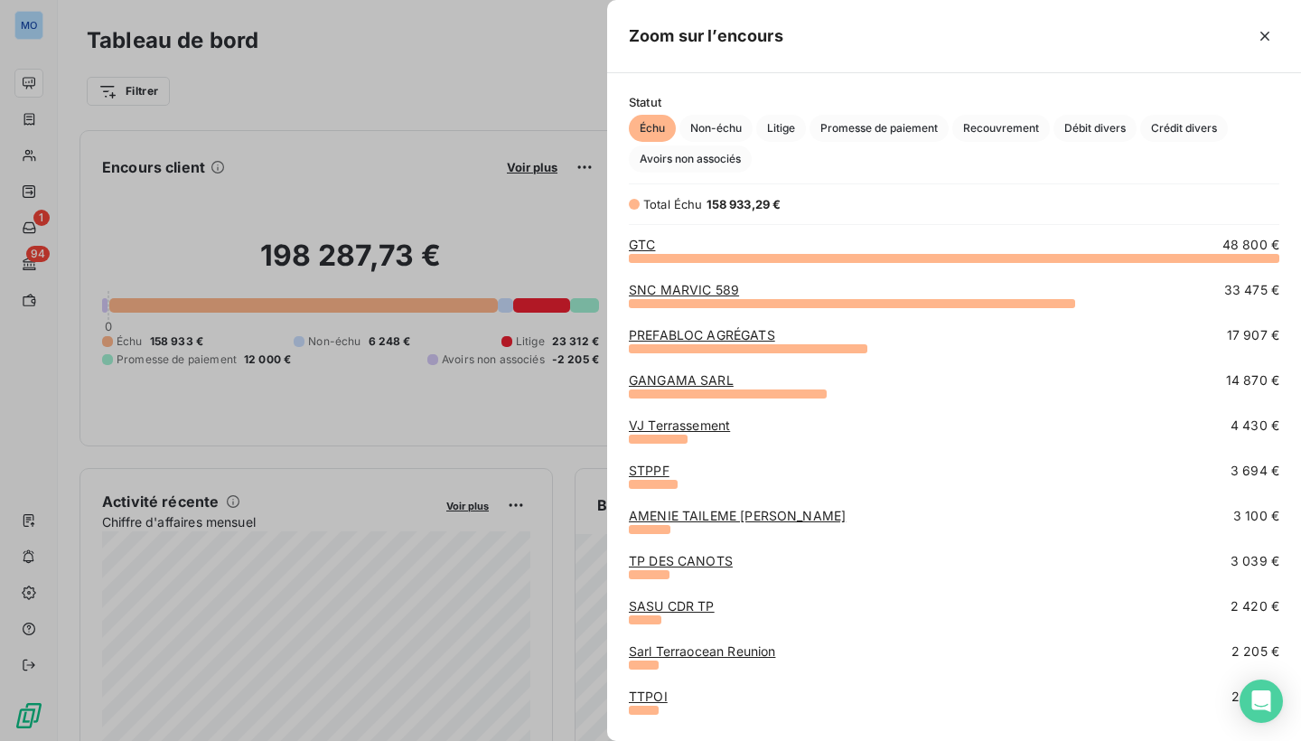
scroll to position [483, 694]
click at [797, 122] on span "Litige" at bounding box center [781, 128] width 50 height 27
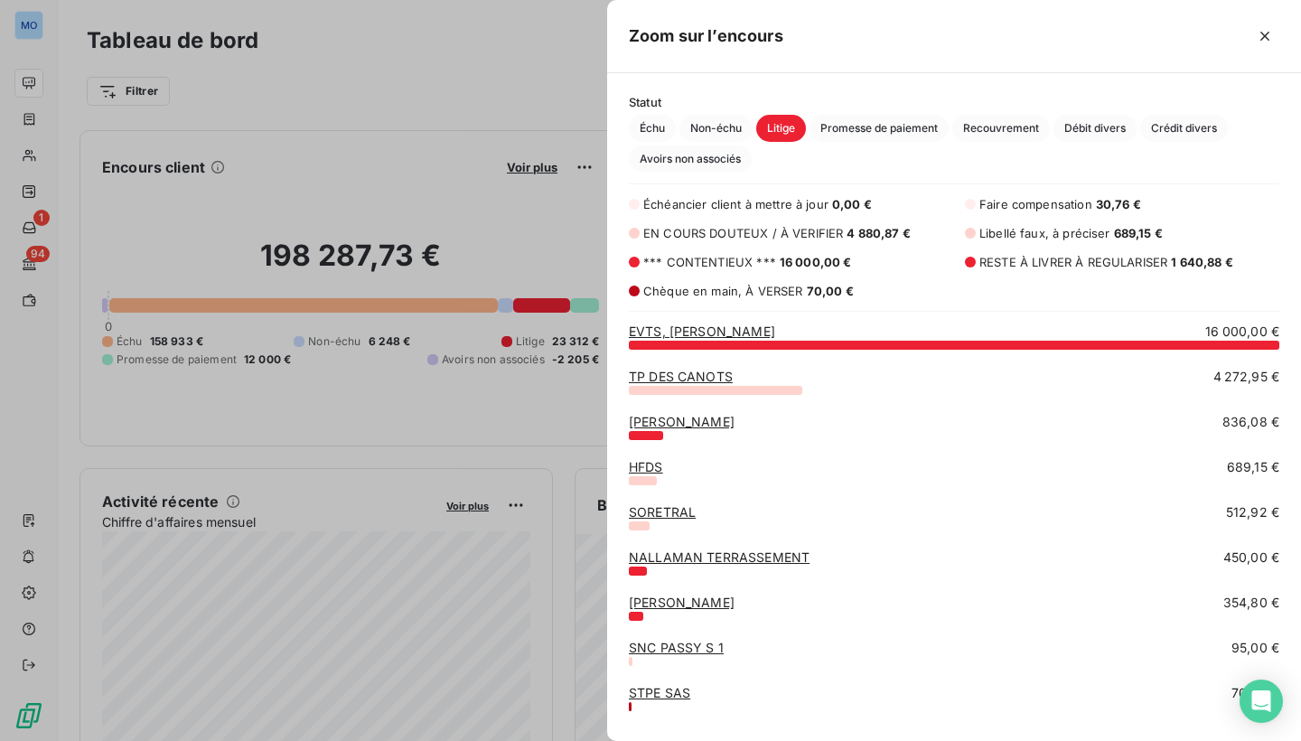
scroll to position [0, 0]
click at [707, 379] on link "TP DES CANOTS" at bounding box center [681, 376] width 104 height 15
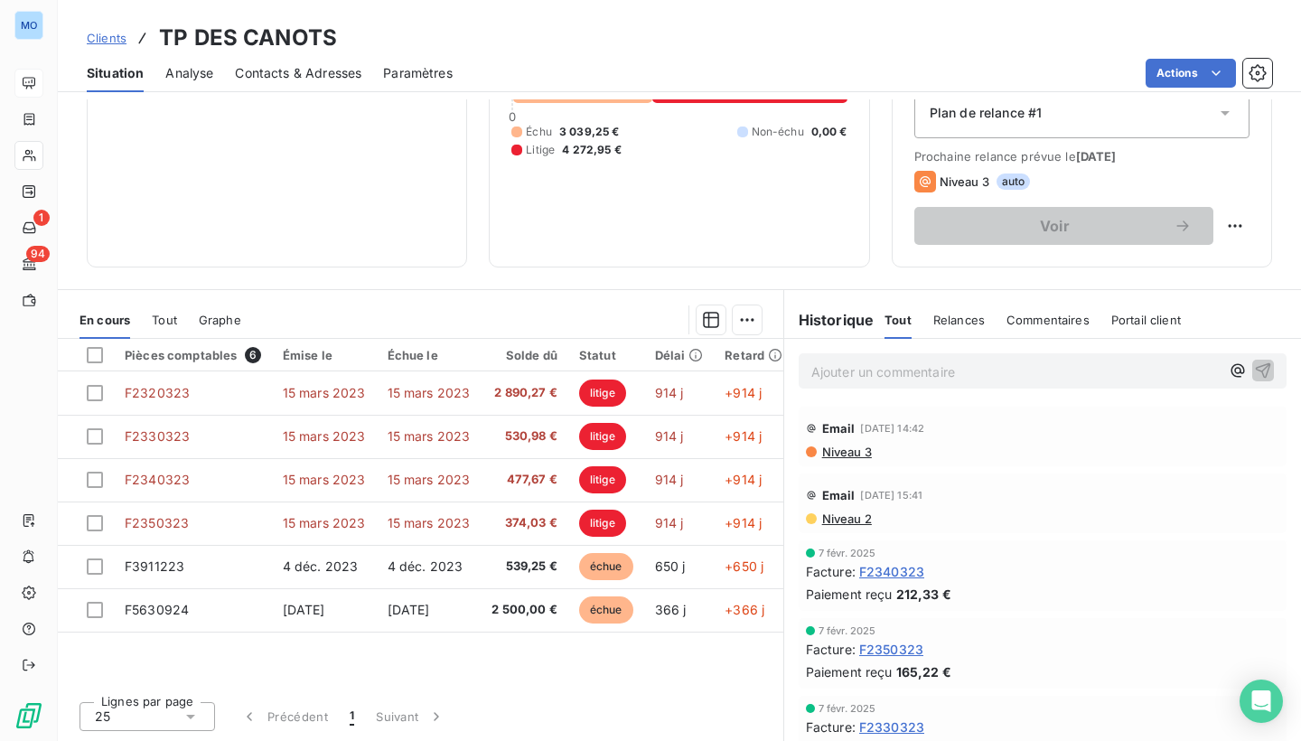
scroll to position [213, 0]
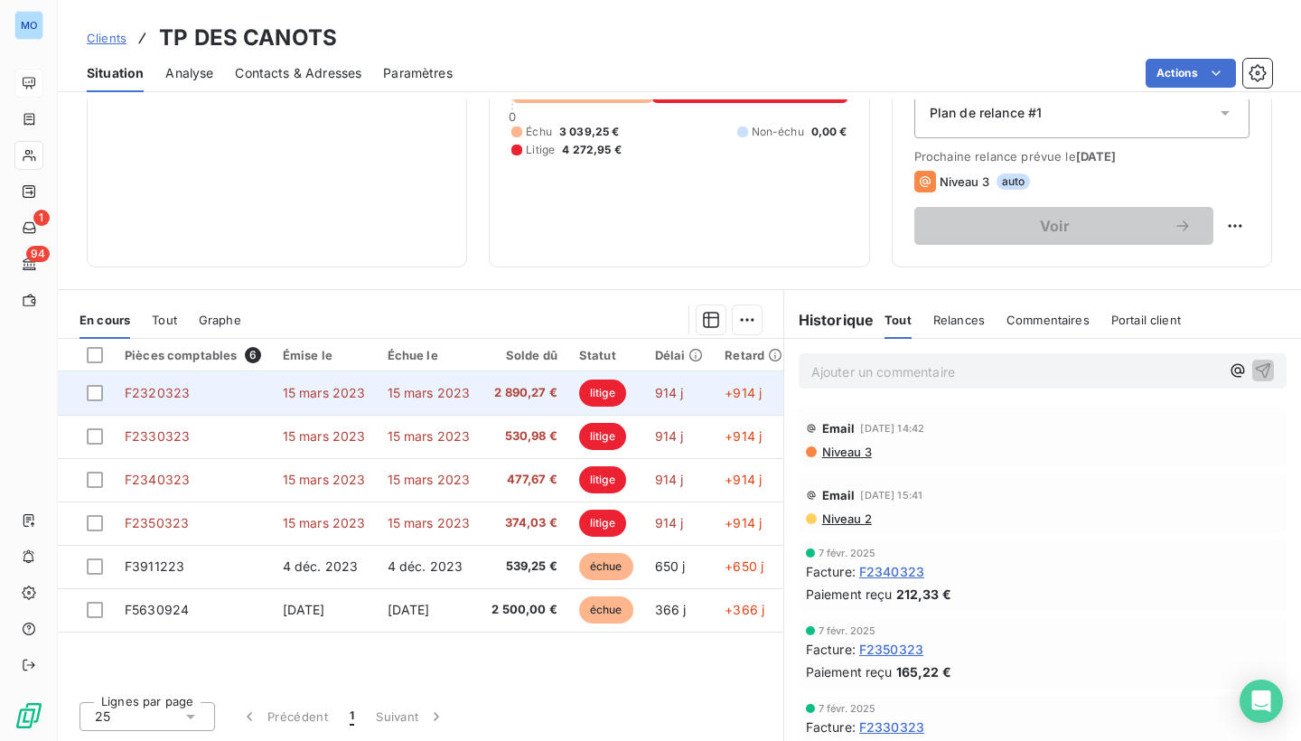
click at [688, 393] on td "914 j" at bounding box center [679, 392] width 70 height 43
